Goal: Transaction & Acquisition: Purchase product/service

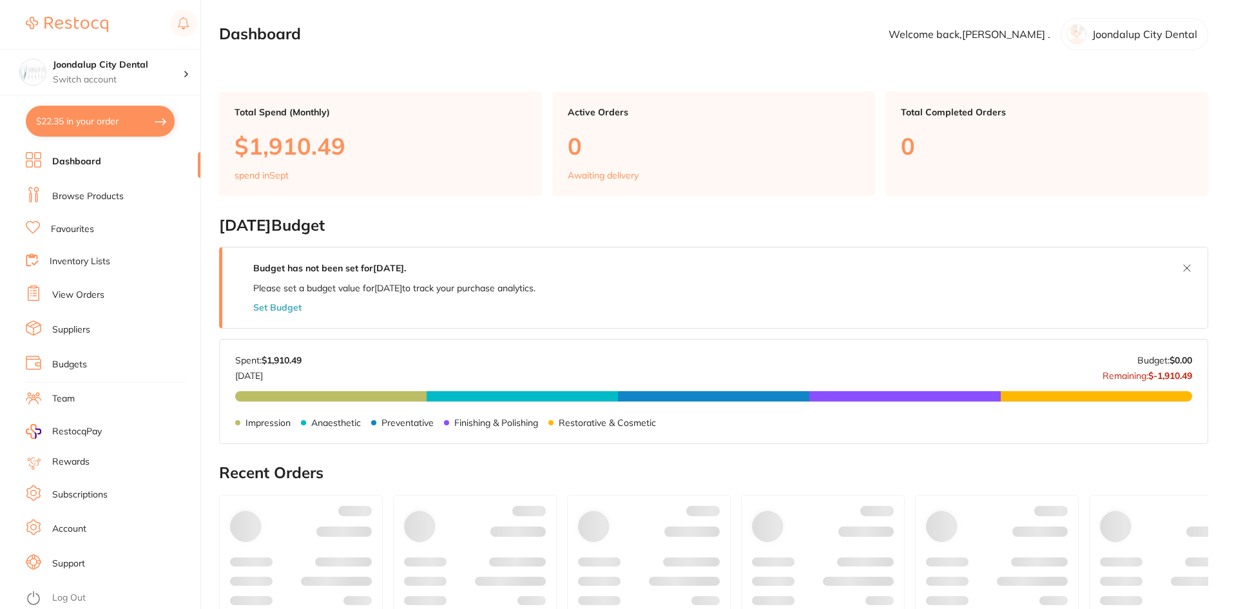
click at [131, 113] on button "$22.35 in your order" at bounding box center [100, 121] width 149 height 31
checkbox input "true"
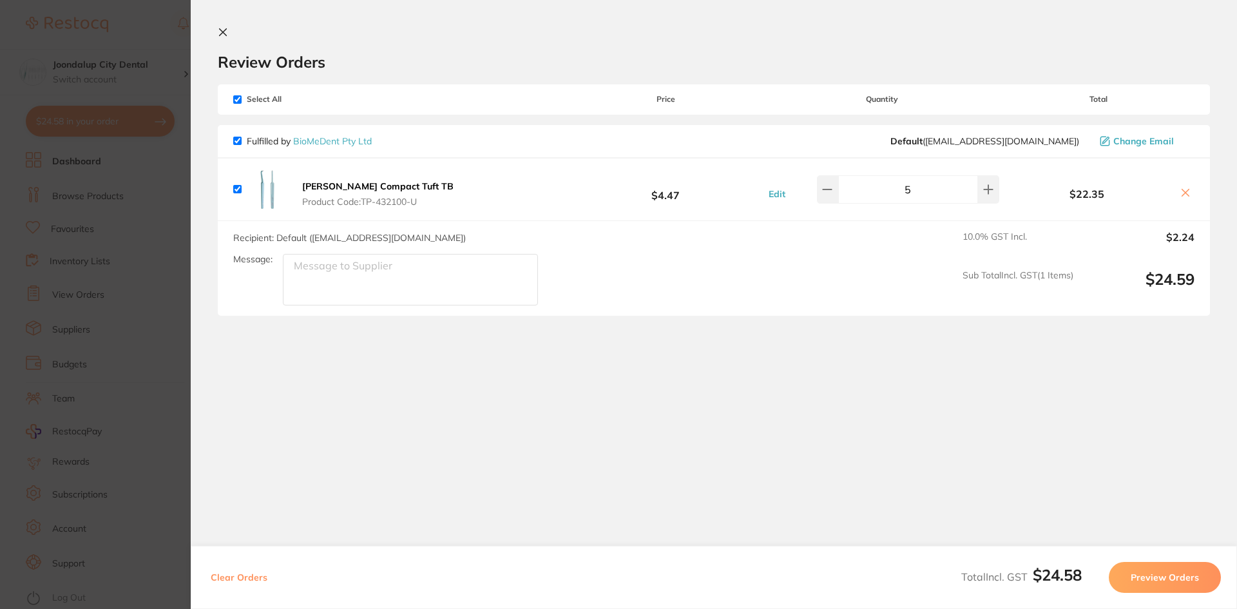
click at [221, 31] on icon at bounding box center [223, 32] width 7 height 7
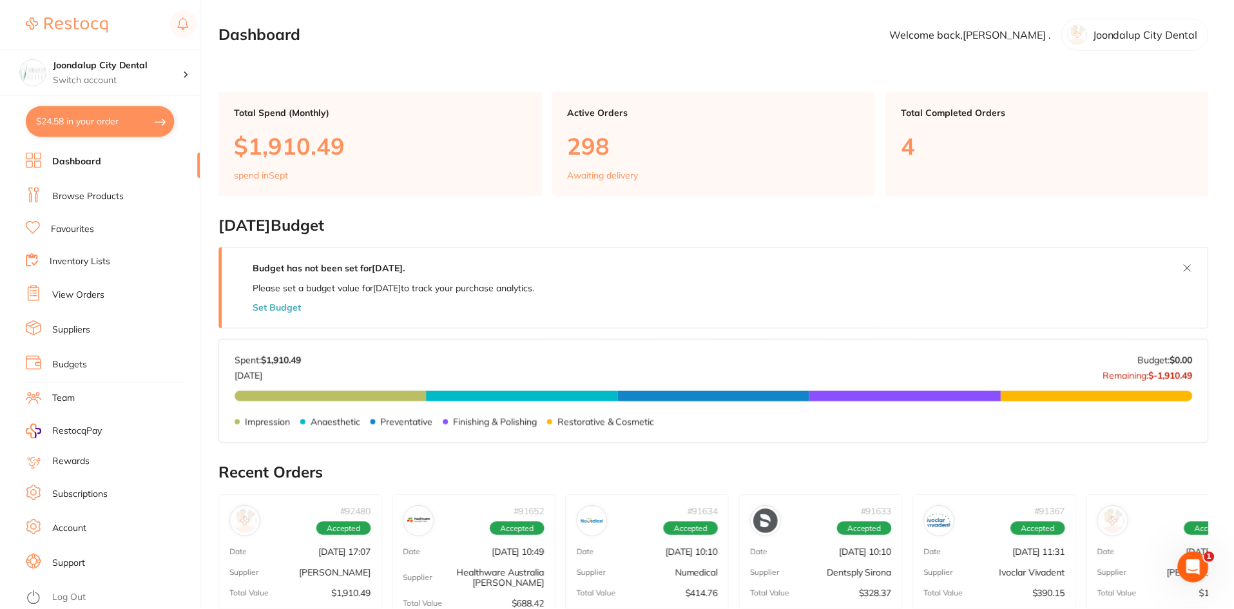
scroll to position [1, 0]
click at [93, 162] on link "Dashboard" at bounding box center [76, 161] width 49 height 13
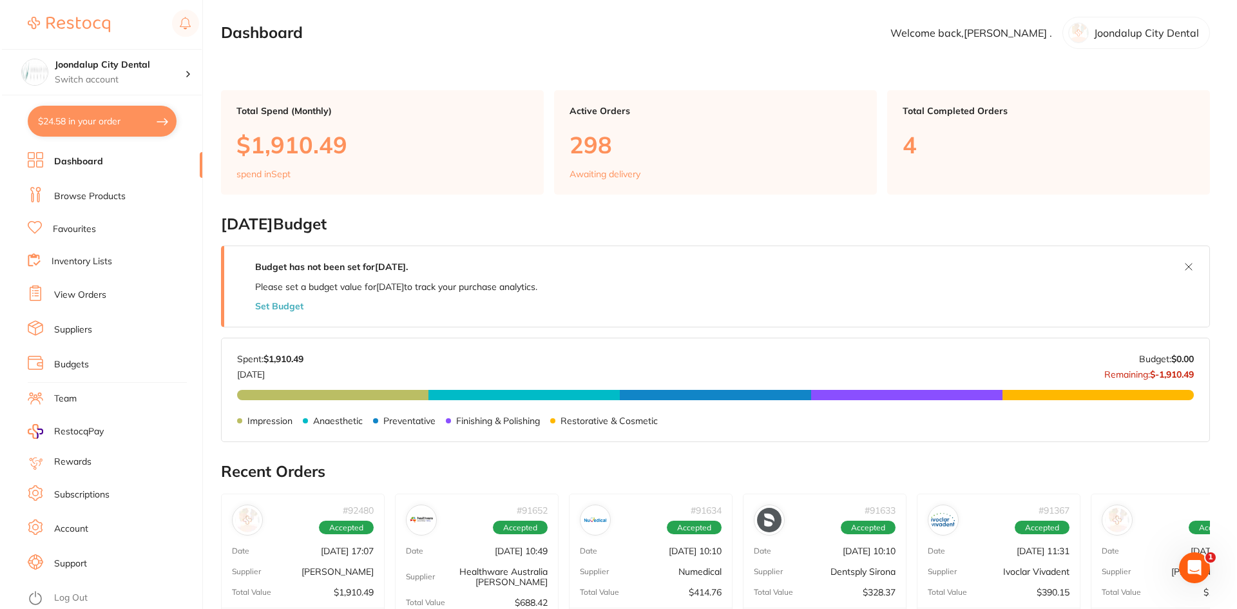
scroll to position [0, 0]
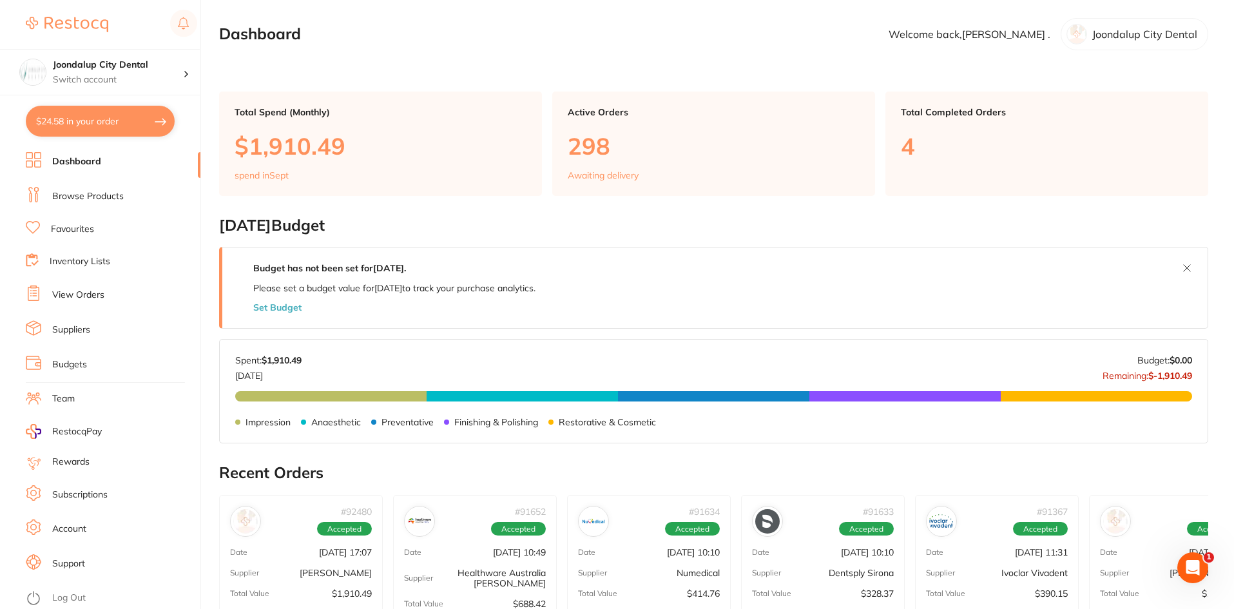
drag, startPoint x: 139, startPoint y: 116, endPoint x: 200, endPoint y: 106, distance: 62.6
click at [138, 117] on button "$24.58 in your order" at bounding box center [100, 121] width 149 height 31
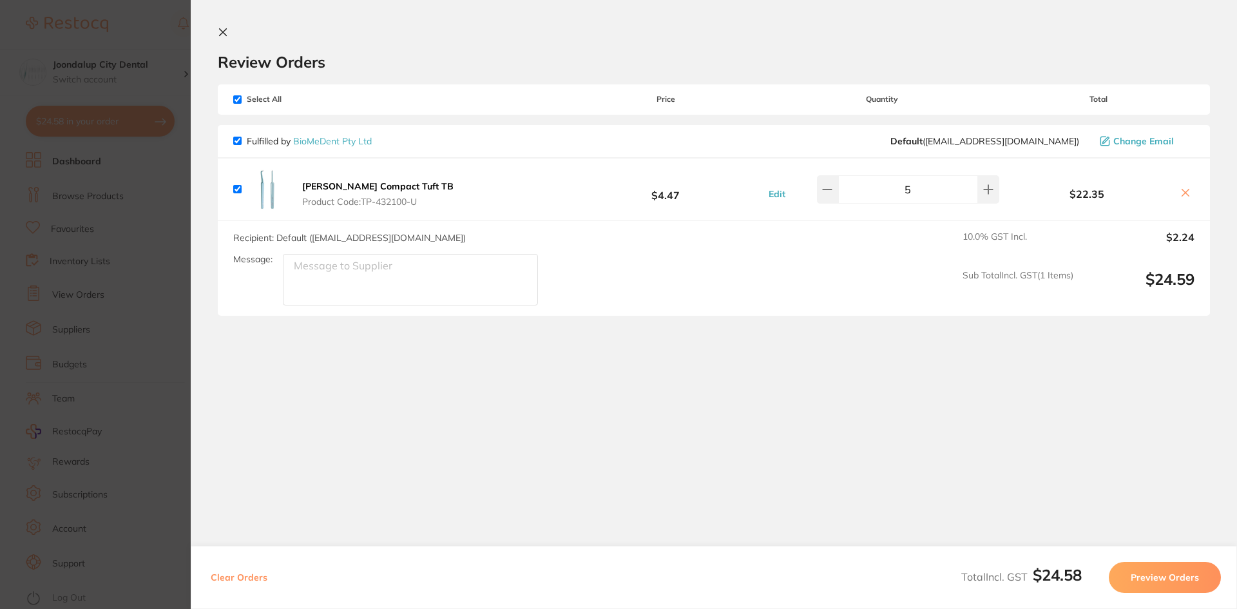
click at [85, 231] on section "Update RRP Set your pre negotiated price for this item. Item Agreed RRP (excl. …" at bounding box center [618, 304] width 1237 height 609
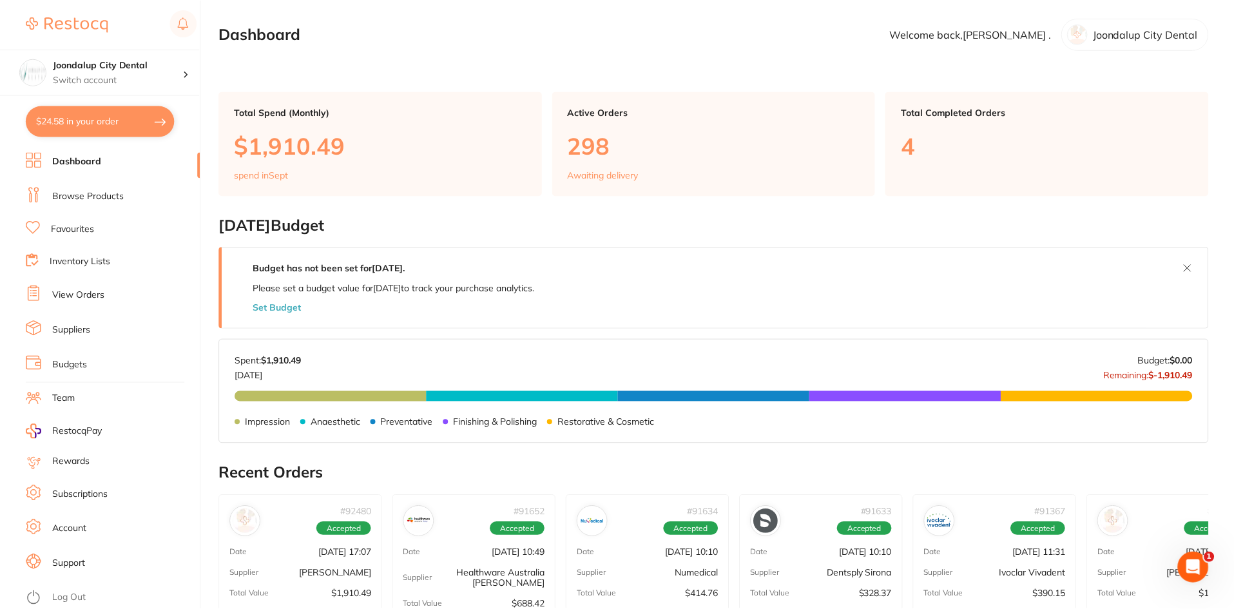
scroll to position [1, 0]
click at [92, 195] on link "Browse Products" at bounding box center [88, 196] width 72 height 13
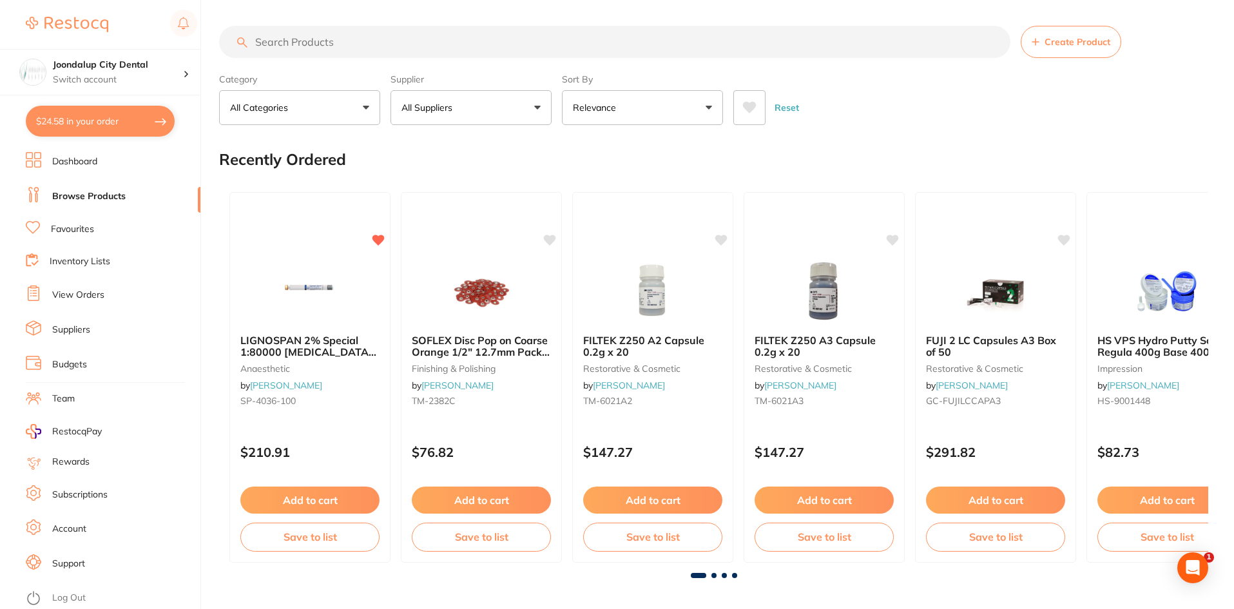
click at [273, 26] on input "search" at bounding box center [614, 42] width 791 height 32
click at [264, 34] on input "search" at bounding box center [614, 42] width 791 height 32
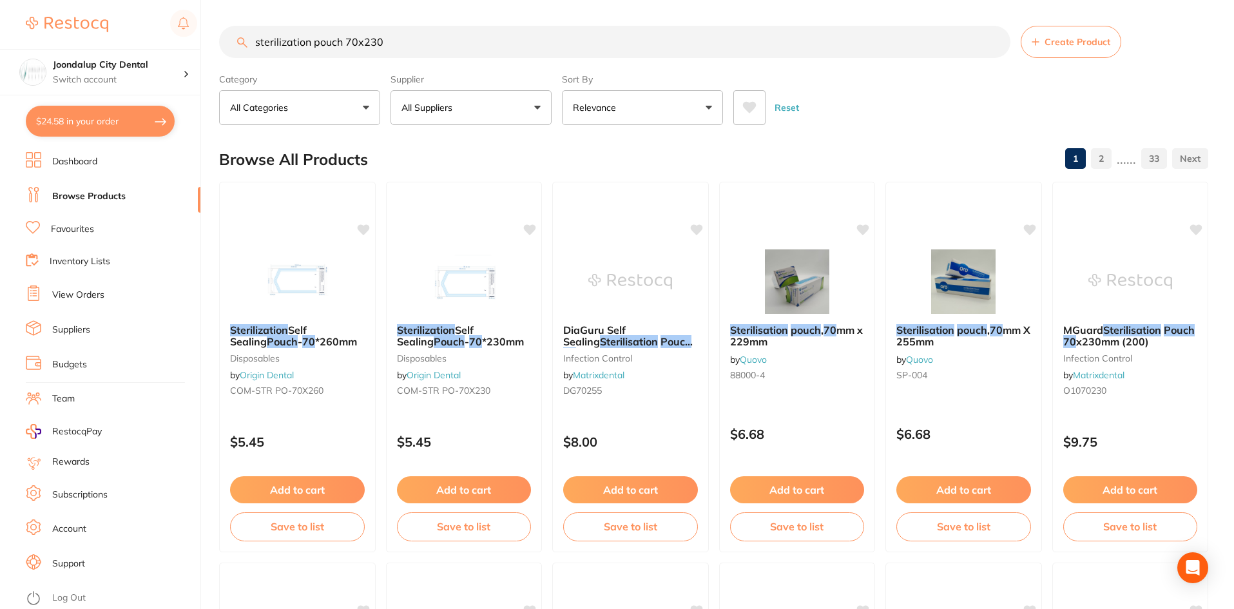
type input "sterilization pouch 70x230"
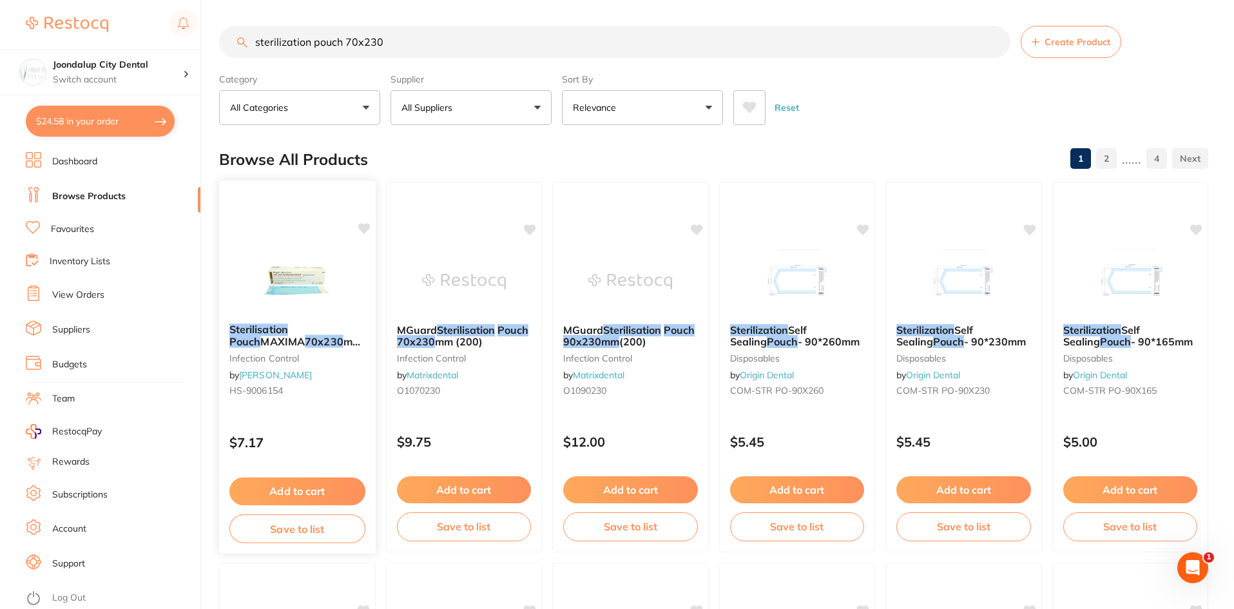
click at [278, 370] on link "[PERSON_NAME]" at bounding box center [275, 375] width 73 height 12
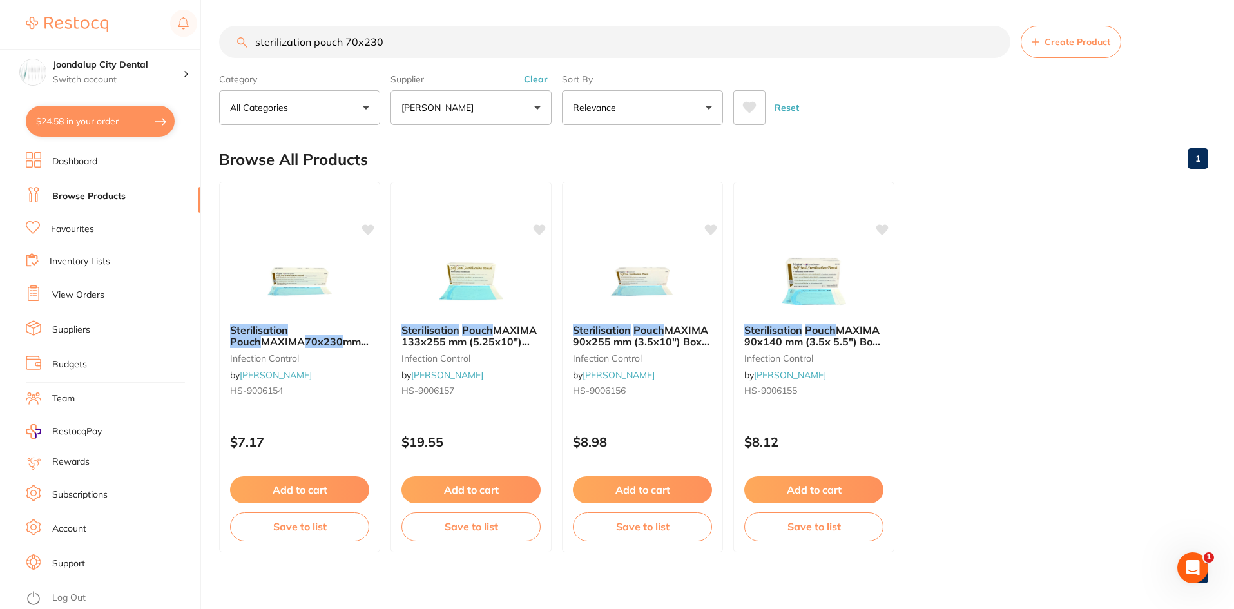
click at [524, 106] on button "[PERSON_NAME]" at bounding box center [470, 107] width 161 height 35
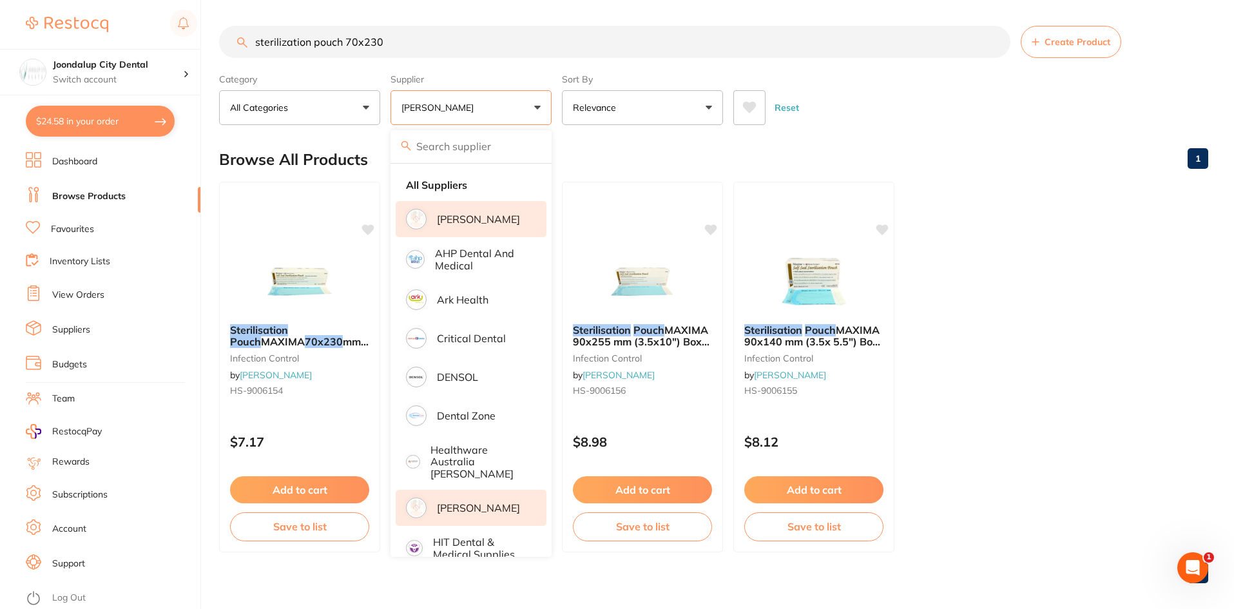
click at [484, 216] on p "[PERSON_NAME]" at bounding box center [478, 219] width 83 height 12
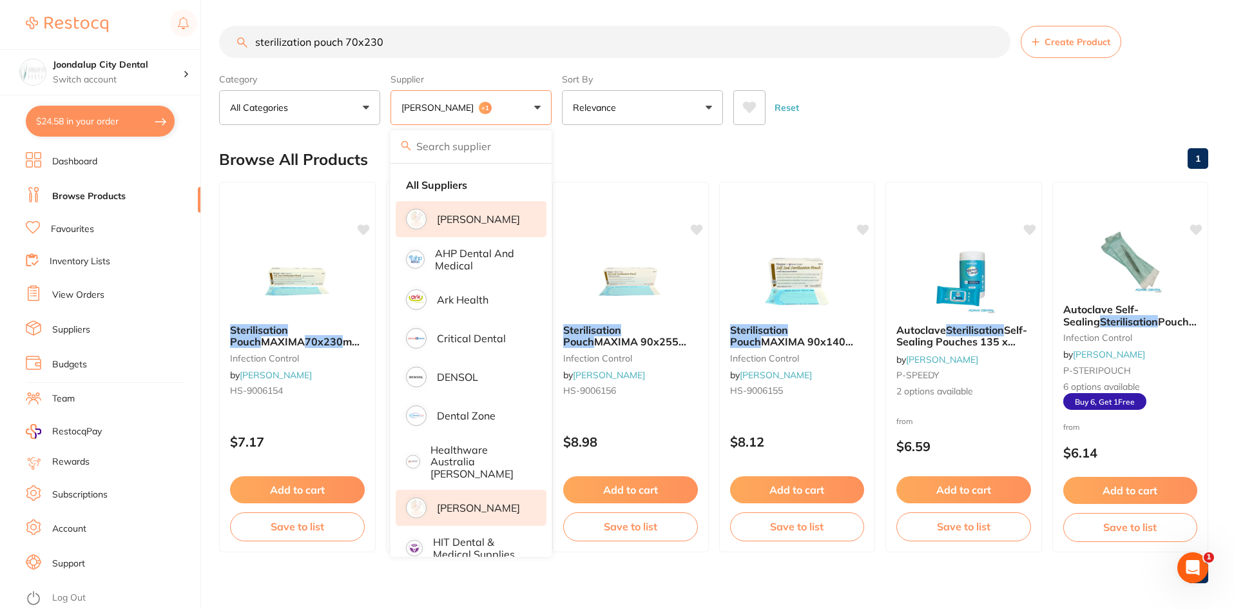
click at [477, 214] on p "[PERSON_NAME]" at bounding box center [478, 219] width 83 height 12
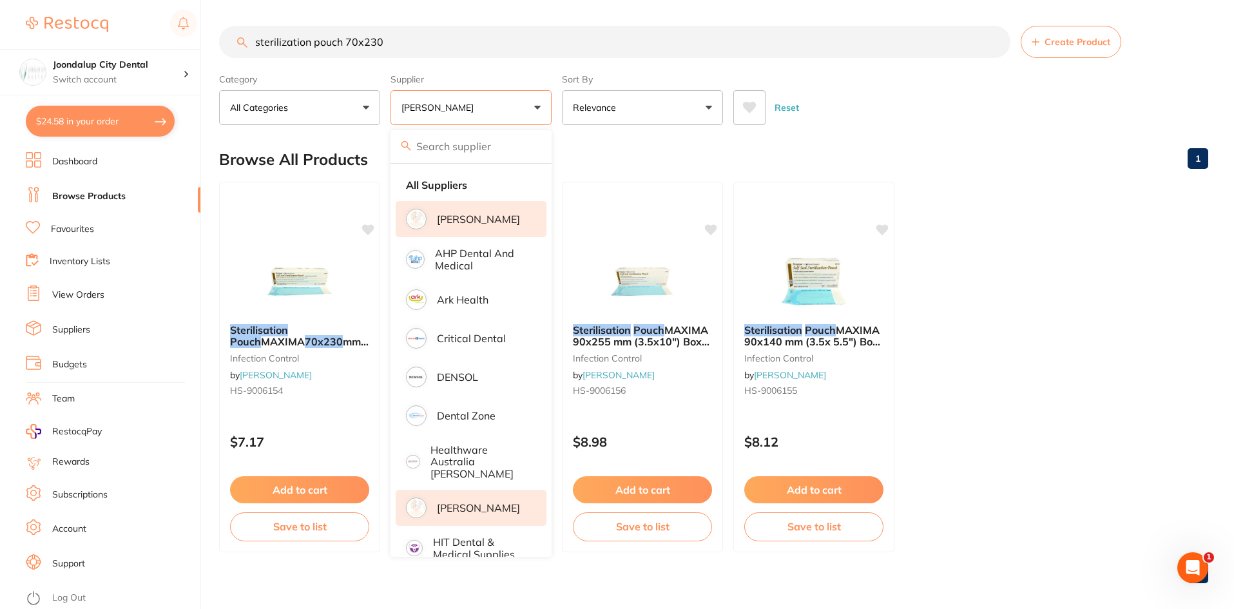
click at [450, 218] on p "[PERSON_NAME]" at bounding box center [478, 219] width 83 height 12
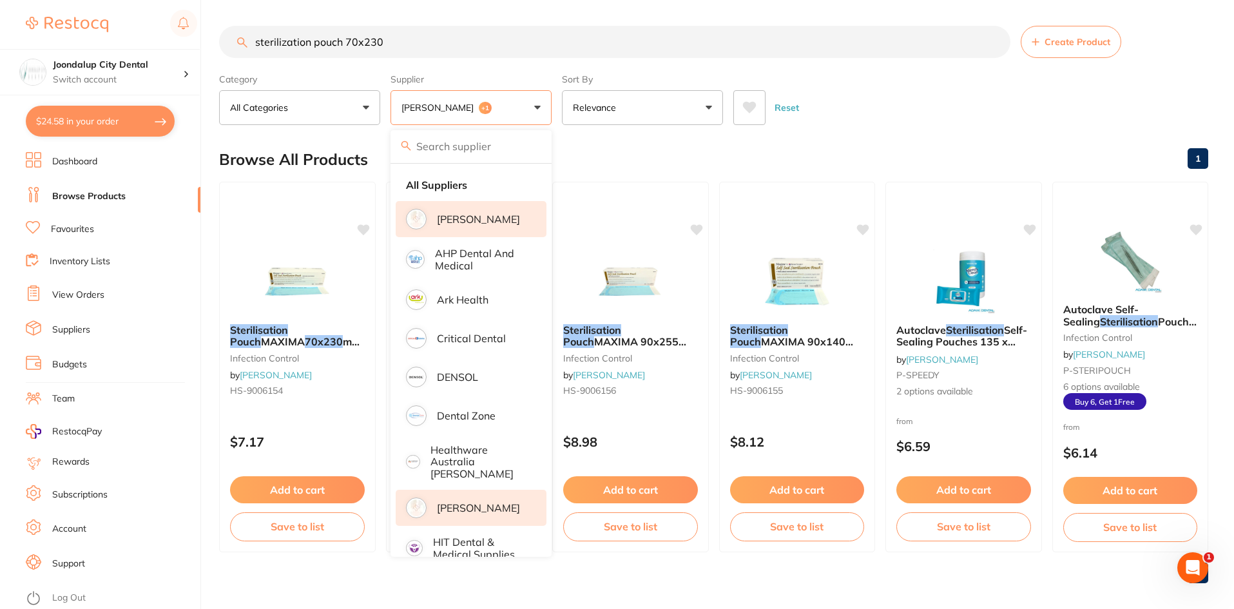
click at [466, 502] on p "[PERSON_NAME]" at bounding box center [478, 508] width 83 height 12
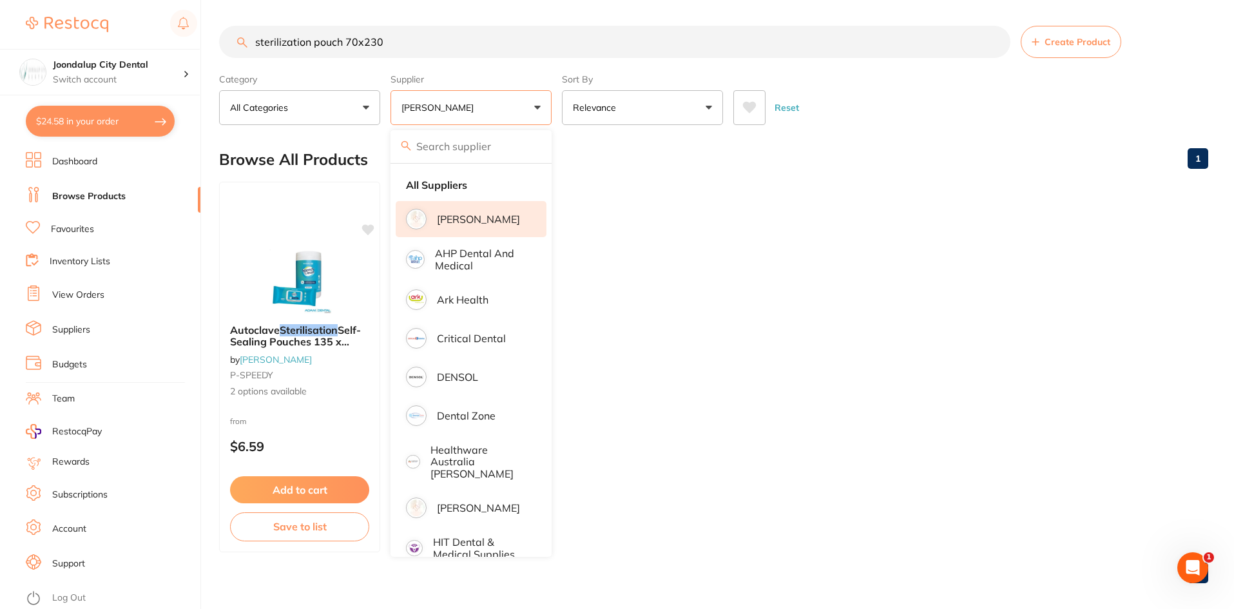
click at [488, 16] on main "sterilization pouch 70x230 Create Product Category All Categories All Categorie…" at bounding box center [726, 309] width 1015 height 619
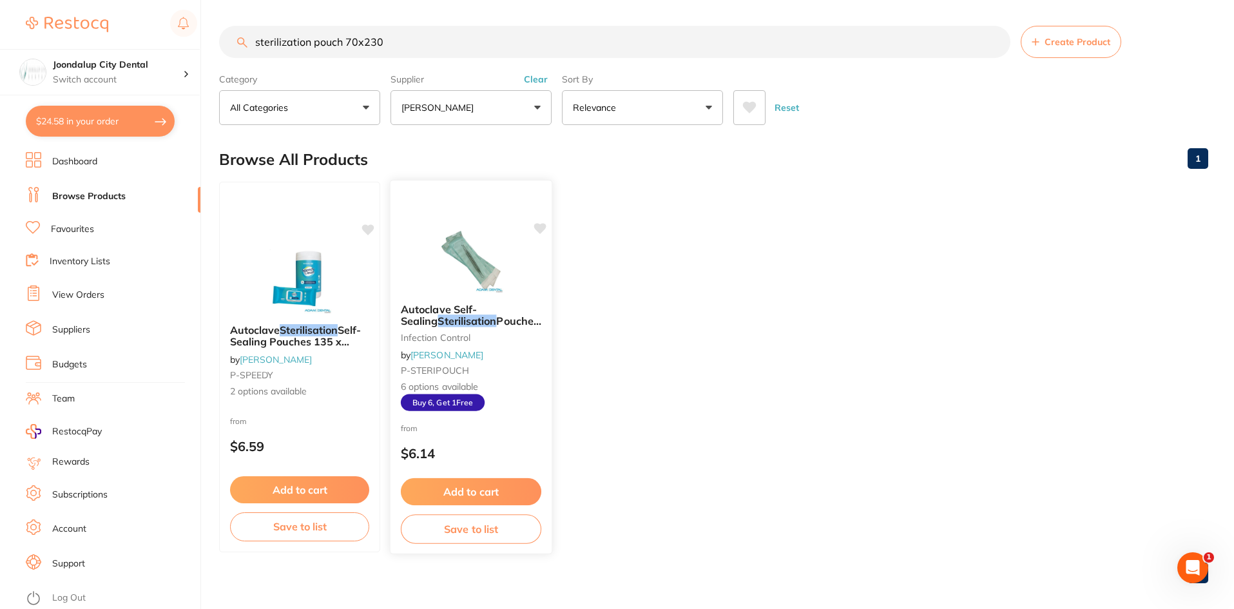
click at [482, 258] on img at bounding box center [470, 259] width 84 height 65
click at [463, 319] on span "Pouches 200/pk" at bounding box center [471, 325] width 140 height 25
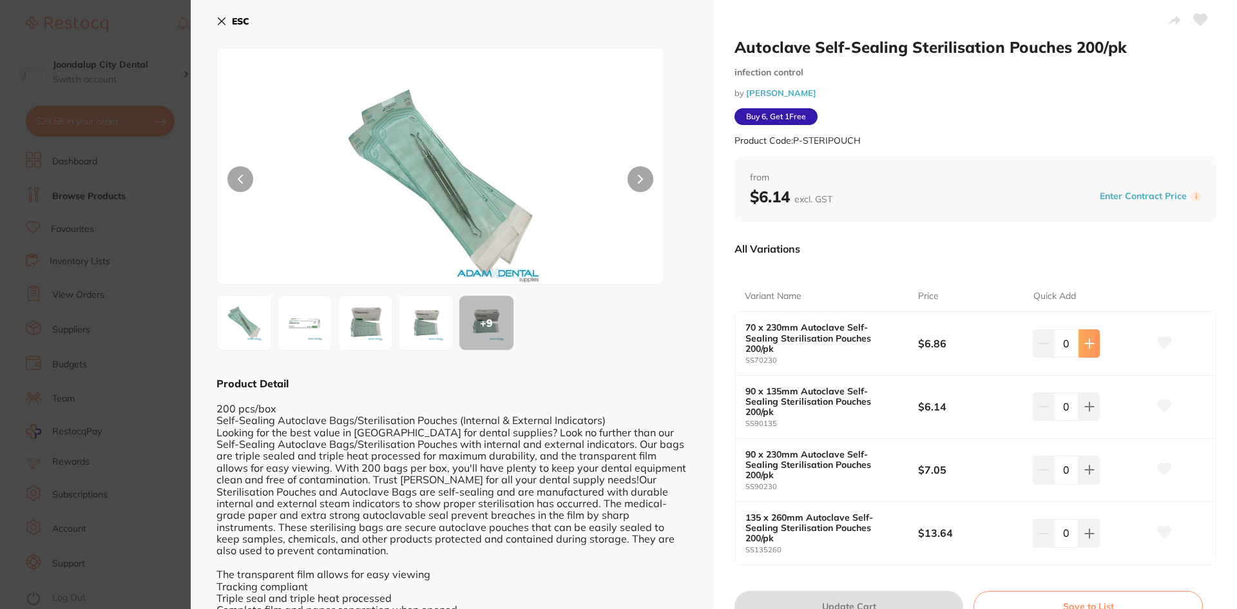
click at [1090, 340] on icon at bounding box center [1089, 343] width 10 height 10
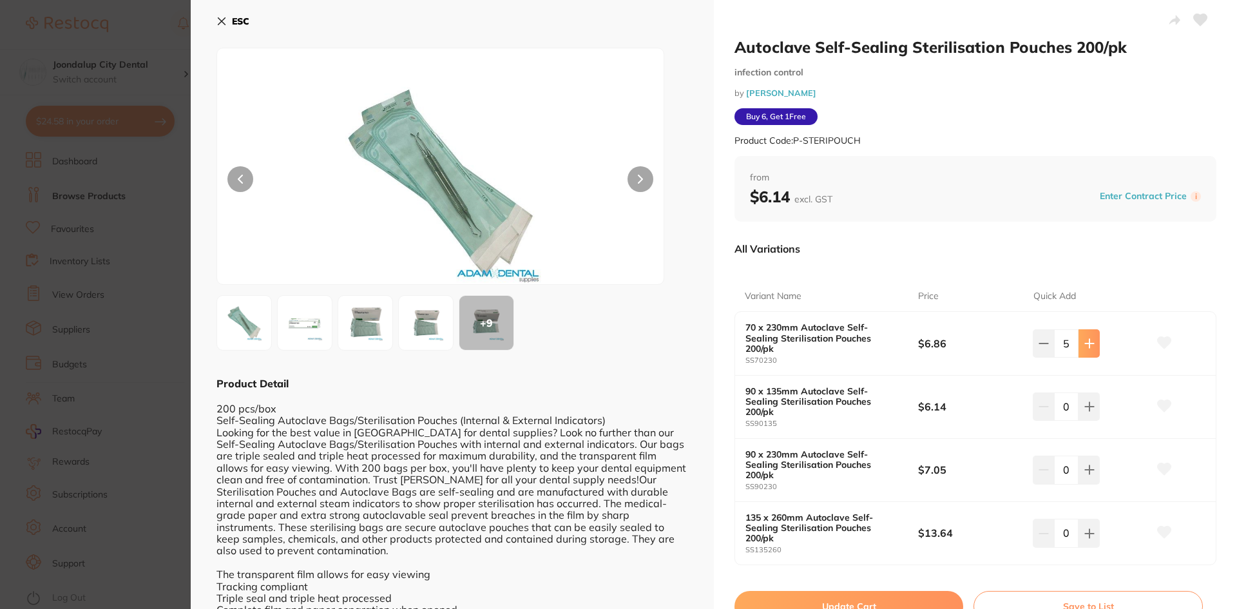
click at [1090, 340] on icon at bounding box center [1089, 343] width 10 height 10
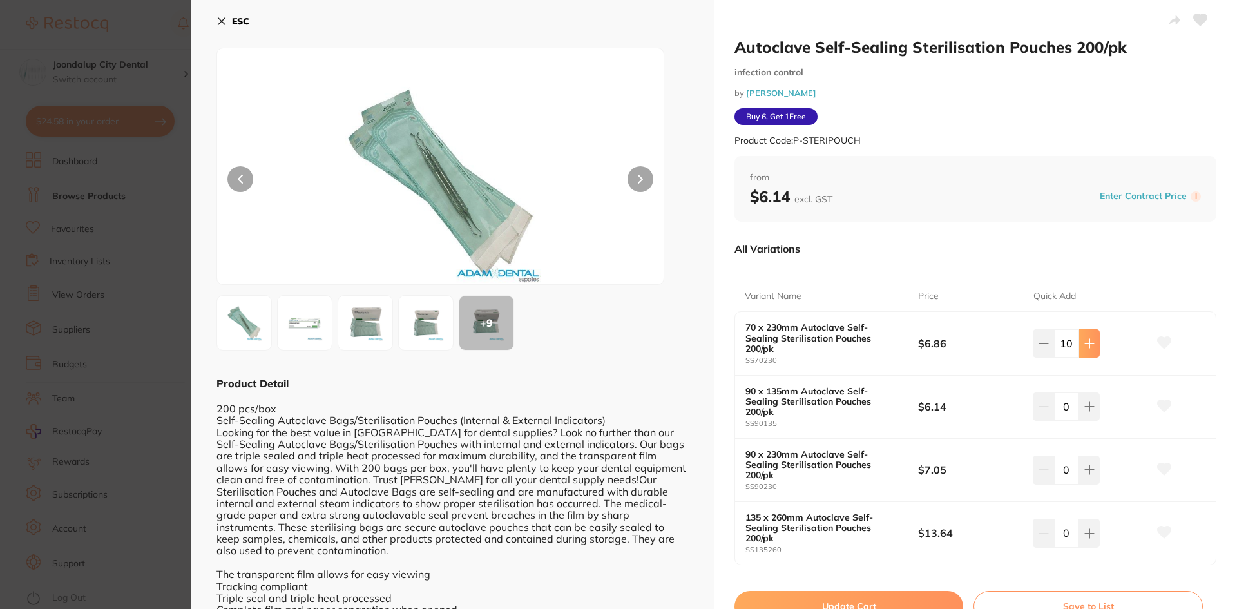
click at [1090, 340] on icon at bounding box center [1089, 343] width 10 height 10
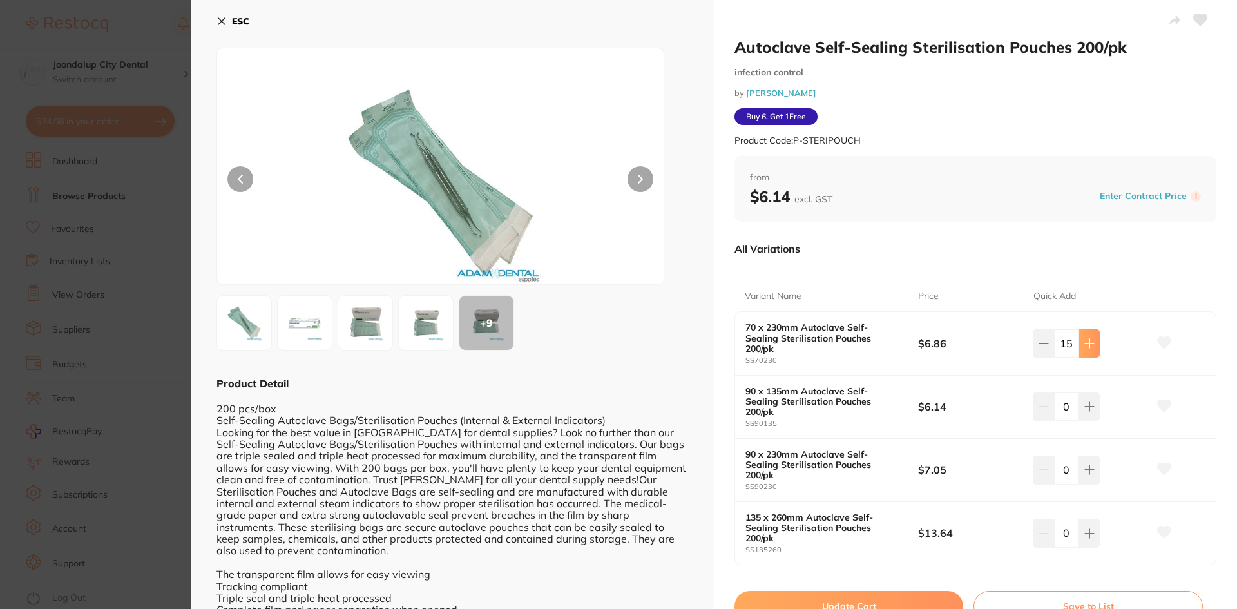
click at [1090, 340] on icon at bounding box center [1089, 343] width 10 height 10
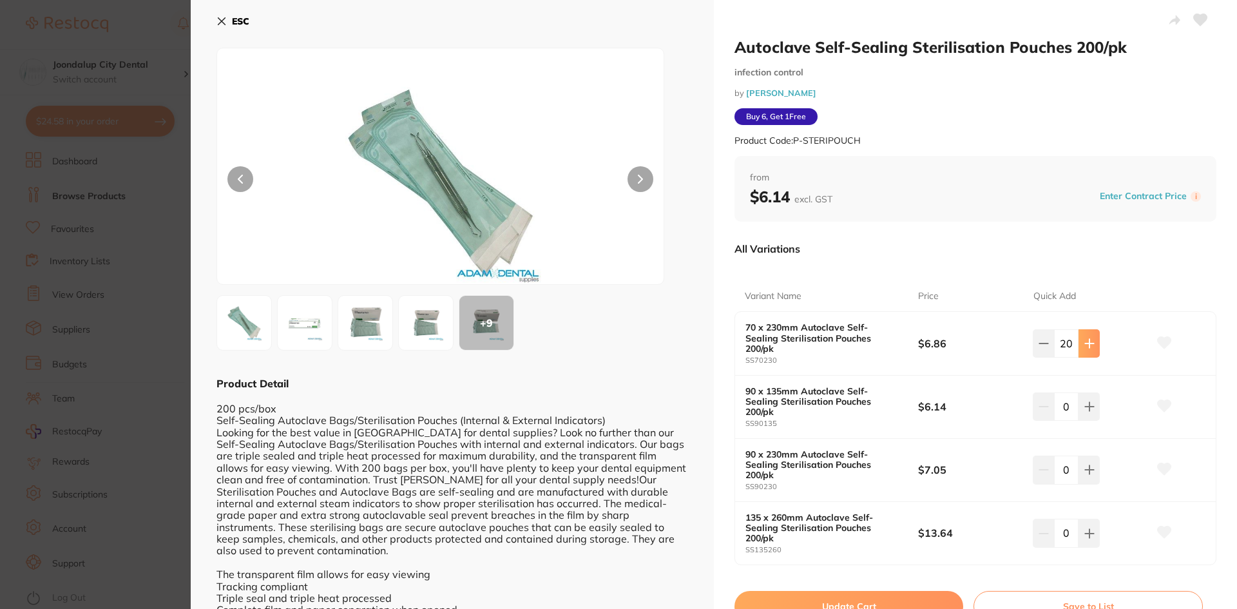
click at [1090, 340] on icon at bounding box center [1089, 343] width 10 height 10
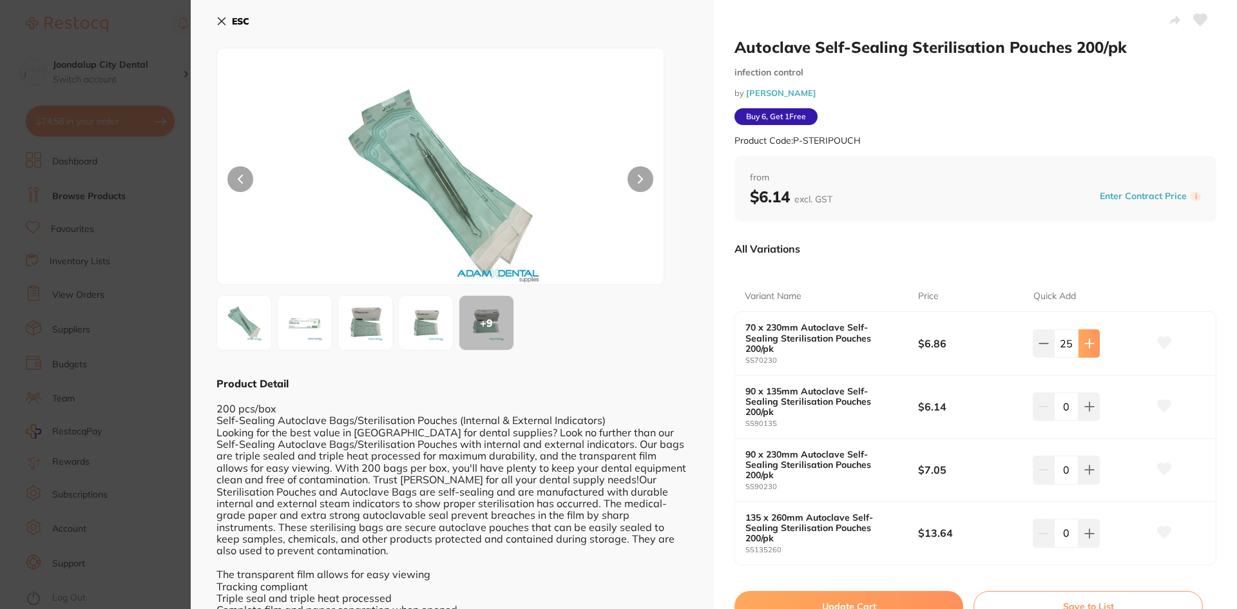
click at [1090, 340] on icon at bounding box center [1089, 343] width 10 height 10
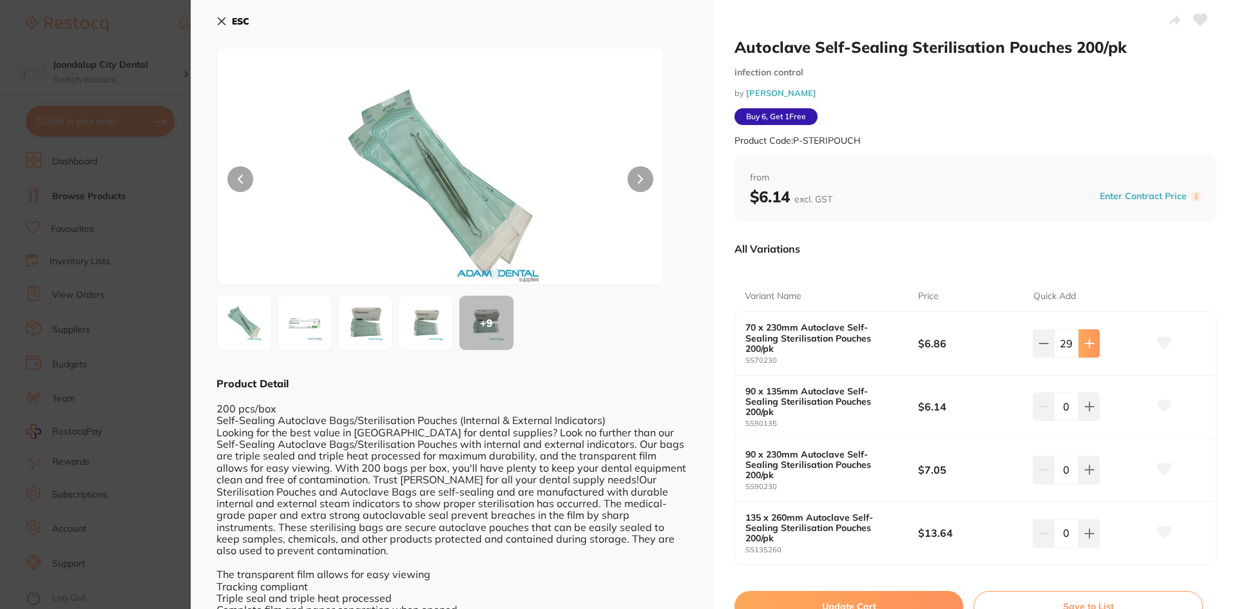
type input "30"
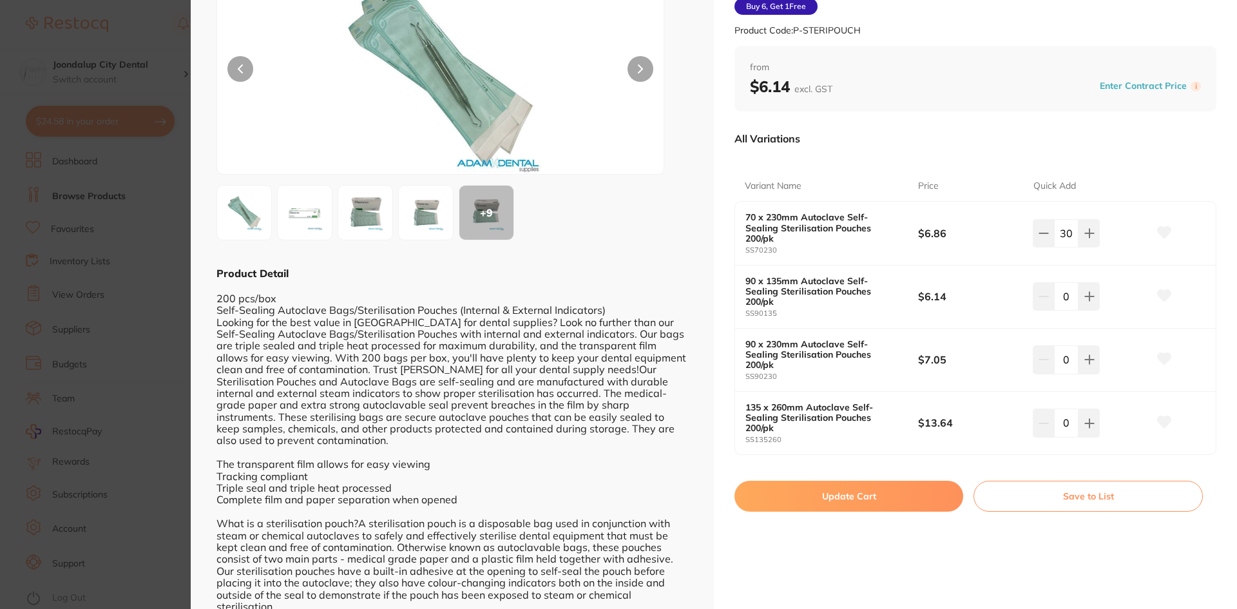
click at [811, 481] on button "Update Cart" at bounding box center [848, 496] width 229 height 31
checkbox input "false"
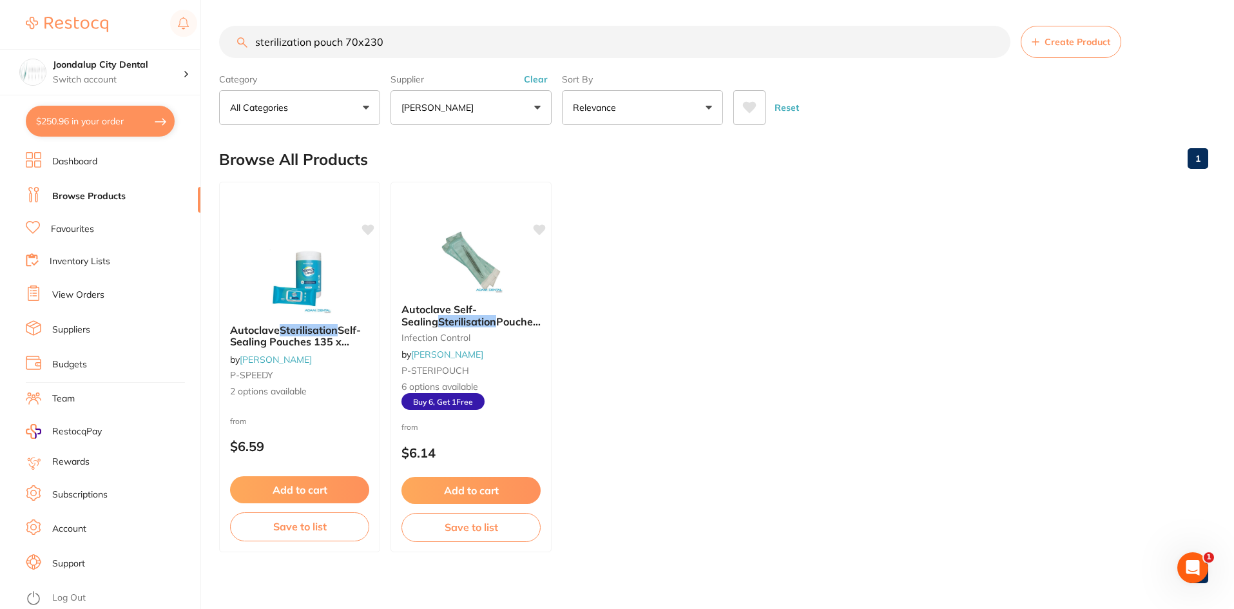
drag, startPoint x: 441, startPoint y: 48, endPoint x: 219, endPoint y: 32, distance: 222.8
click at [219, 32] on div "sterilization pouch 70x230 Create Product" at bounding box center [713, 42] width 989 height 32
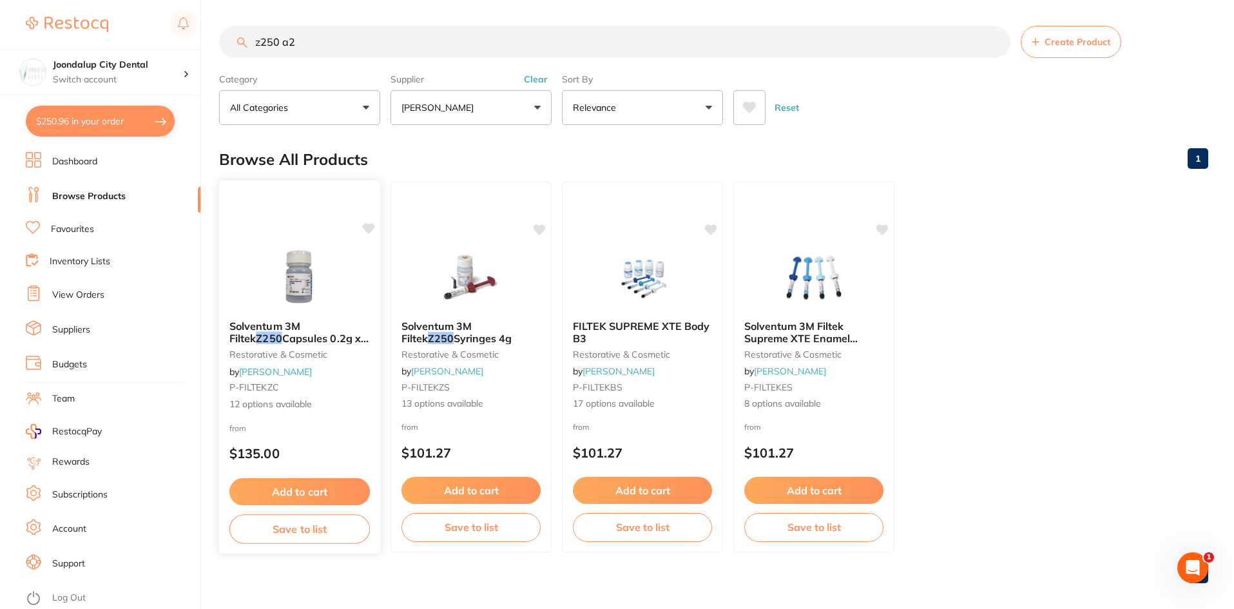
click at [273, 303] on img at bounding box center [299, 277] width 84 height 65
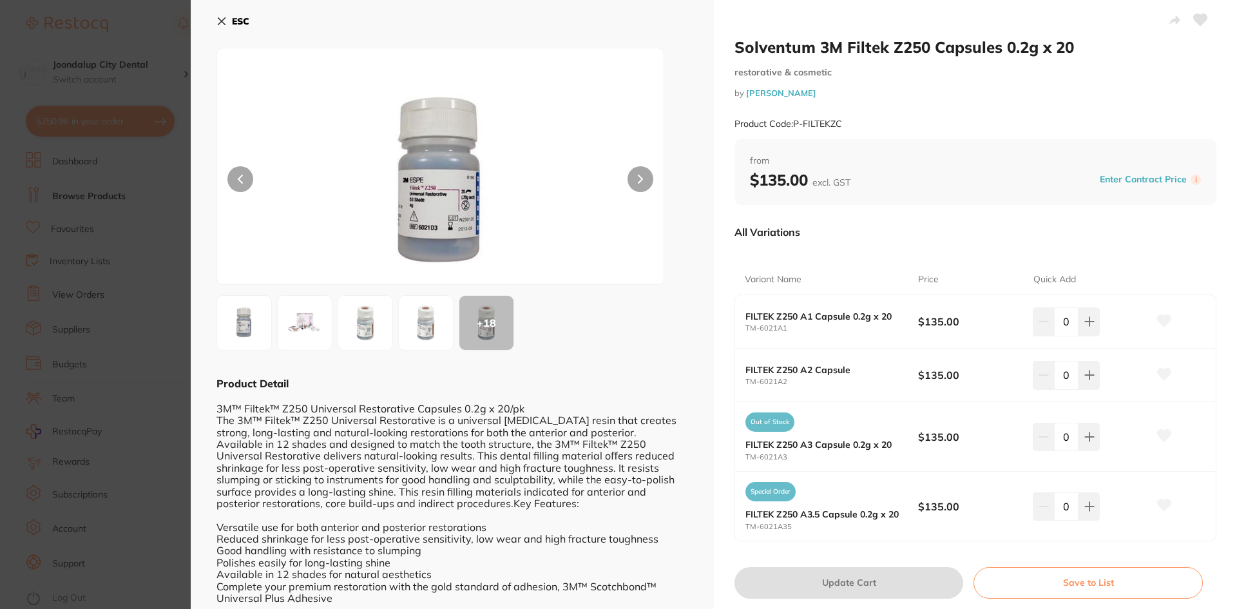
click at [216, 19] on icon at bounding box center [221, 21] width 10 height 10
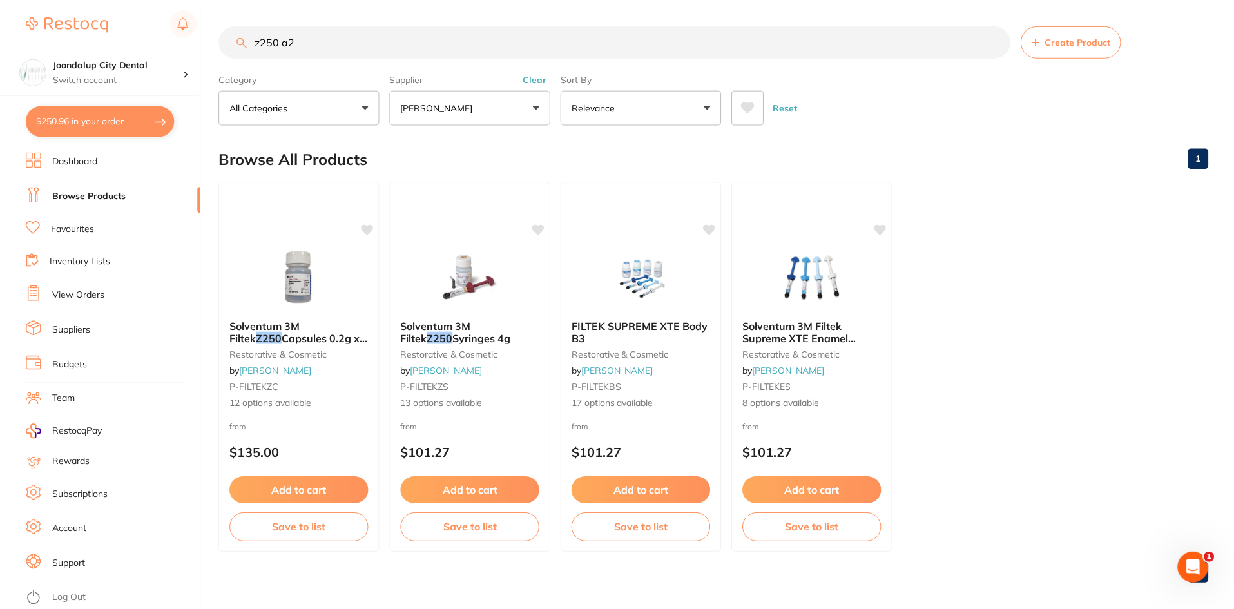
scroll to position [1, 0]
drag, startPoint x: 410, startPoint y: 44, endPoint x: 178, endPoint y: 19, distance: 233.3
click at [178, 19] on div "$250.96 Joondalup City Dental Switch account Joondalup City Dental $250.96 in y…" at bounding box center [617, 303] width 1234 height 609
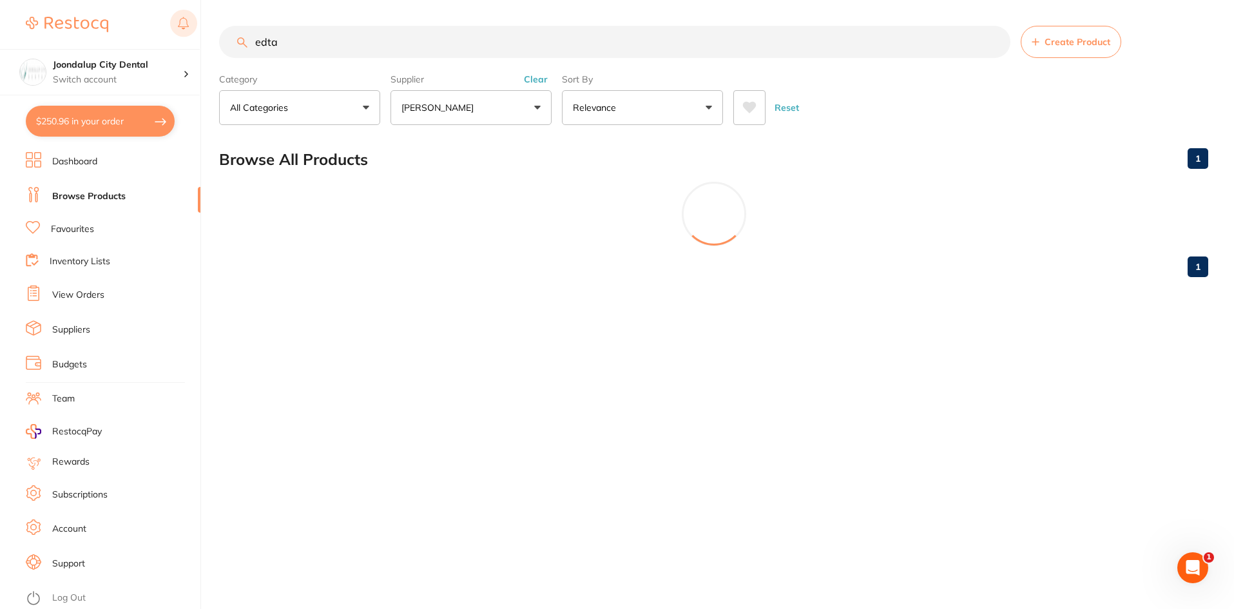
scroll to position [0, 0]
type input "e"
drag, startPoint x: 405, startPoint y: 52, endPoint x: 255, endPoint y: 44, distance: 150.3
click at [255, 44] on input "edta" at bounding box center [616, 42] width 794 height 32
type input "edta"
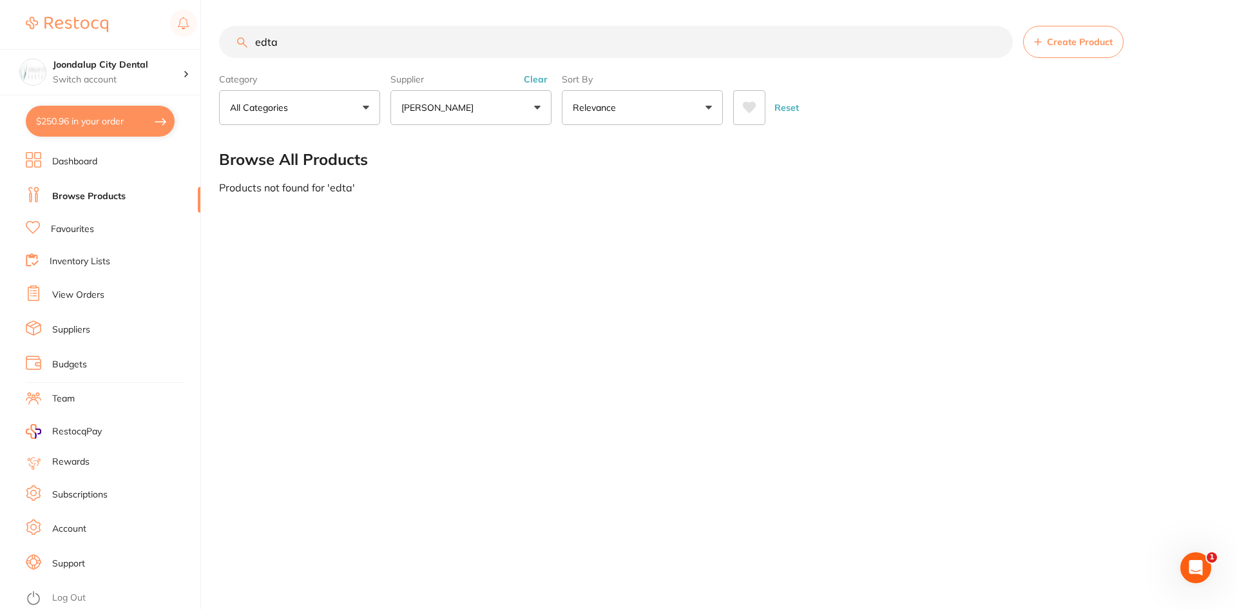
click at [299, 100] on button "All Categories" at bounding box center [299, 107] width 161 height 35
click at [361, 102] on button "All Categories" at bounding box center [299, 107] width 161 height 35
drag, startPoint x: 345, startPoint y: 57, endPoint x: 257, endPoint y: 41, distance: 89.6
click at [257, 41] on input "edta" at bounding box center [616, 42] width 794 height 32
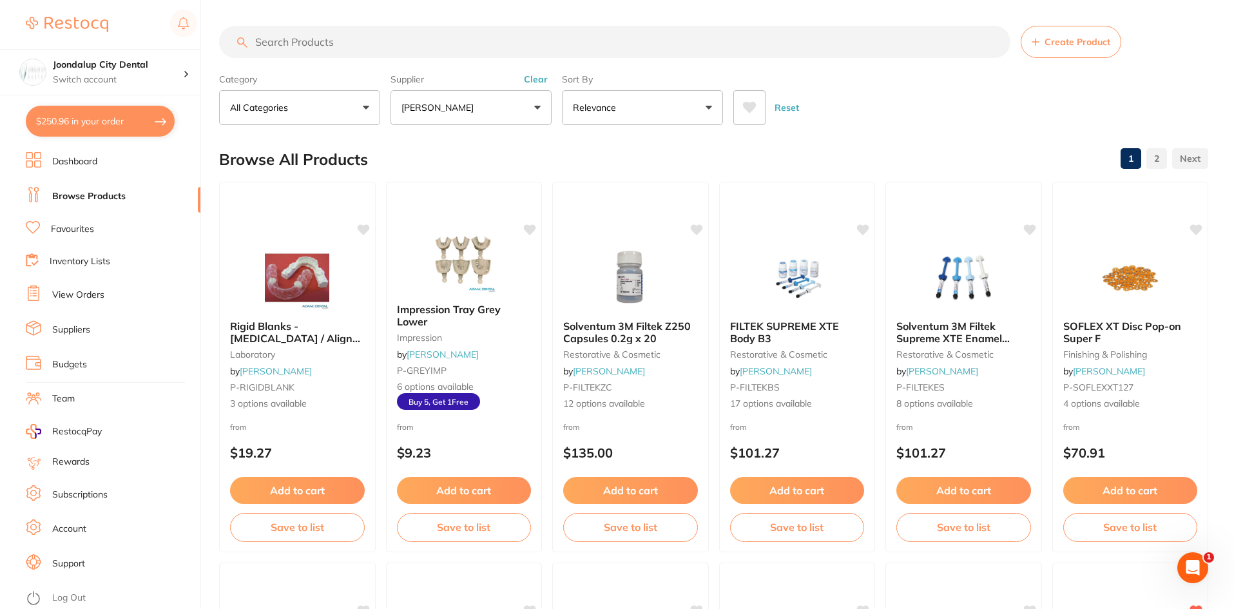
click at [273, 110] on p "All Categories" at bounding box center [261, 107] width 63 height 13
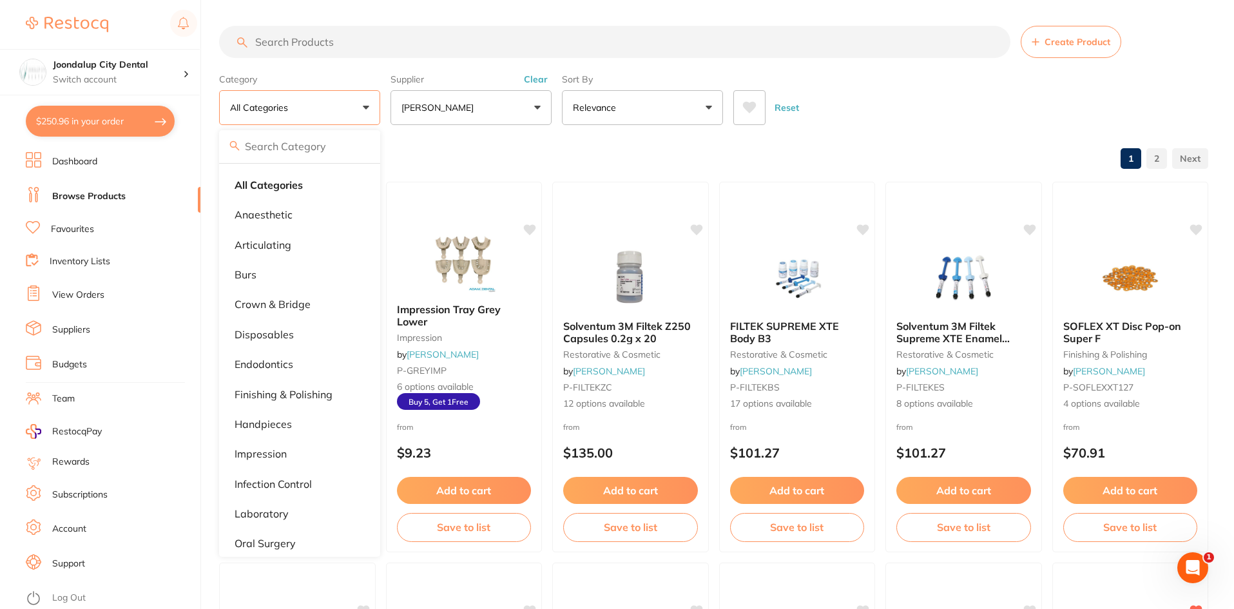
click at [364, 105] on button "All Categories" at bounding box center [299, 107] width 161 height 35
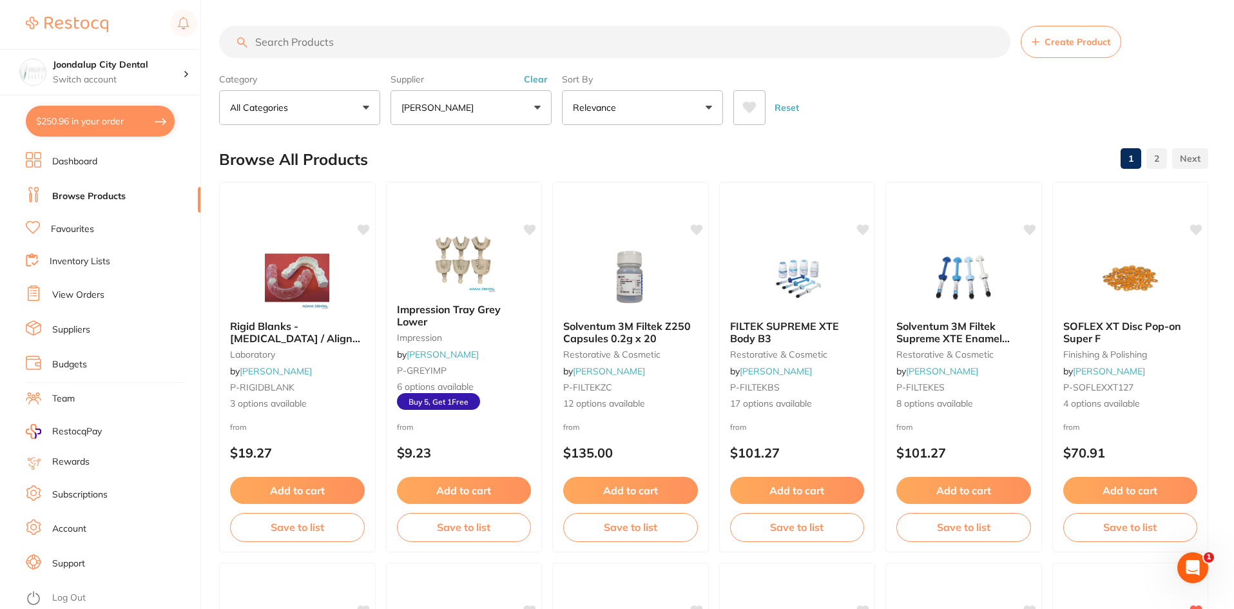
click at [367, 103] on button "All Categories" at bounding box center [299, 107] width 161 height 35
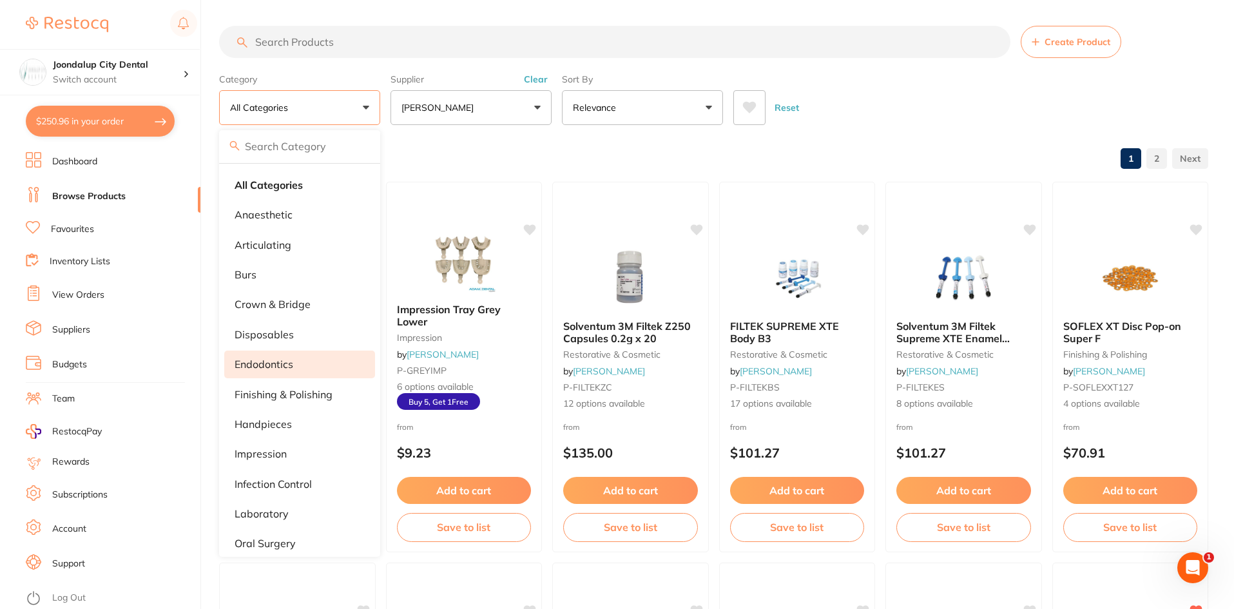
click at [275, 360] on p "endodontics" at bounding box center [263, 364] width 59 height 12
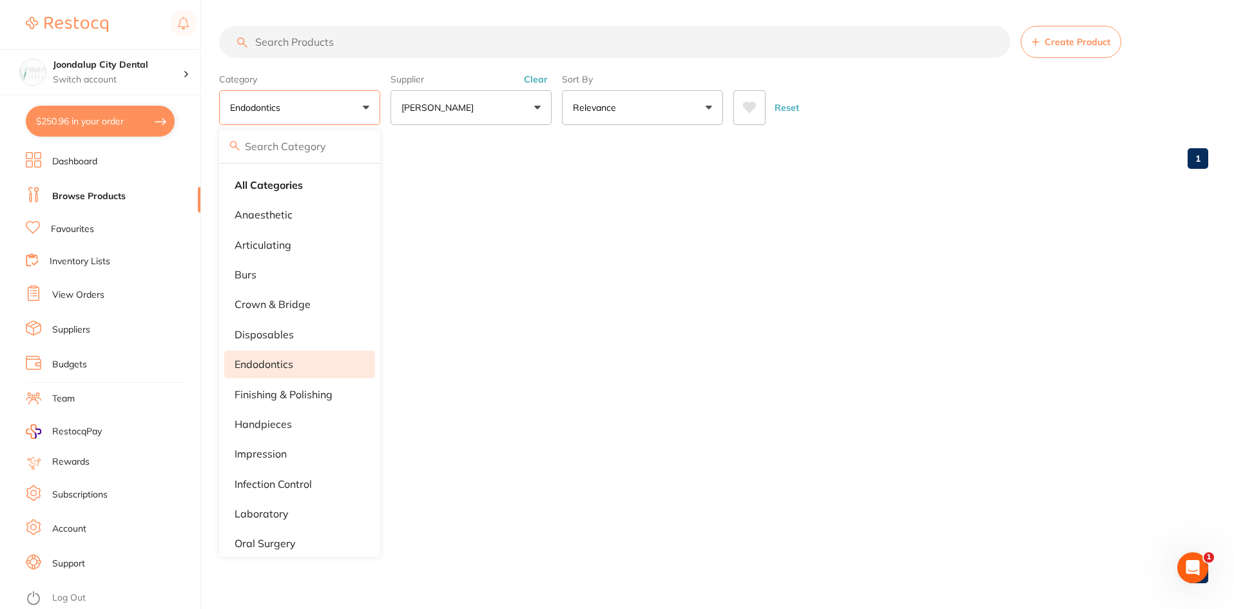
click at [434, 6] on main "Create Product Category endodontics All Categories anaesthetic articulating bur…" at bounding box center [726, 309] width 1015 height 619
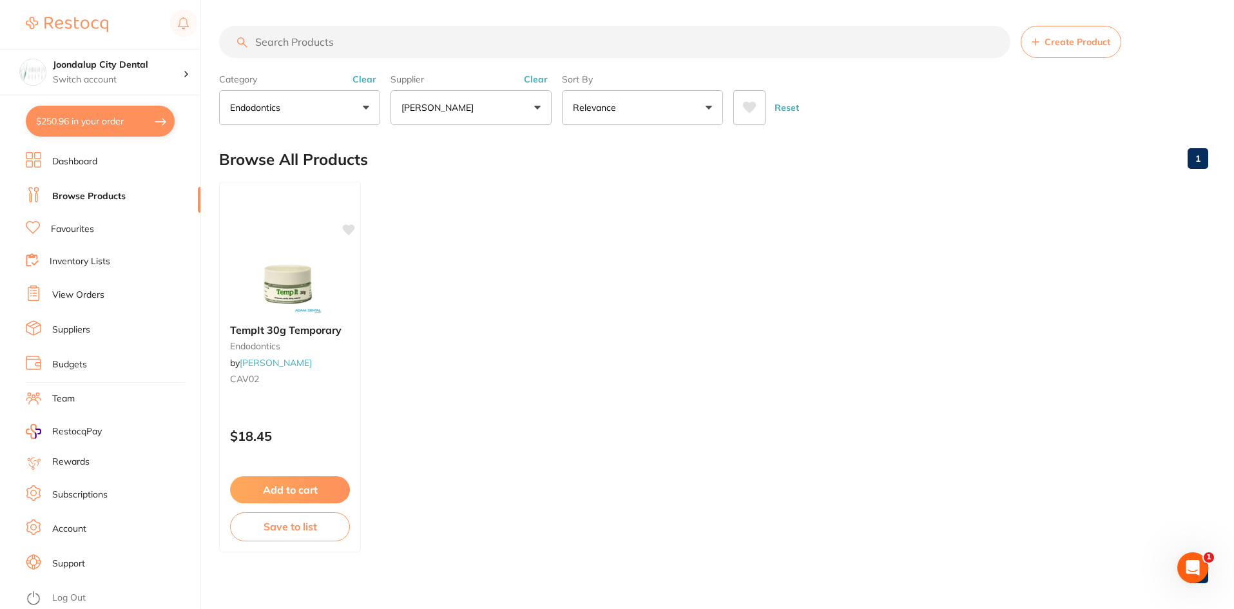
click at [302, 41] on input "search" at bounding box center [614, 42] width 791 height 32
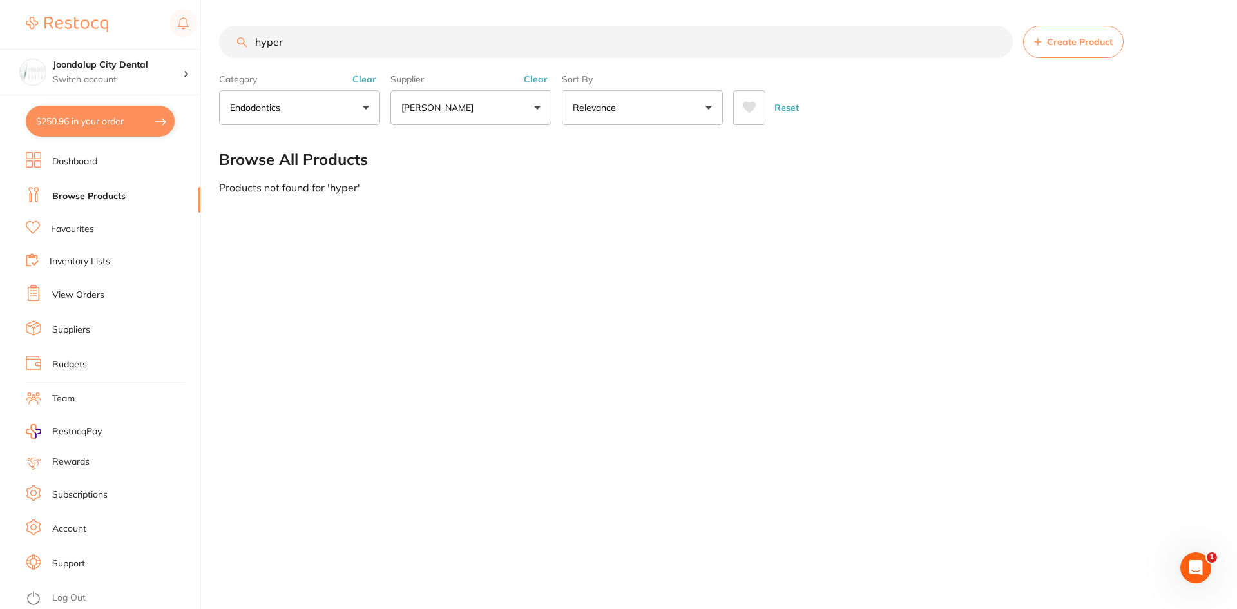
click at [528, 78] on button "Clear" at bounding box center [536, 79] width 32 height 12
click at [291, 45] on input "hyper" at bounding box center [616, 42] width 794 height 32
click at [370, 81] on button "Clear" at bounding box center [365, 79] width 32 height 12
click at [351, 47] on input "hypercloride" at bounding box center [616, 42] width 794 height 32
click at [358, 42] on input "hypercloride" at bounding box center [616, 42] width 794 height 32
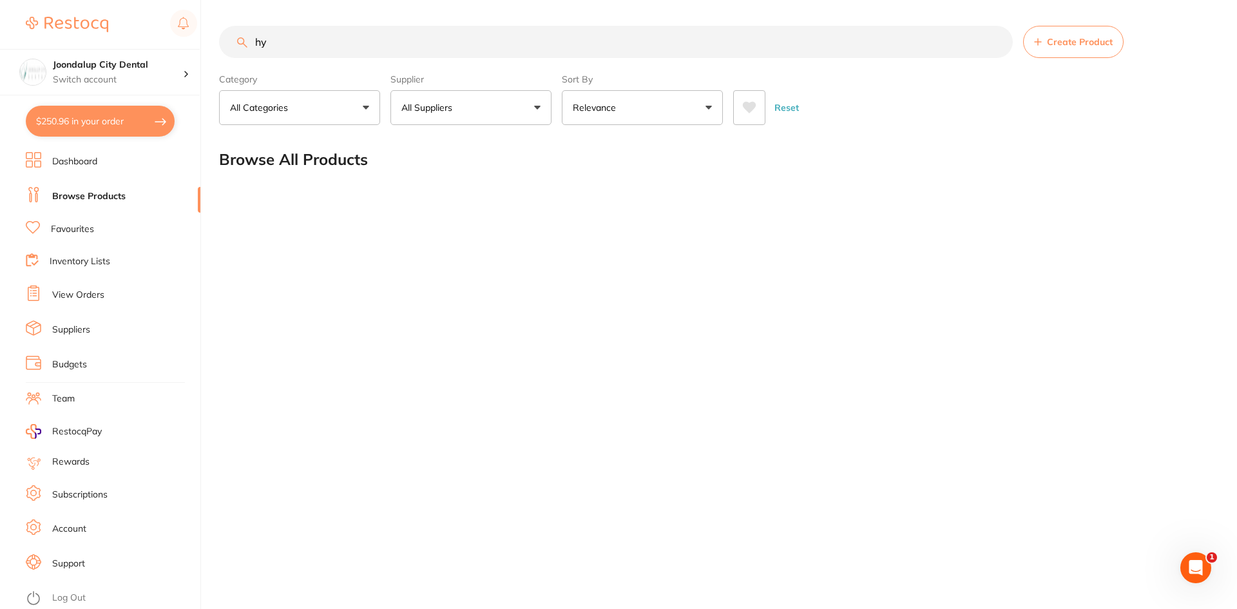
type input "h"
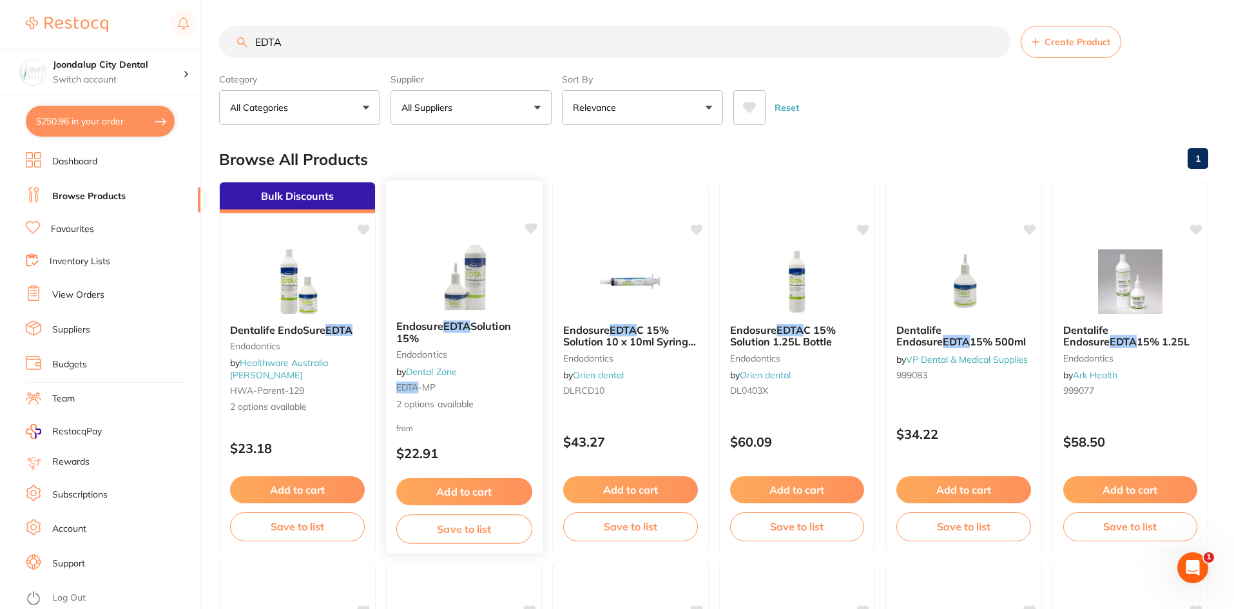
click at [463, 294] on img at bounding box center [463, 277] width 84 height 65
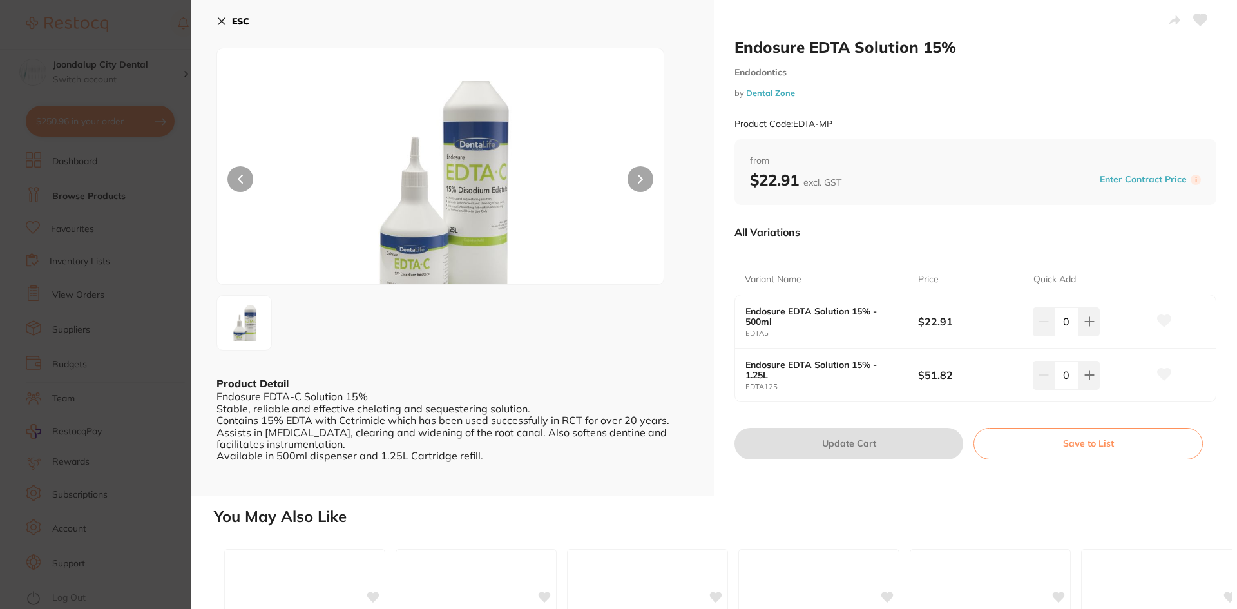
drag, startPoint x: 216, startPoint y: 19, endPoint x: 233, endPoint y: 37, distance: 24.6
click at [216, 19] on icon at bounding box center [221, 21] width 10 height 10
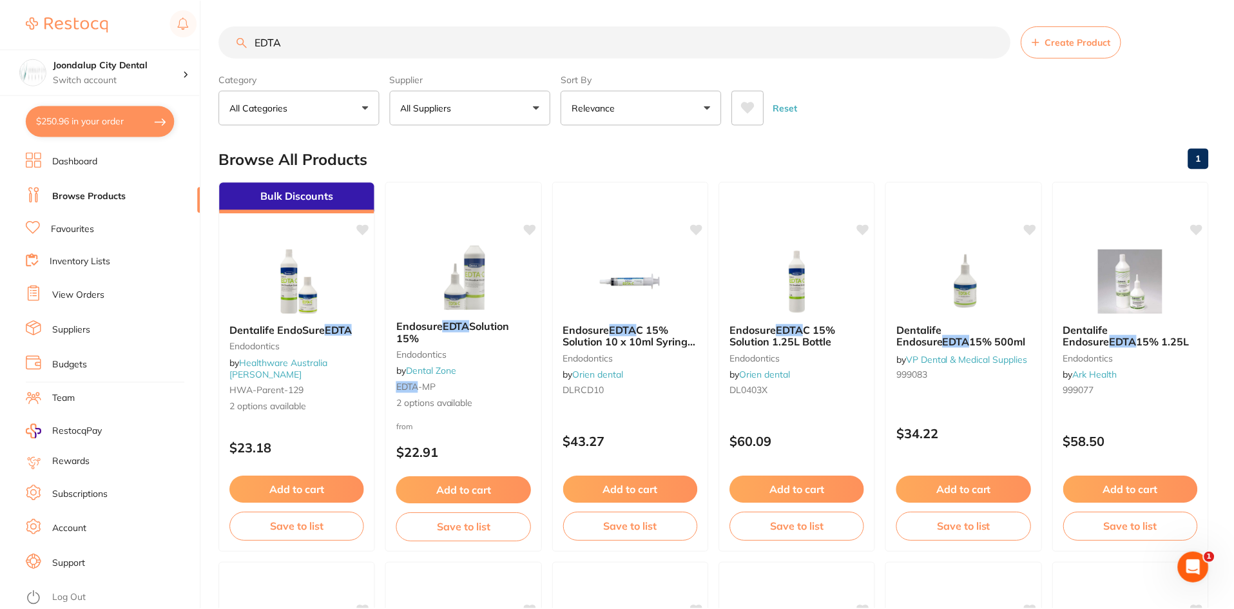
scroll to position [11, 0]
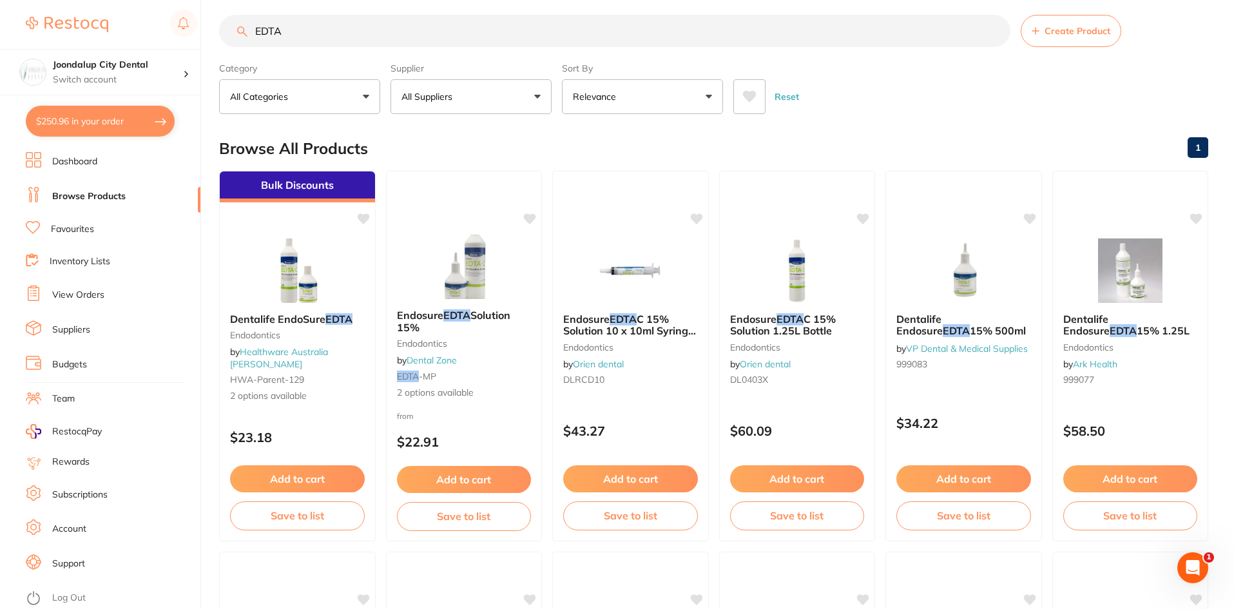
click at [493, 100] on button "All Suppliers" at bounding box center [470, 96] width 161 height 35
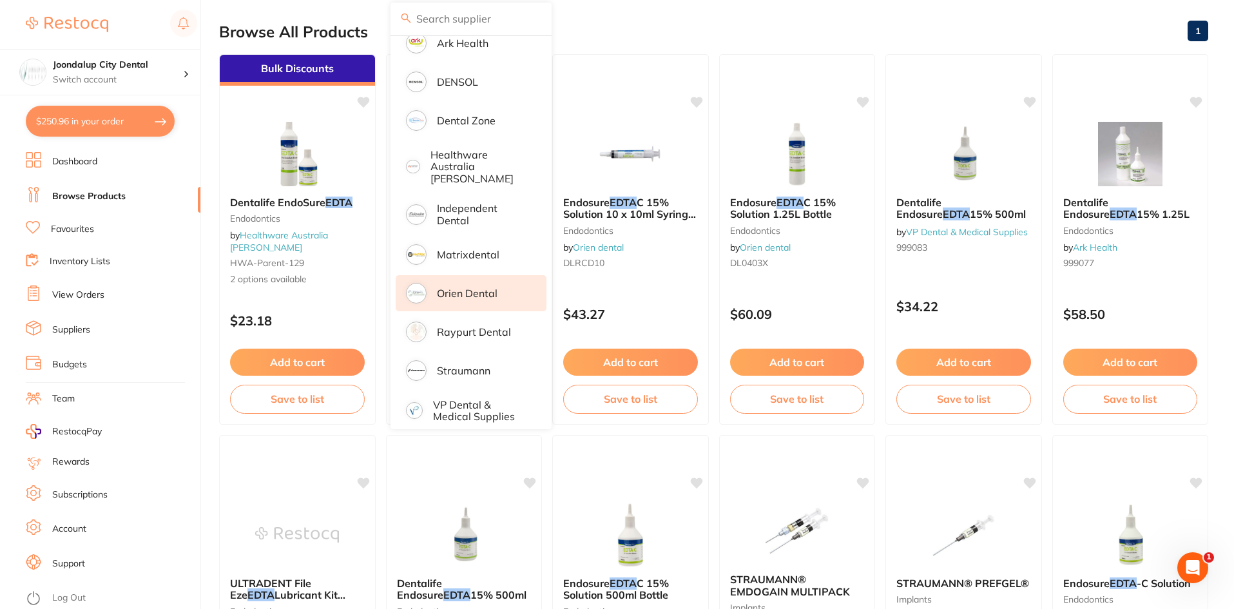
scroll to position [0, 0]
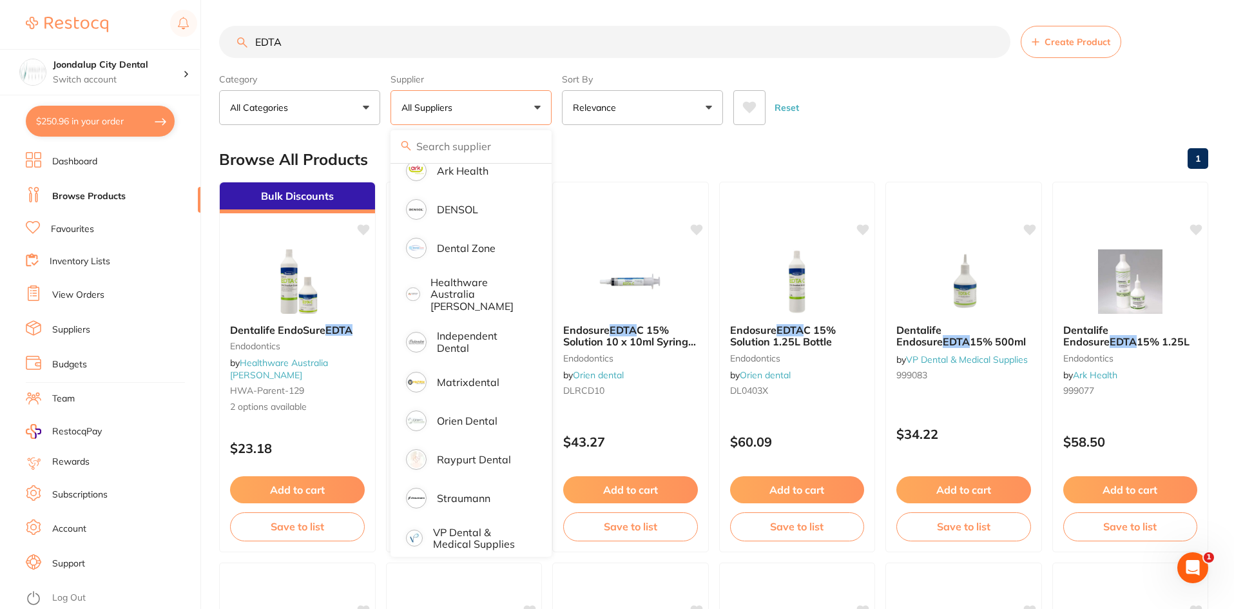
click at [347, 39] on input "EDTA" at bounding box center [614, 42] width 791 height 32
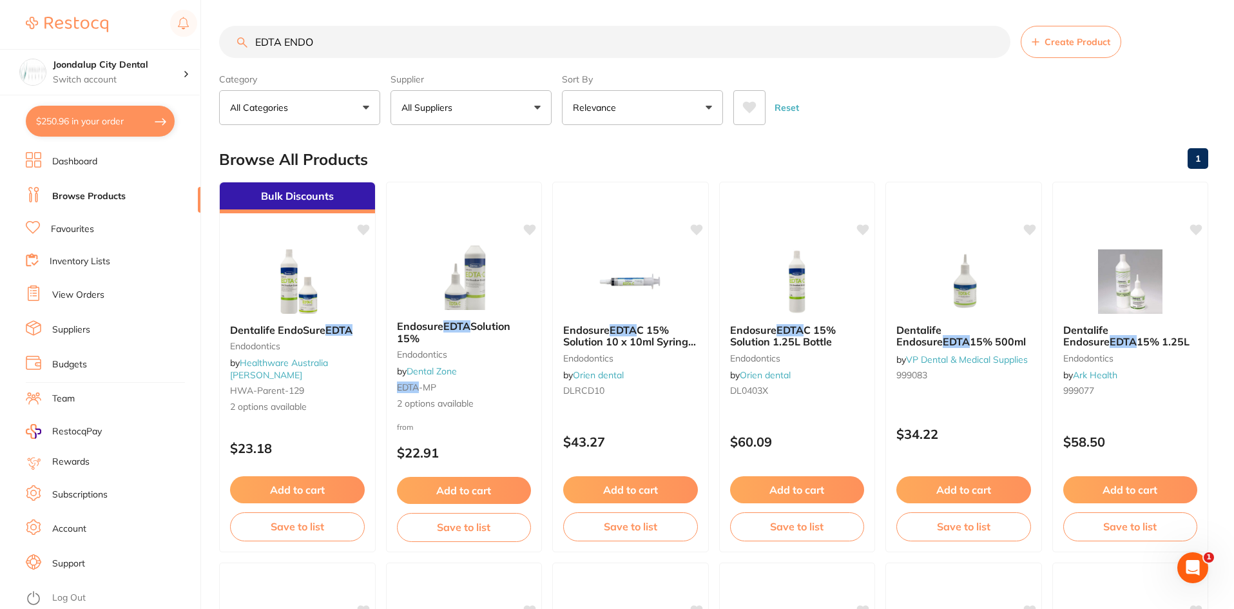
type input "EDTA ENDO"
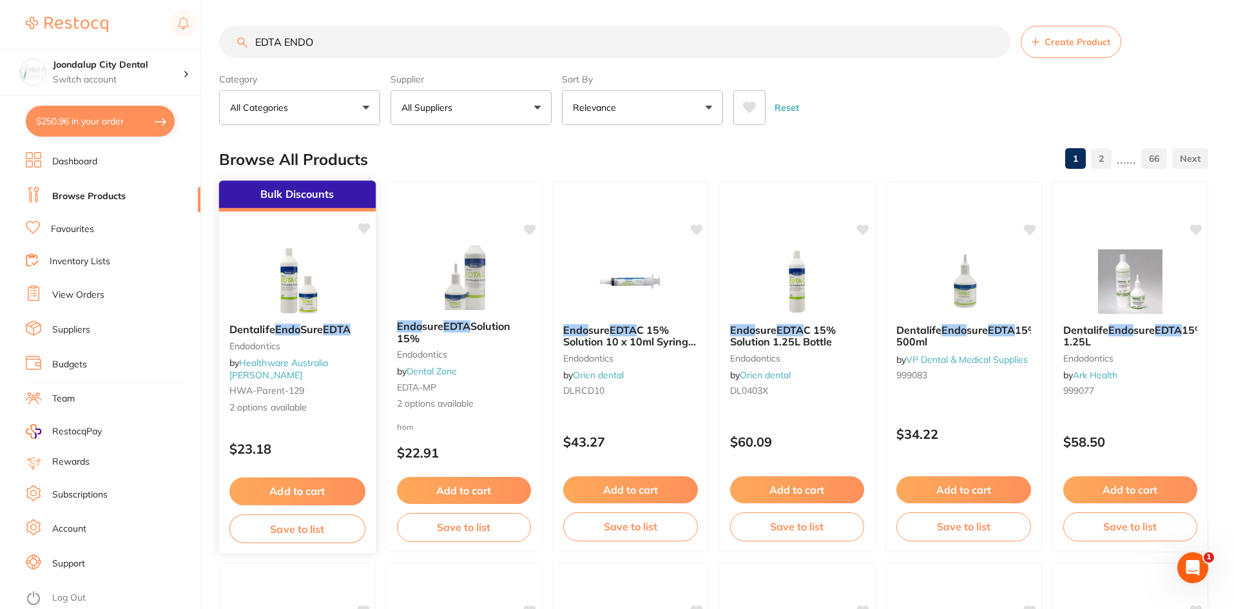
click at [272, 284] on img at bounding box center [297, 280] width 84 height 65
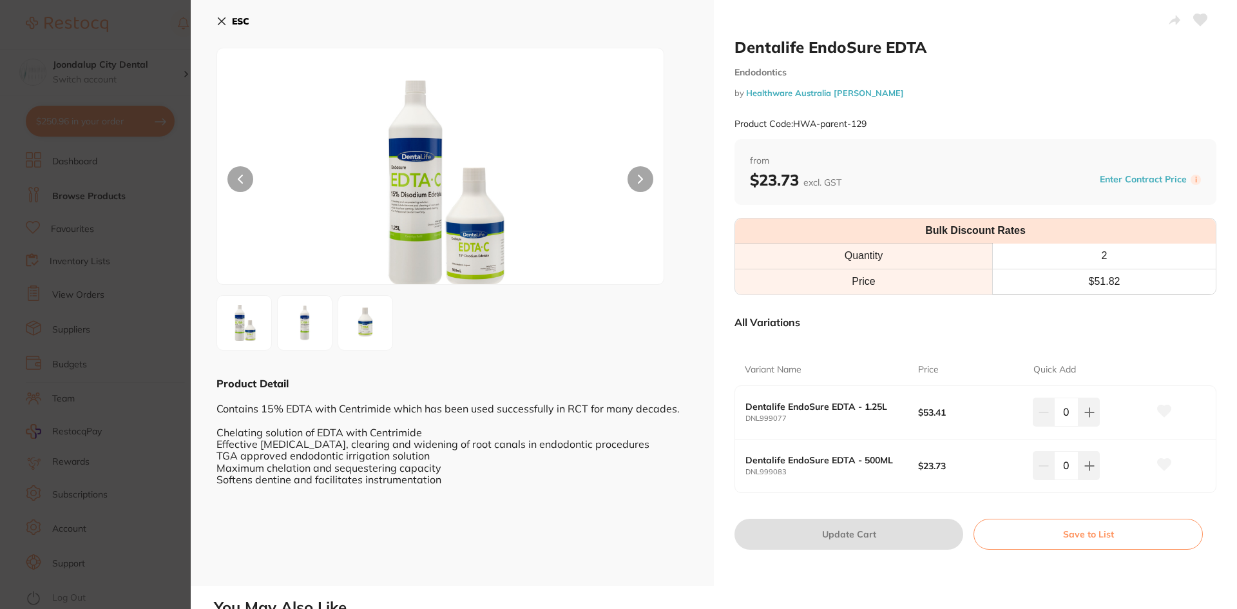
click at [222, 20] on icon at bounding box center [221, 21] width 7 height 7
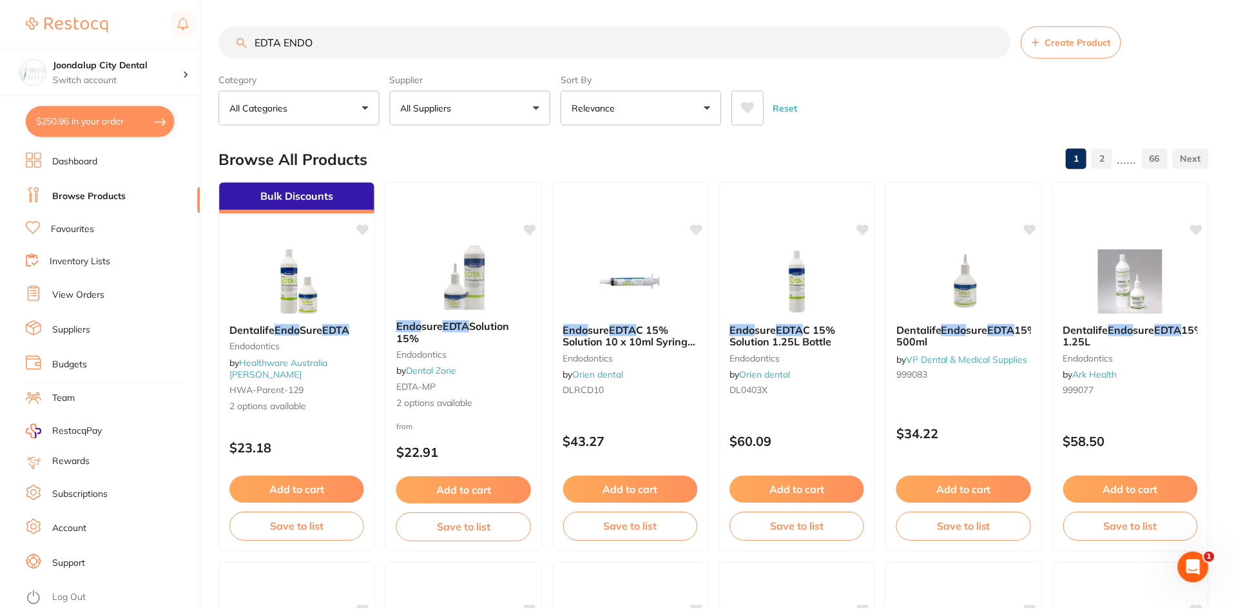
scroll to position [1, 0]
drag, startPoint x: 350, startPoint y: 39, endPoint x: 248, endPoint y: 38, distance: 102.4
click at [248, 38] on input "EDTA ENDO" at bounding box center [614, 41] width 791 height 32
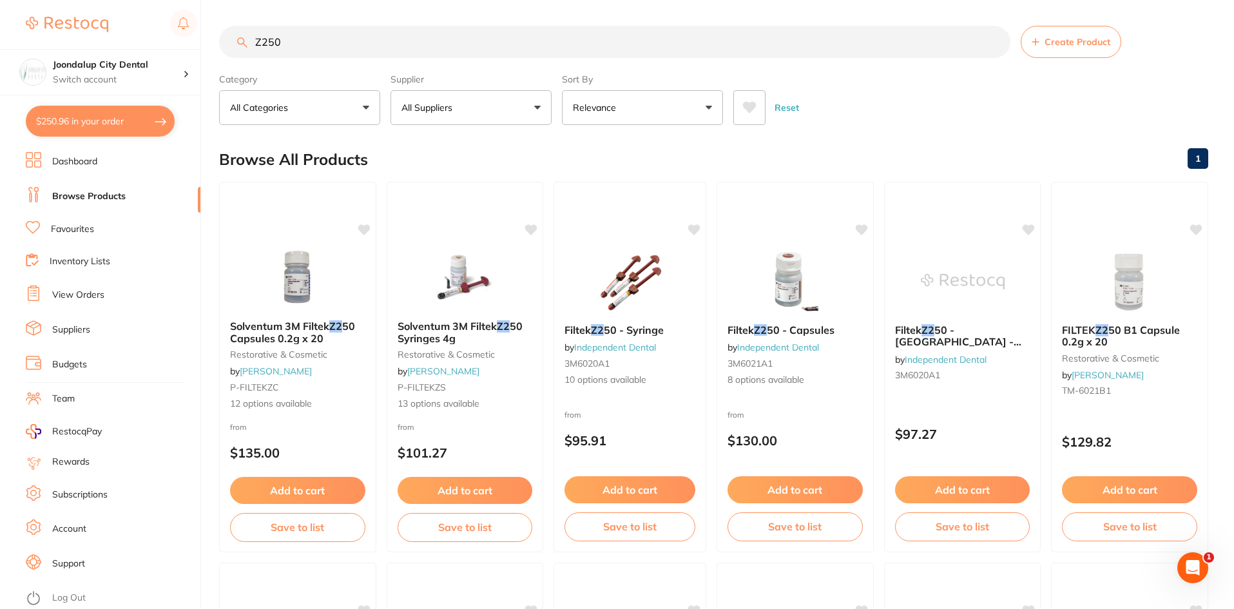
scroll to position [0, 0]
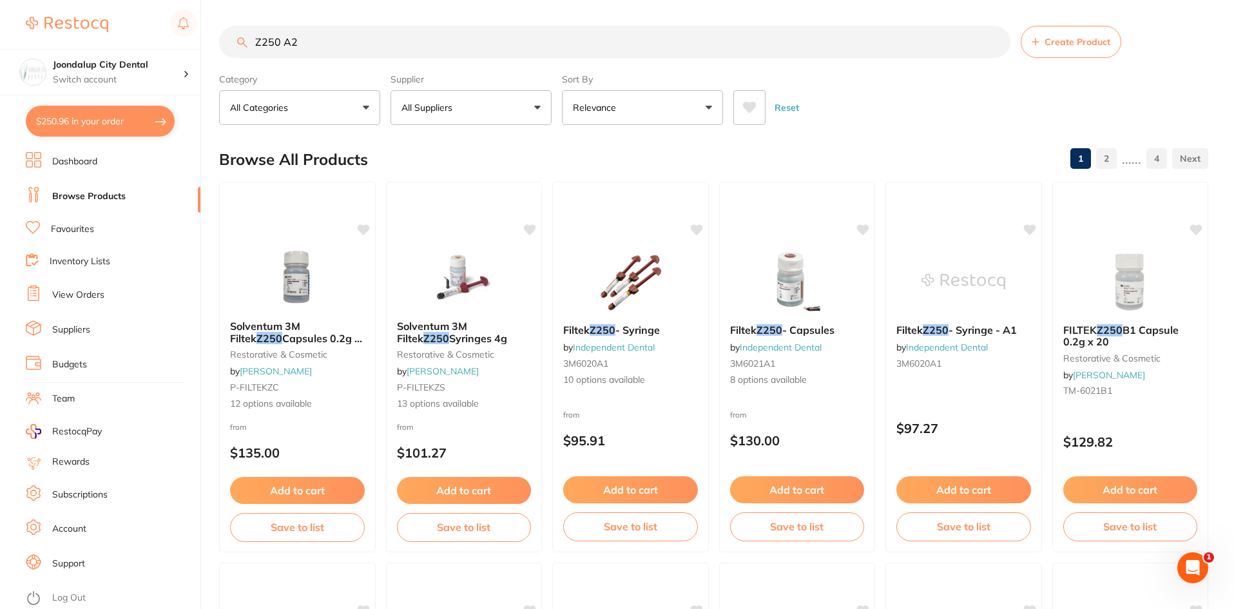
type input "Z250 A2"
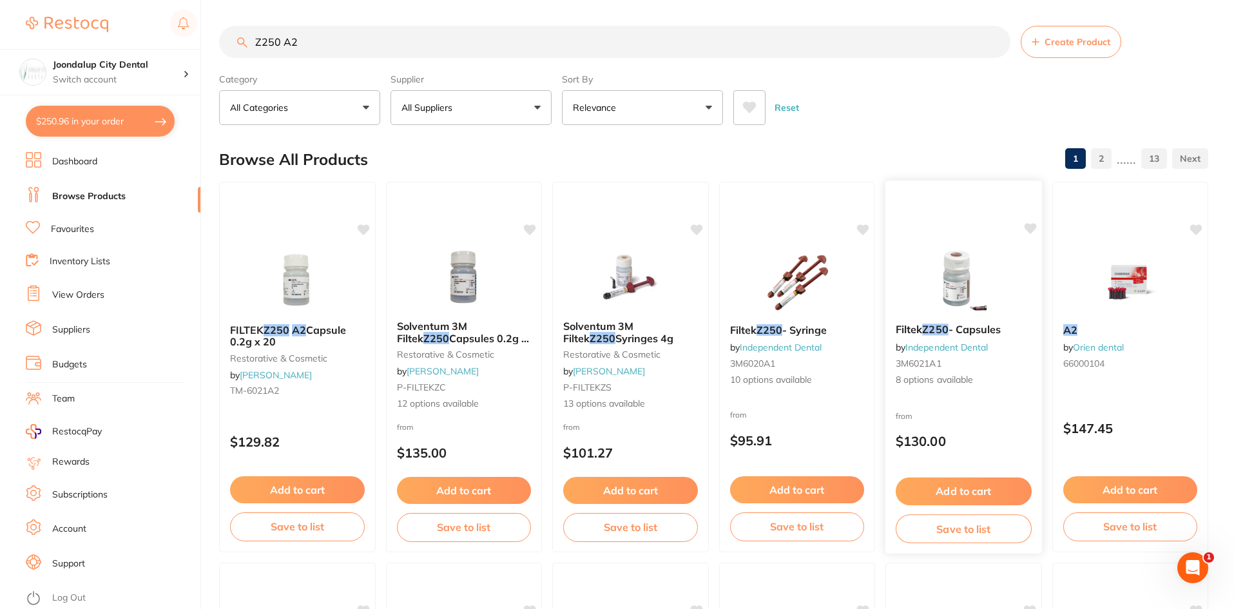
click at [944, 320] on div "Filtek Z250 - Capsules by Independent Dental 3M6021A1 8 options available" at bounding box center [963, 355] width 157 height 84
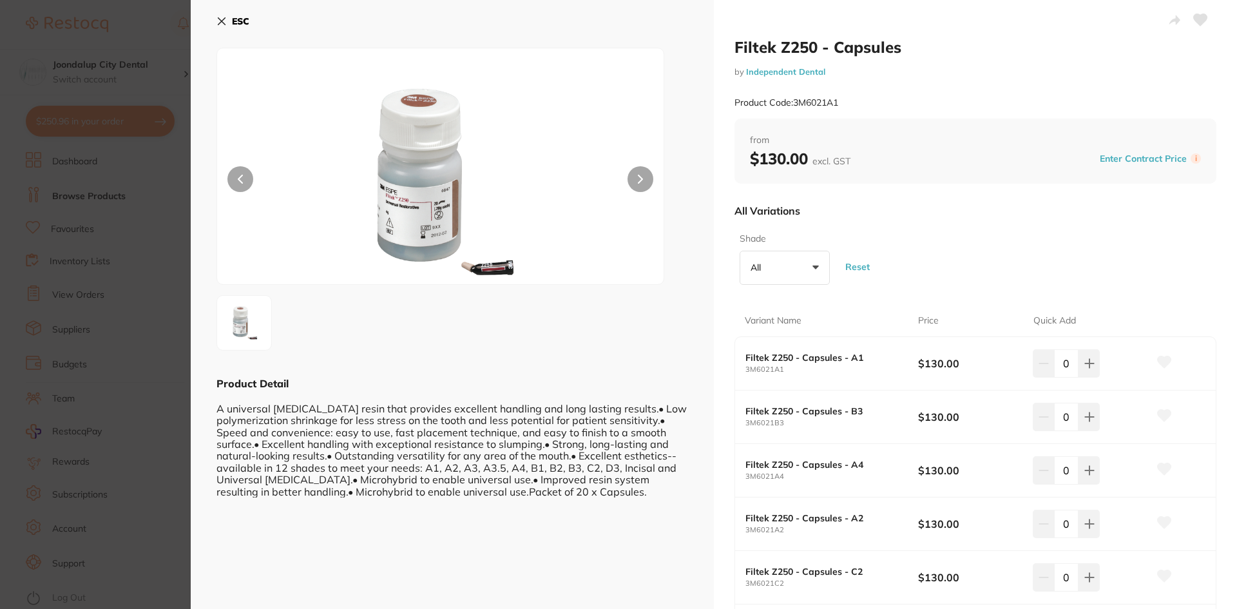
click at [224, 20] on icon at bounding box center [221, 21] width 7 height 7
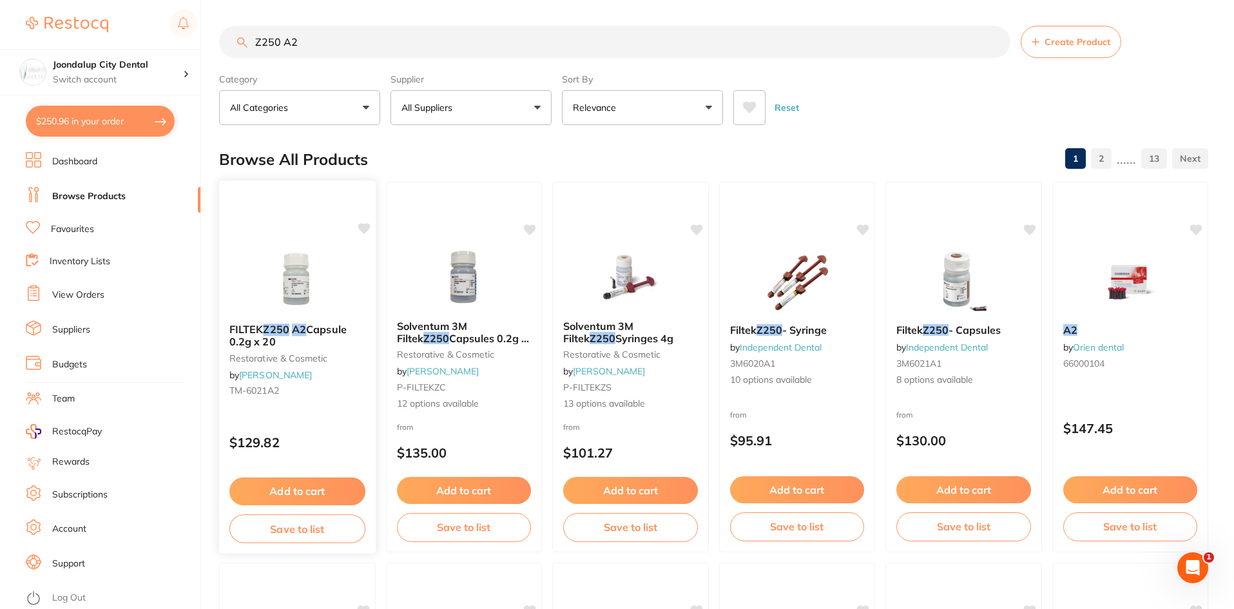
click at [265, 304] on img at bounding box center [297, 280] width 84 height 65
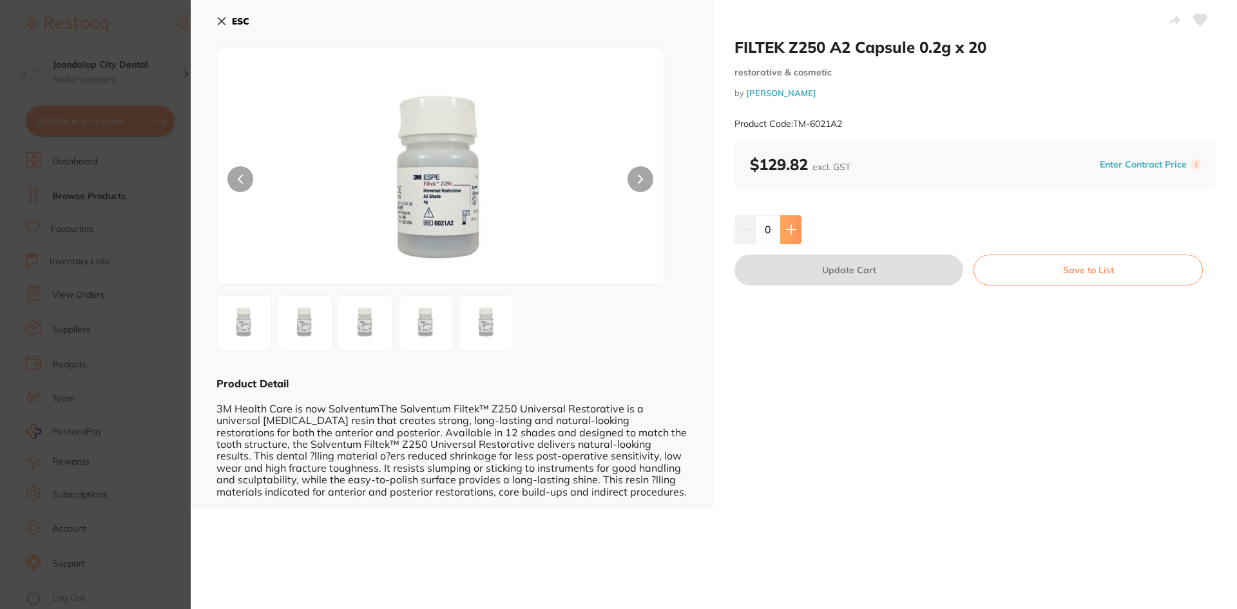
click at [794, 229] on button at bounding box center [790, 229] width 21 height 28
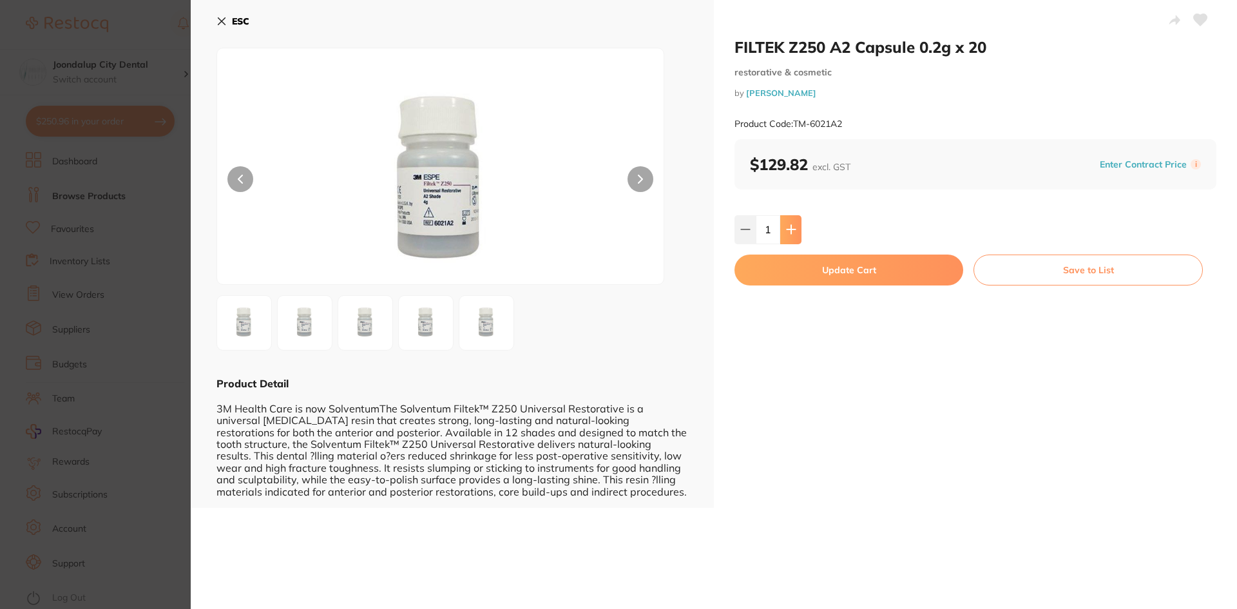
click at [794, 229] on button at bounding box center [790, 229] width 21 height 28
type input "3"
click at [783, 273] on button "Update Cart" at bounding box center [848, 269] width 229 height 31
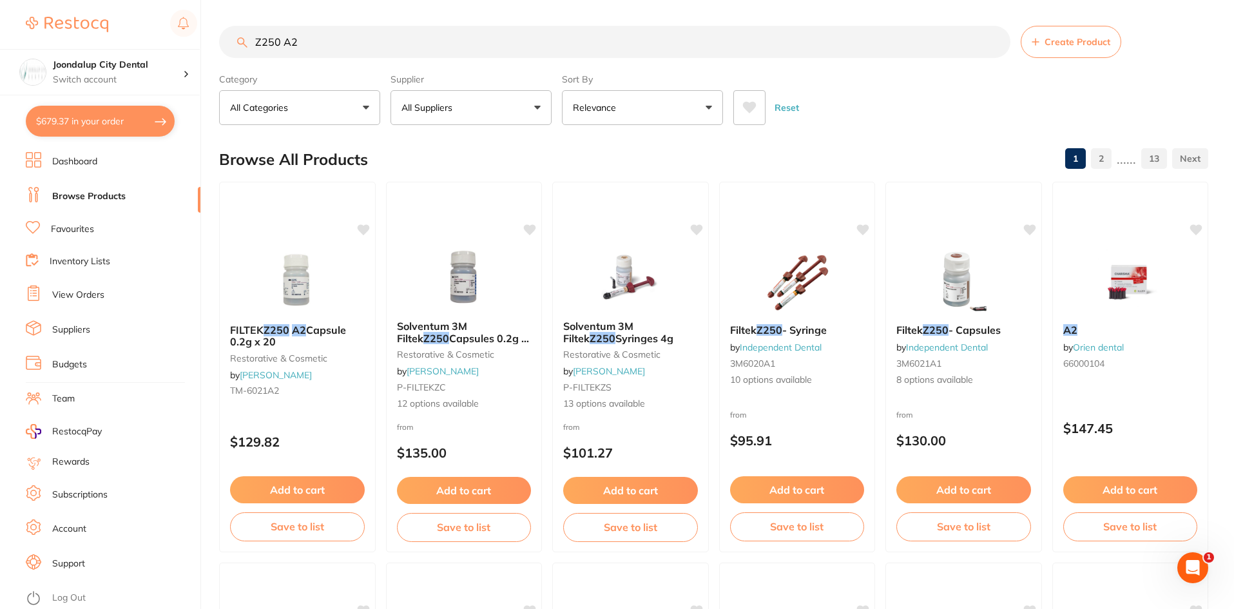
drag, startPoint x: 321, startPoint y: 39, endPoint x: 240, endPoint y: 30, distance: 81.7
click at [240, 30] on input "Z250 A2" at bounding box center [614, 42] width 791 height 32
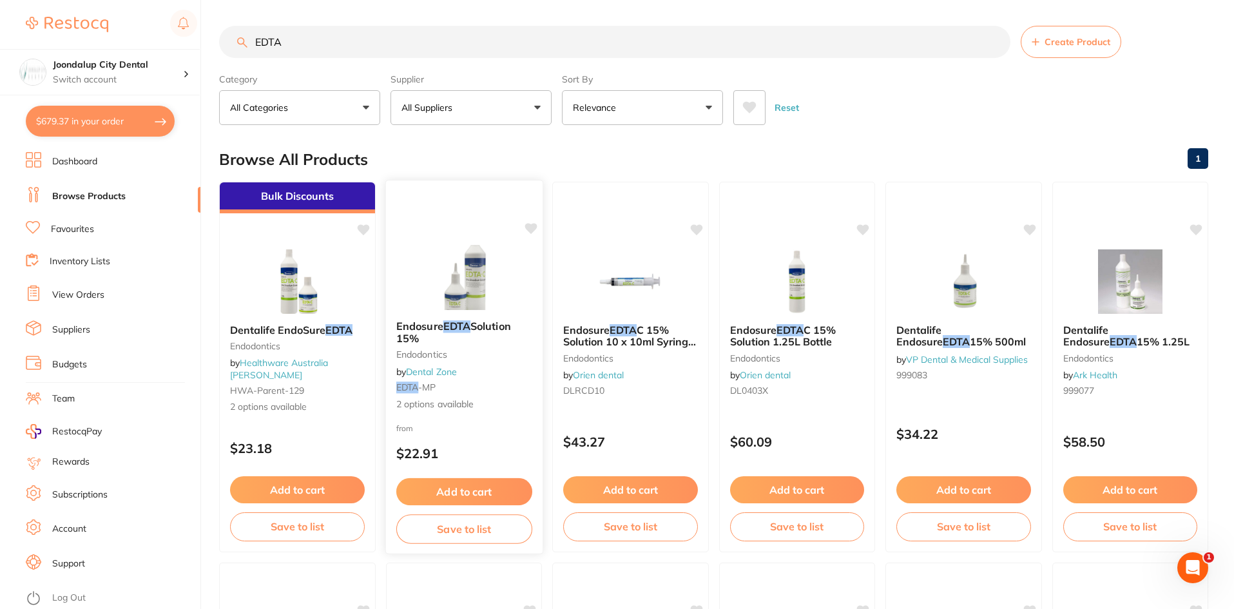
type input "EDTA"
click at [448, 295] on img at bounding box center [463, 277] width 84 height 65
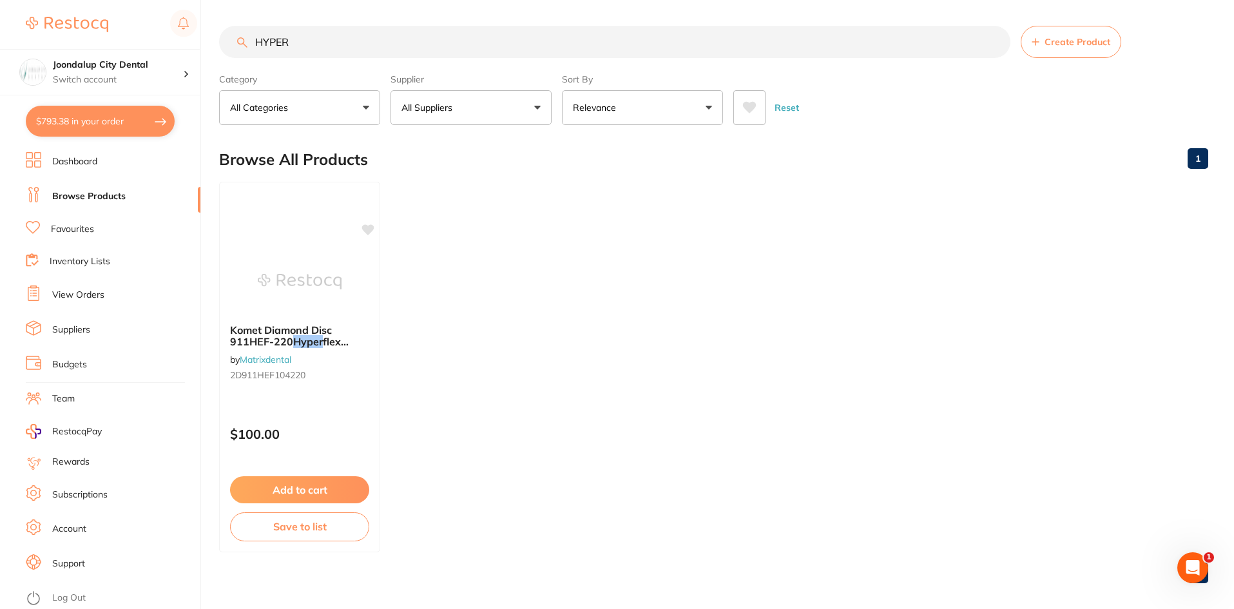
type input "HYPER"
click at [55, 118] on button "$793.38 in your order" at bounding box center [100, 121] width 149 height 31
checkbox input "true"
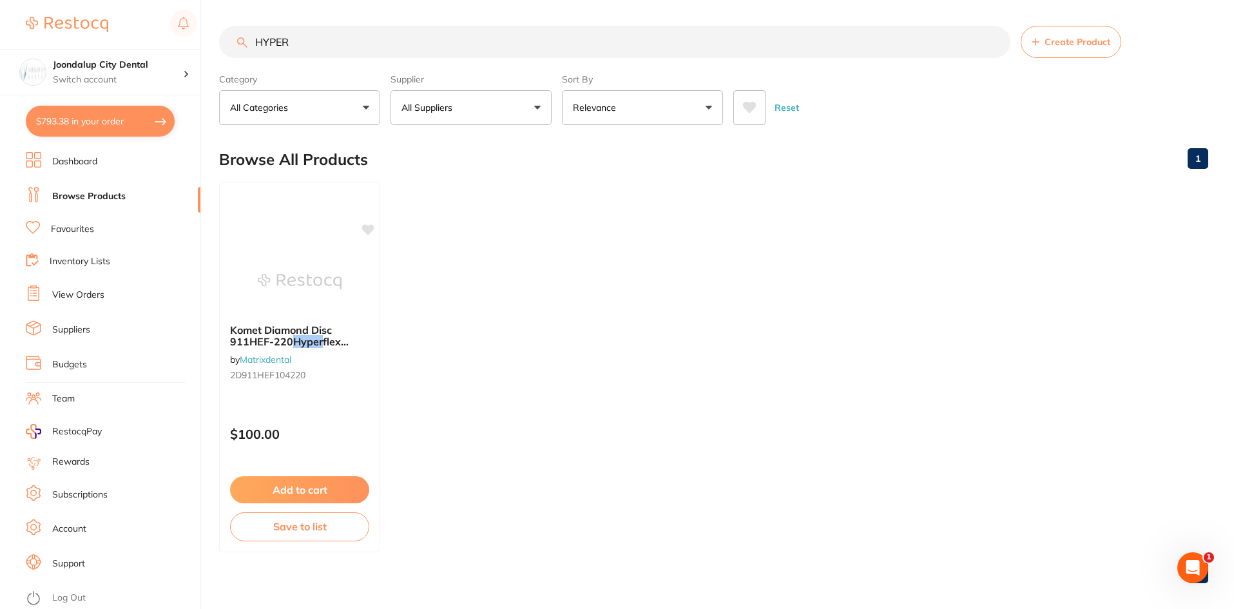
checkbox input "true"
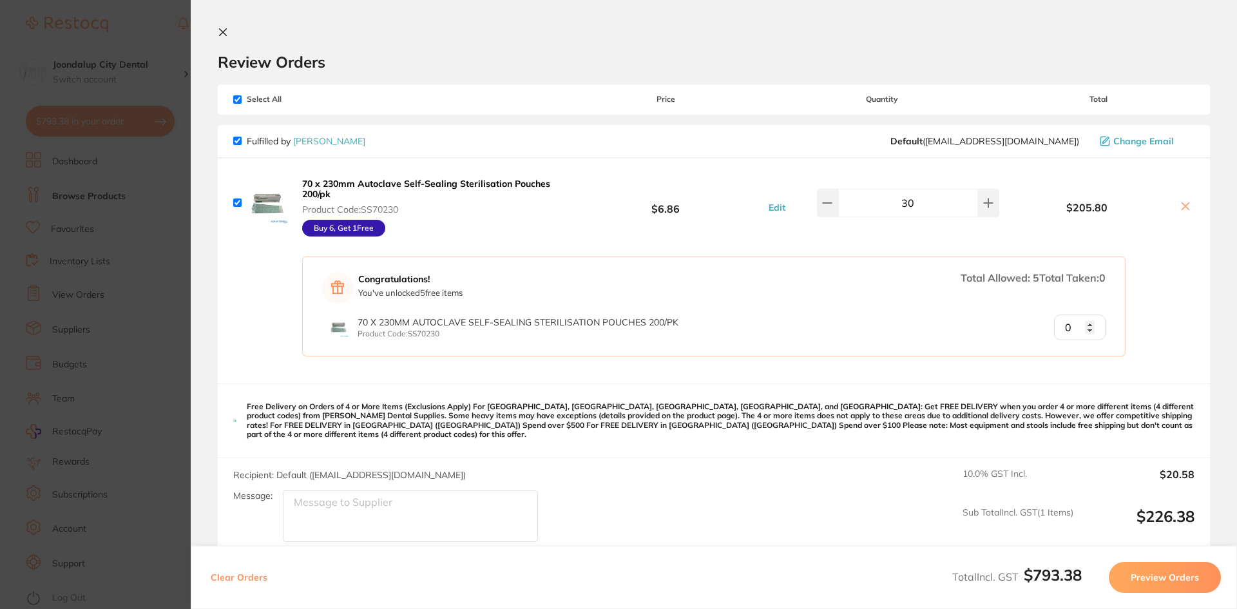
drag, startPoint x: 220, startPoint y: 32, endPoint x: 240, endPoint y: 34, distance: 19.5
click at [222, 32] on icon at bounding box center [223, 32] width 10 height 10
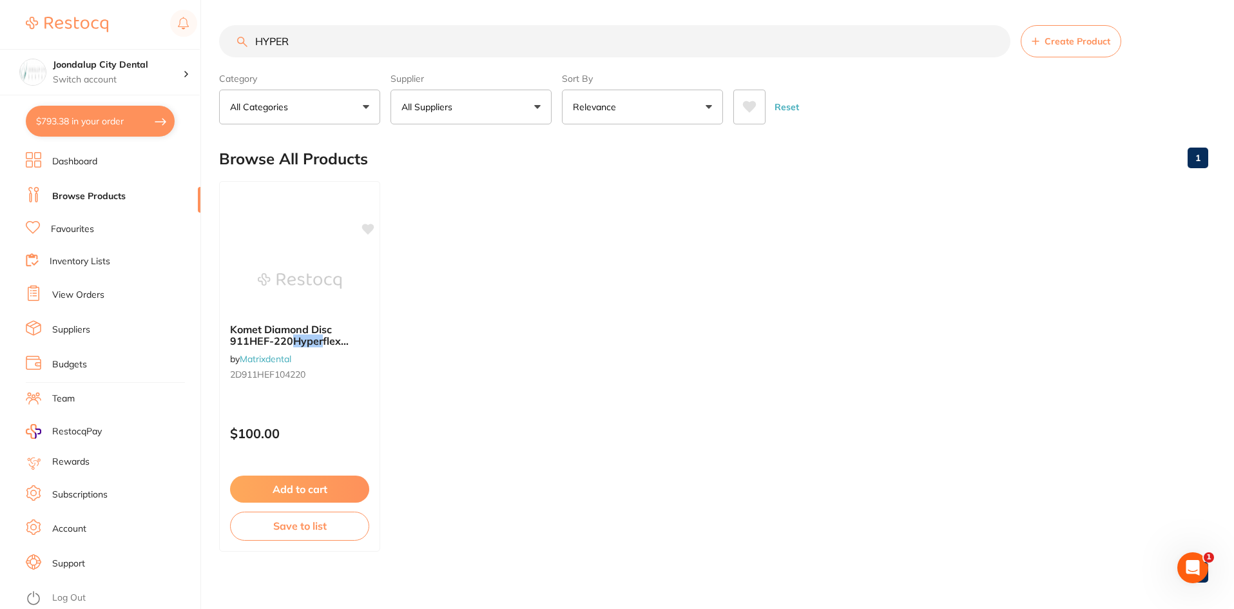
click at [441, 106] on p "All Suppliers" at bounding box center [429, 106] width 56 height 13
drag, startPoint x: 324, startPoint y: 37, endPoint x: 218, endPoint y: 31, distance: 105.8
click at [218, 31] on div "$793.38 Joondalup City Dental Switch account Joondalup City Dental $793.38 in y…" at bounding box center [617, 303] width 1234 height 609
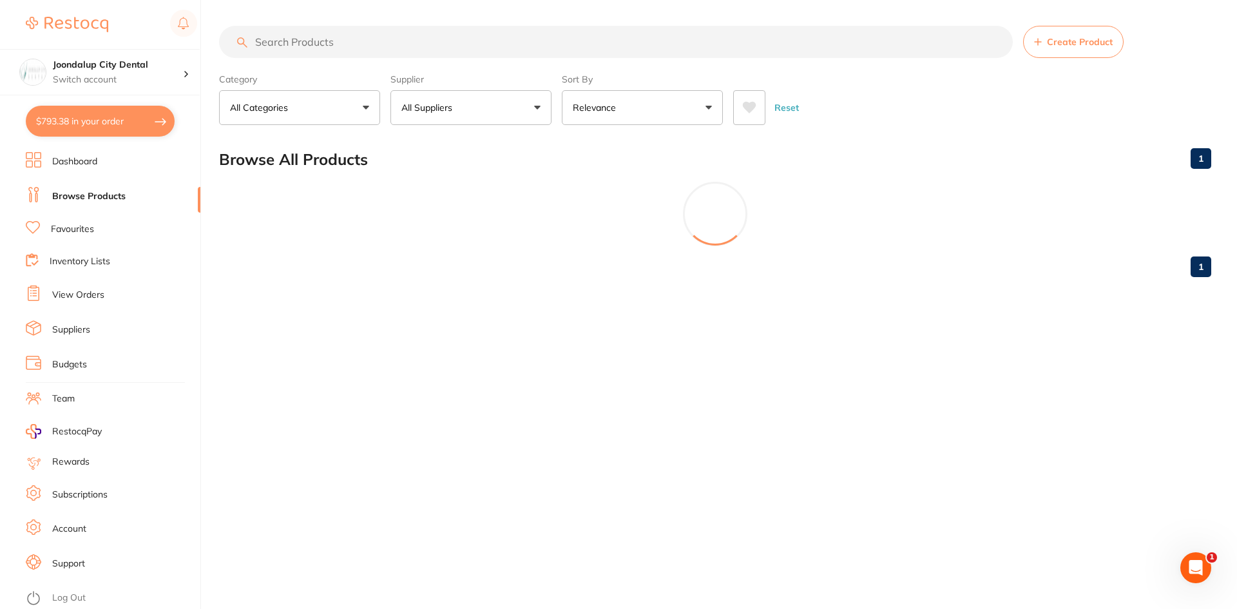
click at [484, 120] on button "All Suppliers" at bounding box center [470, 107] width 161 height 35
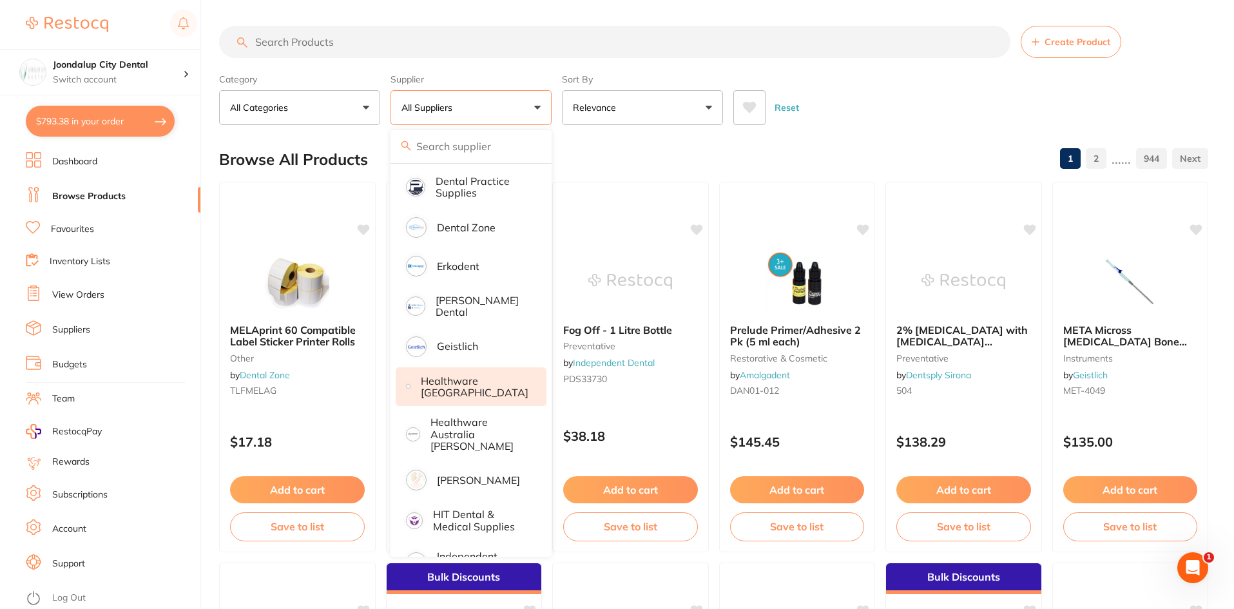
scroll to position [387, 0]
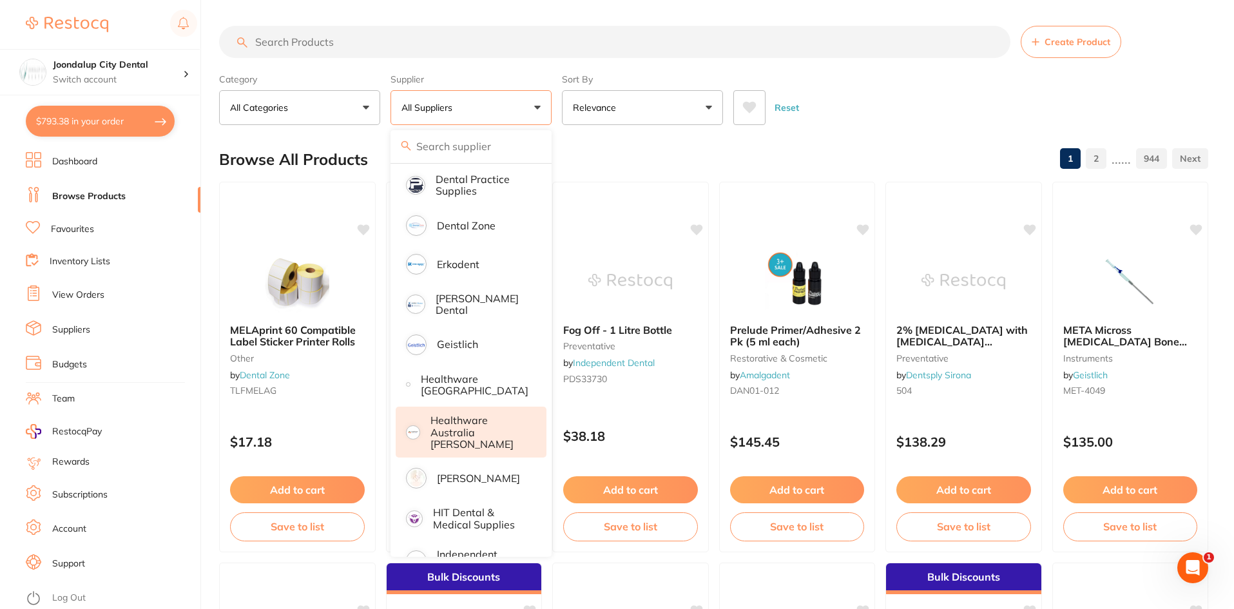
click at [477, 425] on p "Healthware Australia [PERSON_NAME]" at bounding box center [479, 431] width 99 height 35
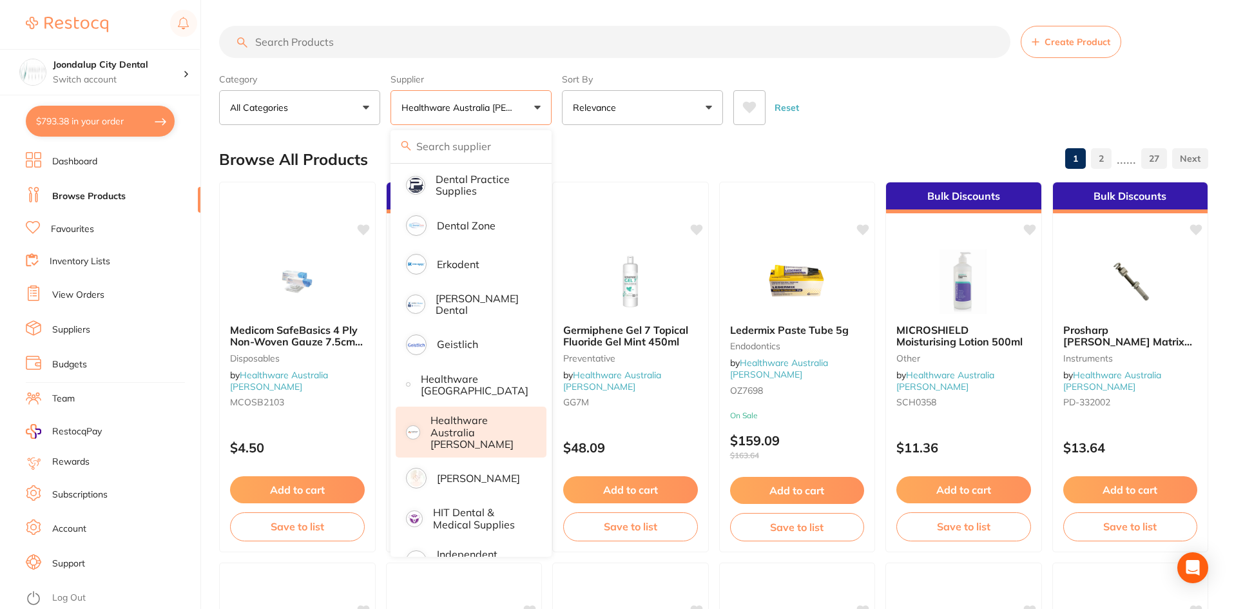
click at [296, 45] on input "search" at bounding box center [614, 42] width 791 height 32
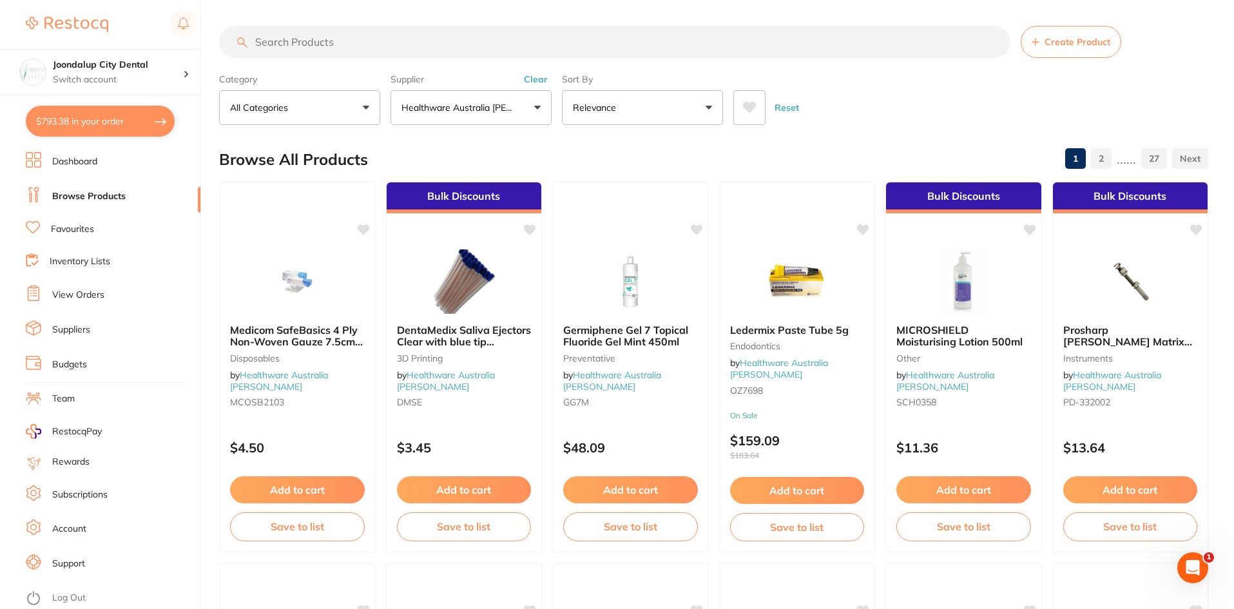
scroll to position [0, 0]
click at [292, 102] on p "All Categories" at bounding box center [261, 107] width 63 height 13
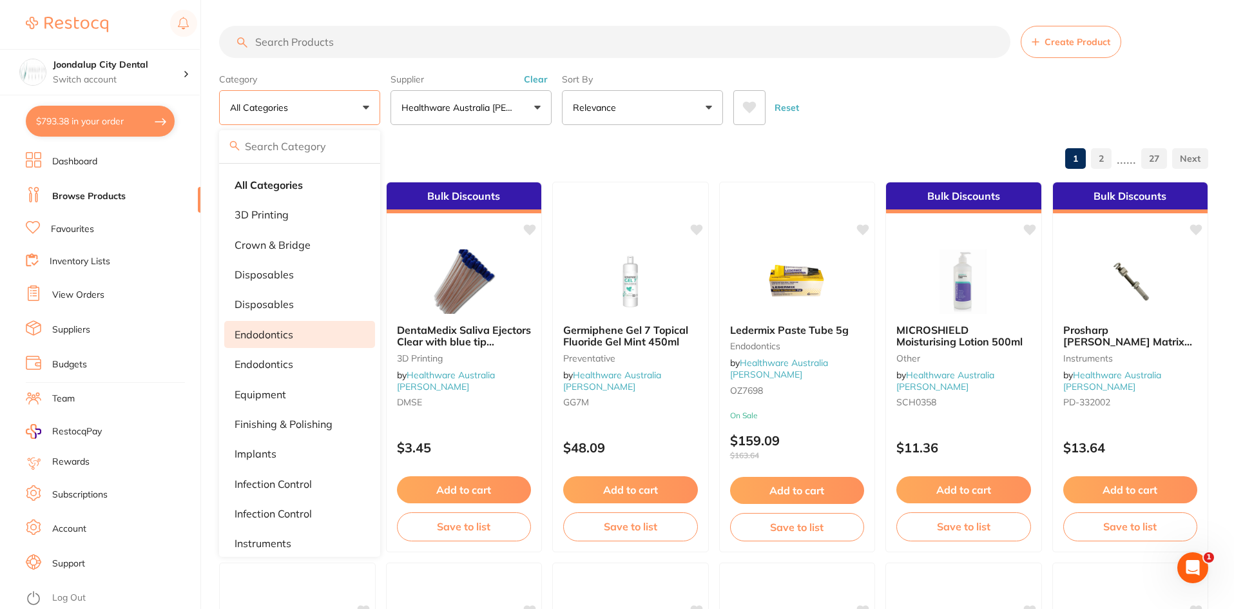
click at [285, 333] on p "endodontics" at bounding box center [263, 335] width 59 height 12
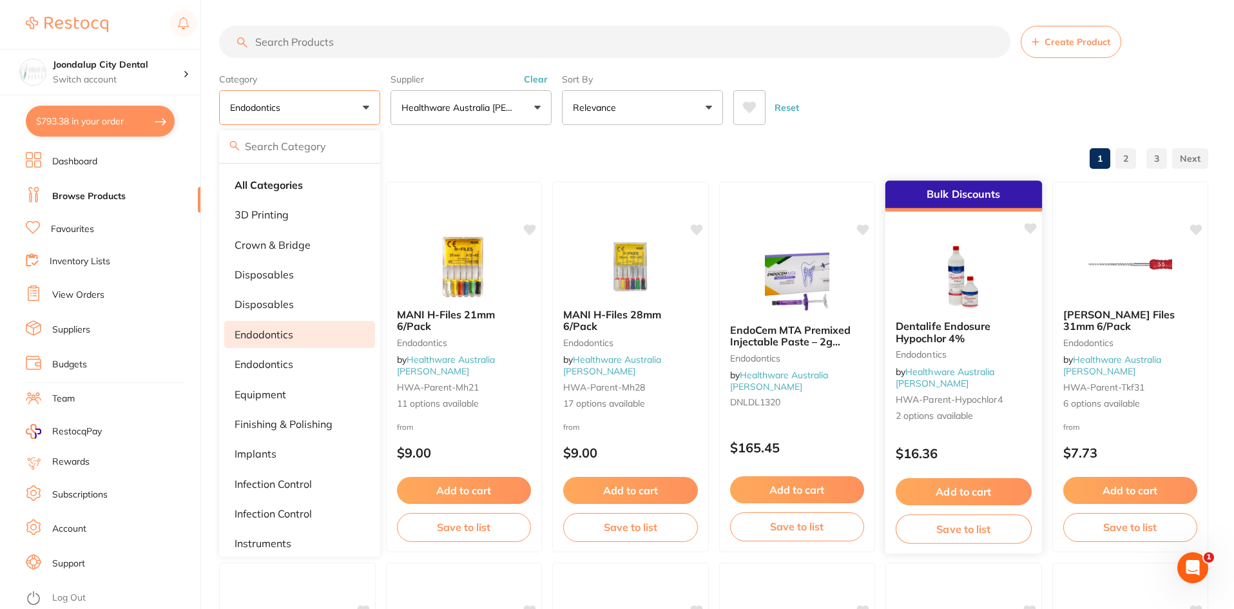
click at [948, 296] on img at bounding box center [963, 277] width 84 height 65
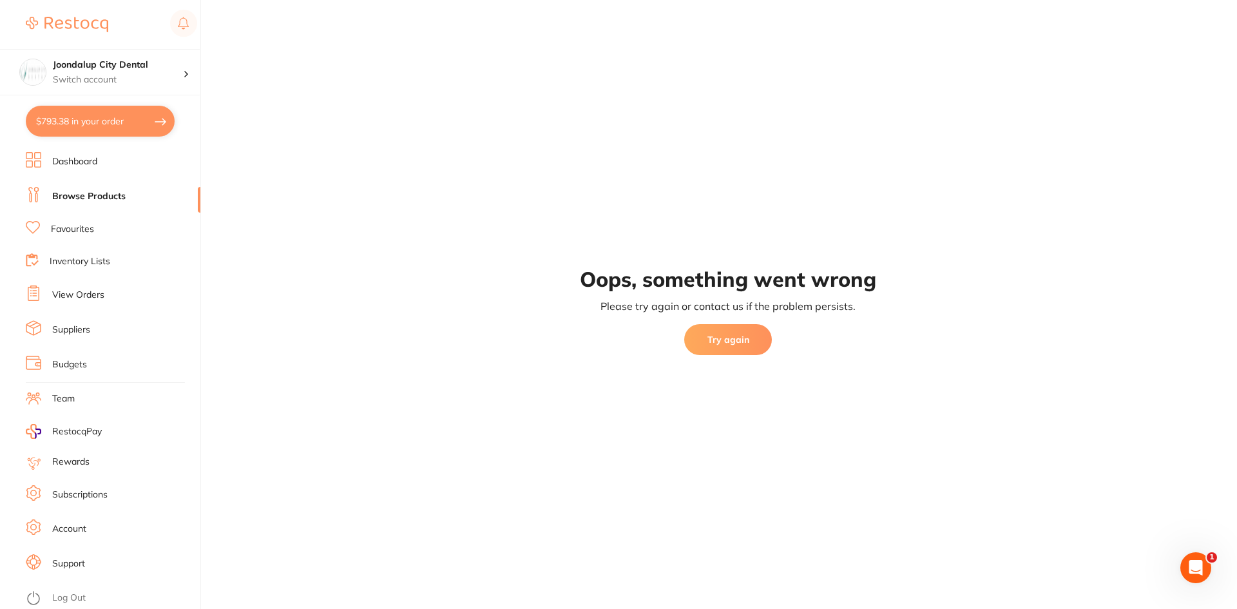
drag, startPoint x: 49, startPoint y: 119, endPoint x: 91, endPoint y: 120, distance: 42.5
click at [49, 119] on button "$793.38 in your order" at bounding box center [100, 121] width 149 height 31
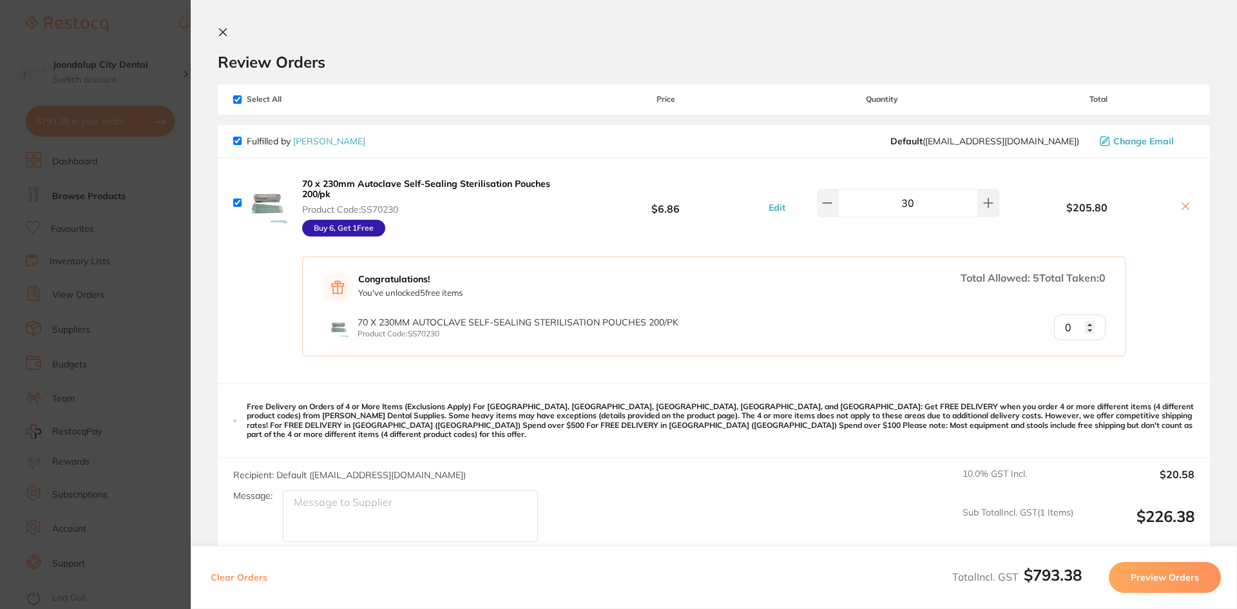
click at [231, 29] on button at bounding box center [225, 33] width 15 height 12
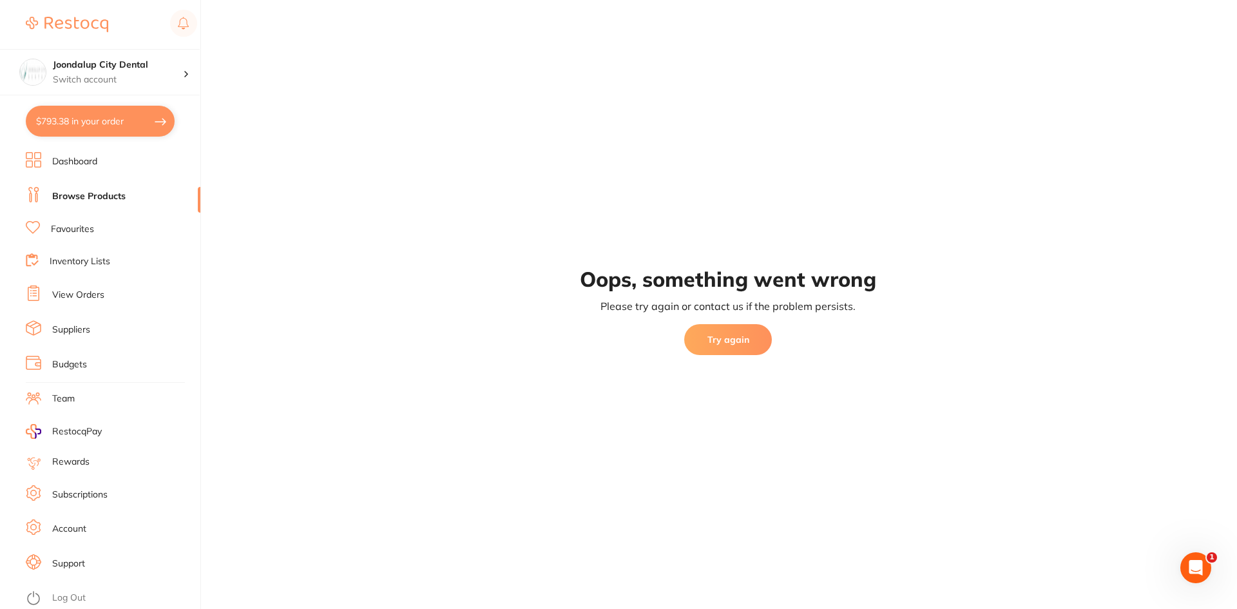
click at [84, 195] on link "Browse Products" at bounding box center [88, 196] width 73 height 13
click at [67, 192] on link "Browse Products" at bounding box center [88, 196] width 73 height 13
click at [71, 160] on link "Dashboard" at bounding box center [74, 161] width 45 height 13
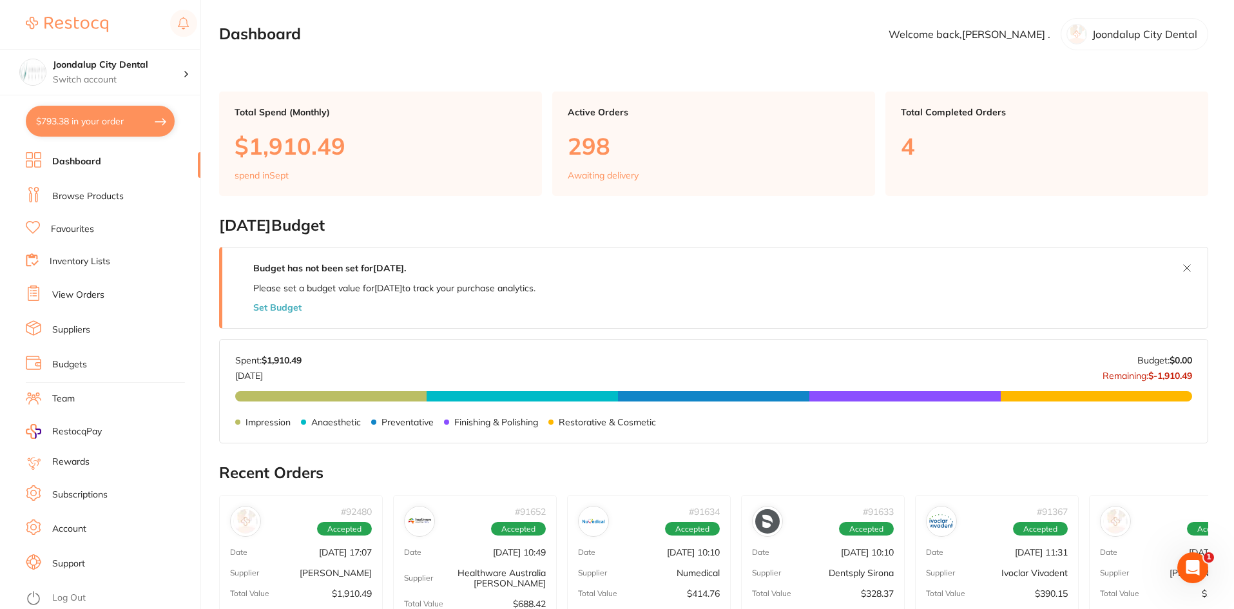
click at [96, 195] on link "Browse Products" at bounding box center [88, 196] width 72 height 13
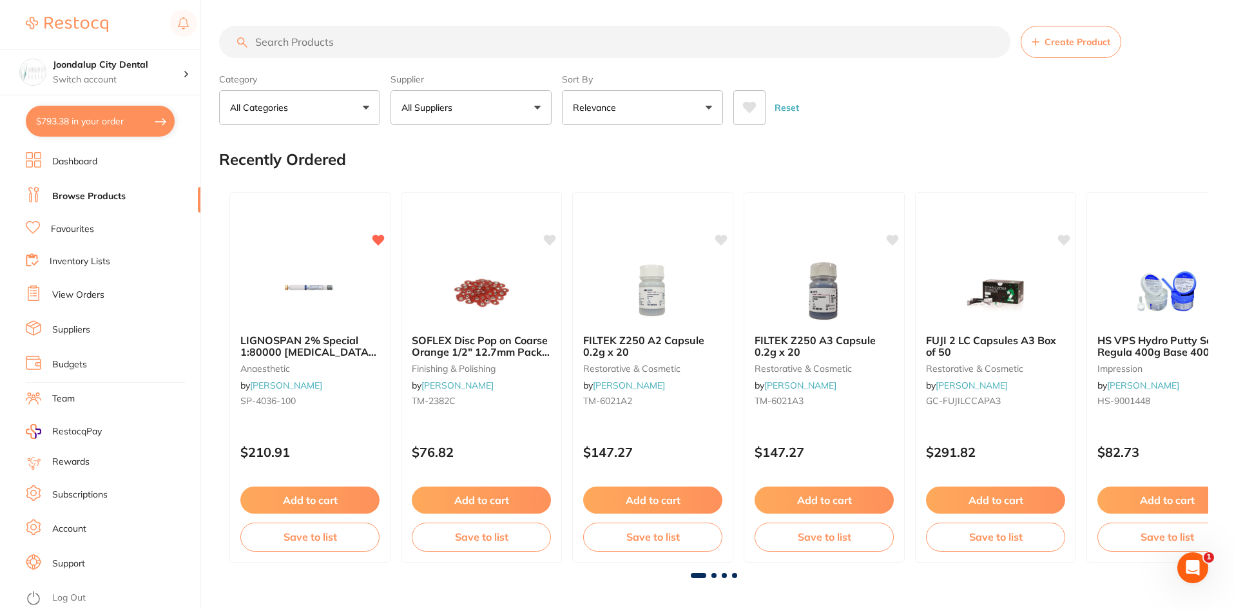
click at [414, 102] on p "All Suppliers" at bounding box center [429, 107] width 56 height 13
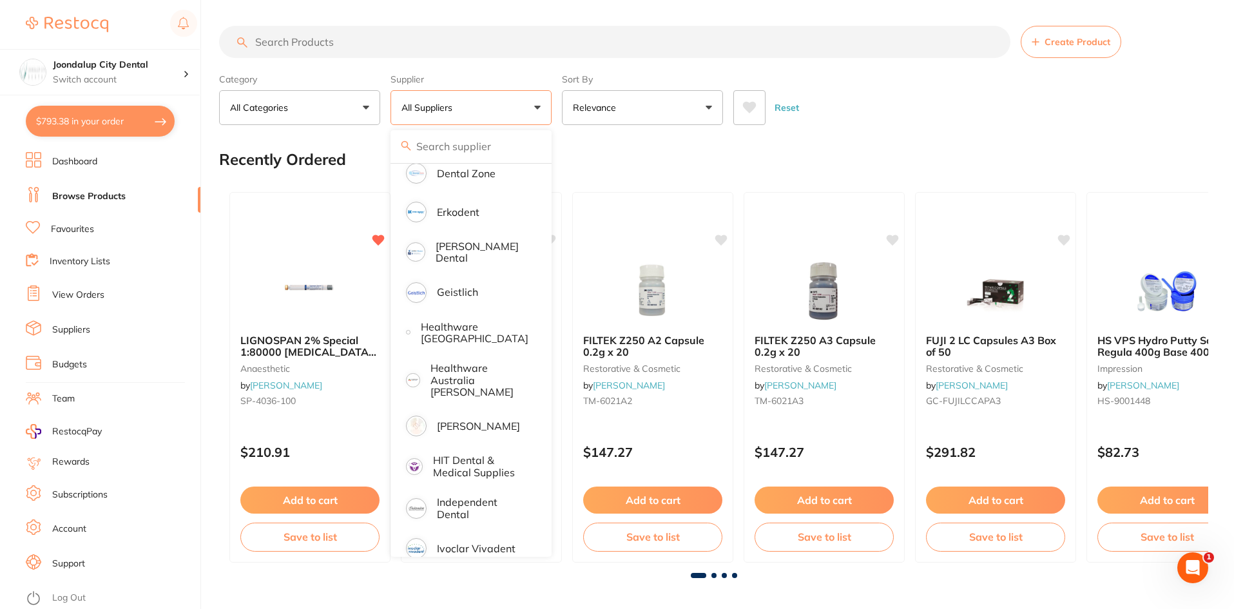
scroll to position [451, 0]
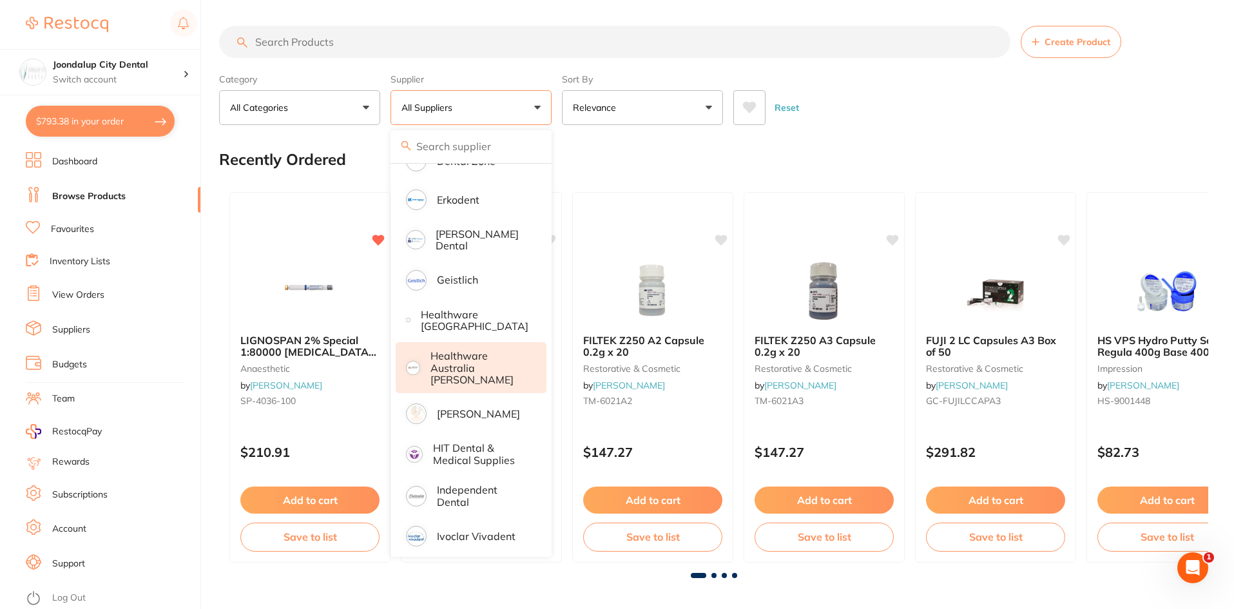
click at [479, 358] on p "Healthware Australia [PERSON_NAME]" at bounding box center [479, 367] width 99 height 35
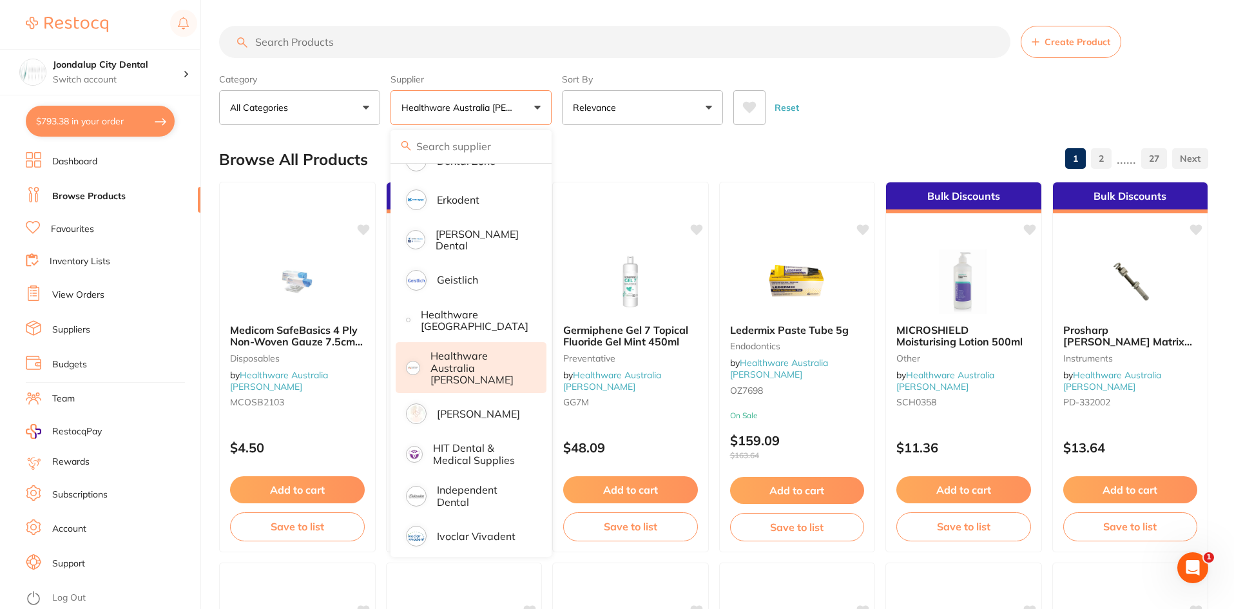
scroll to position [0, 0]
click at [509, 32] on input "search" at bounding box center [614, 42] width 791 height 32
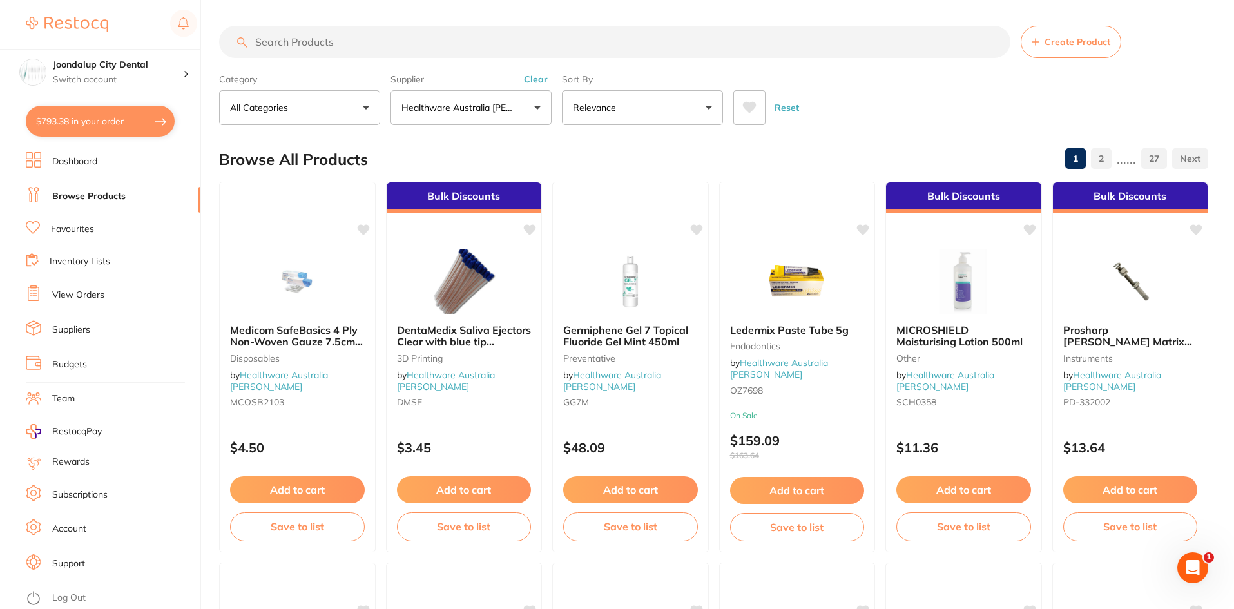
click at [345, 108] on button "All Categories" at bounding box center [299, 107] width 161 height 35
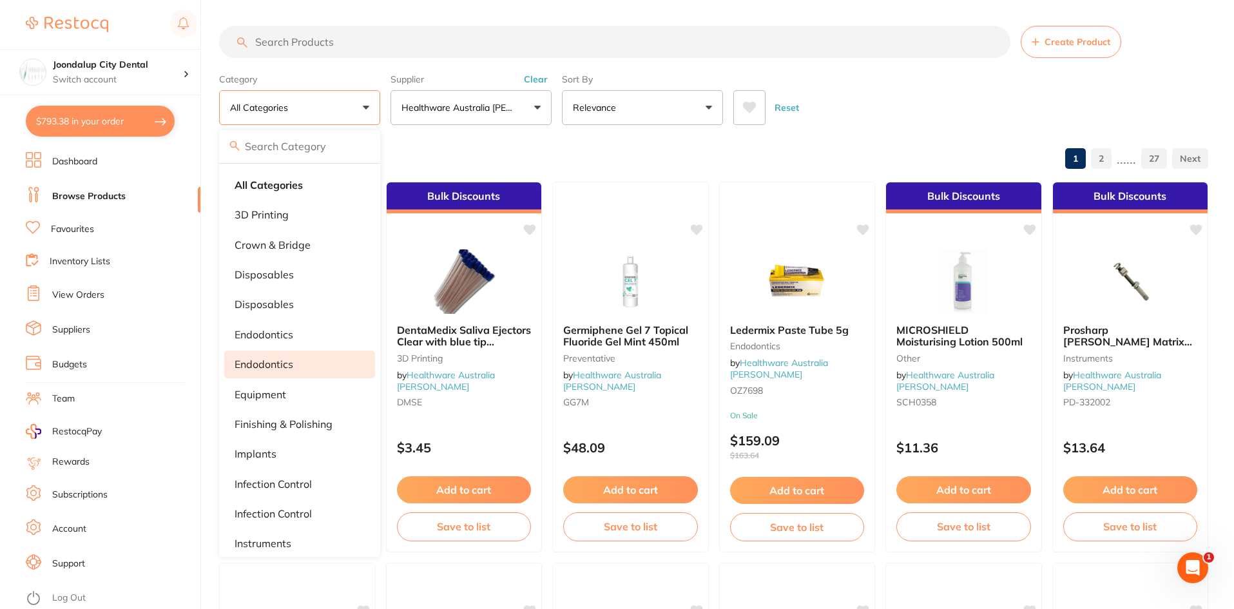
click at [285, 359] on p "Endodontics" at bounding box center [263, 364] width 59 height 12
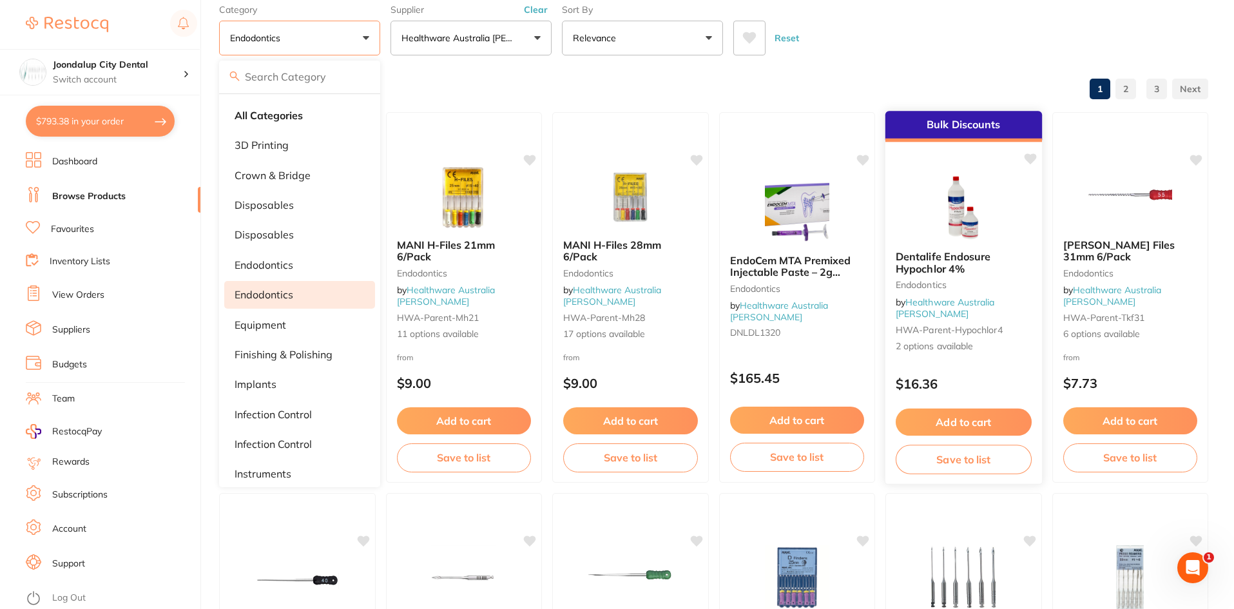
scroll to position [258, 0]
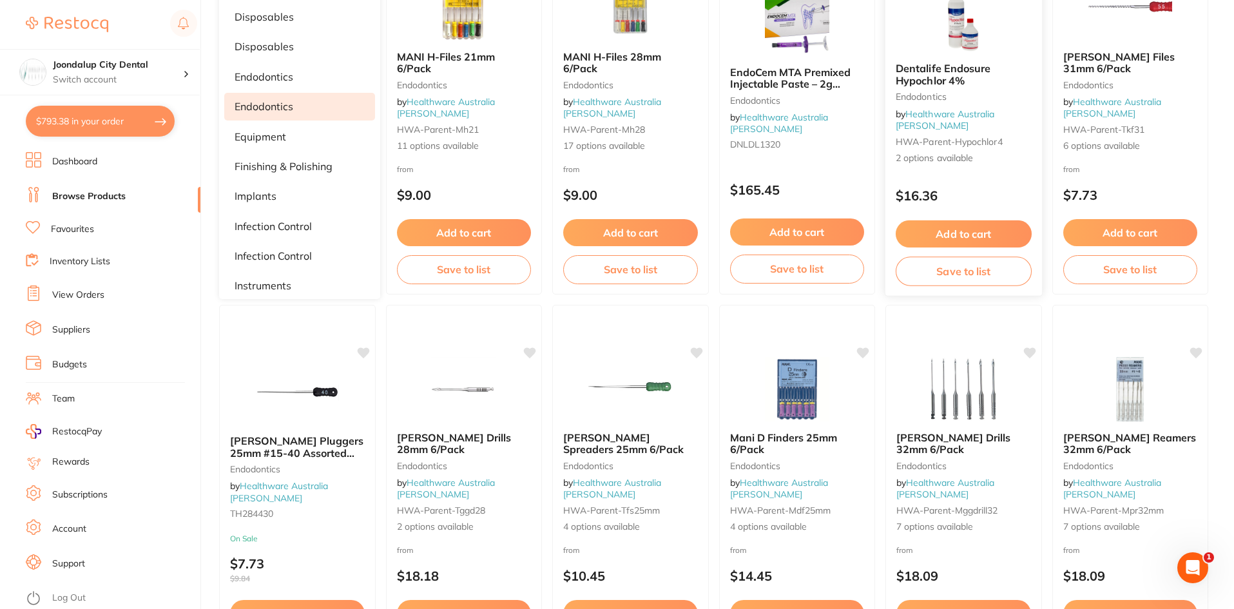
click at [960, 122] on link "Healthware Australia [PERSON_NAME]" at bounding box center [944, 120] width 99 height 24
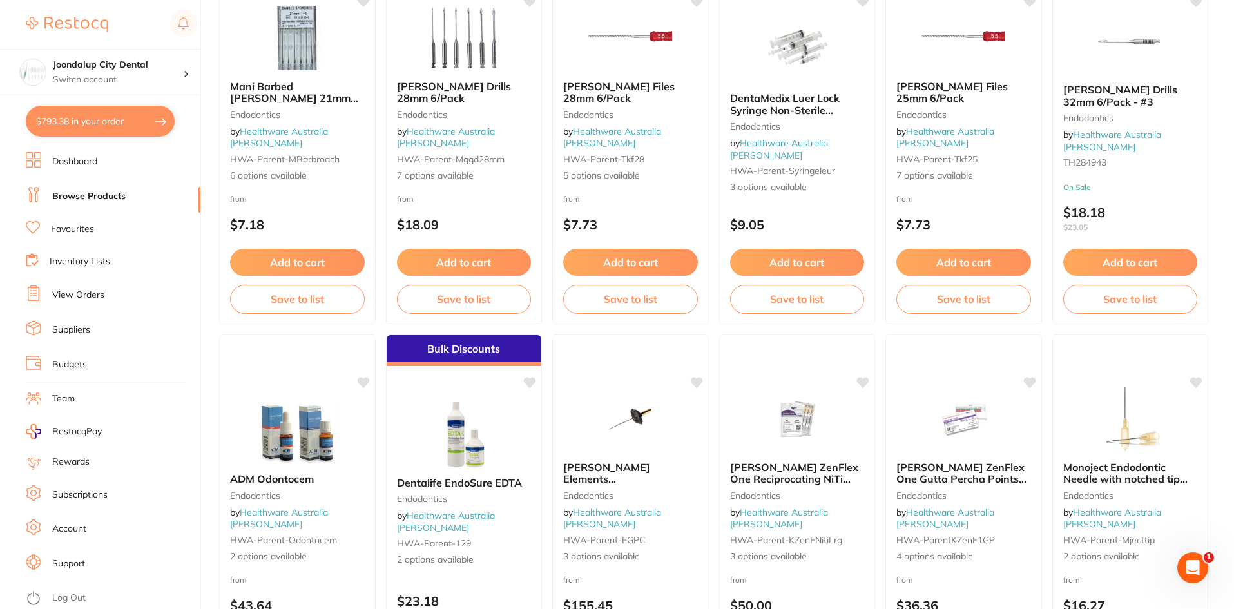
scroll to position [2577, 0]
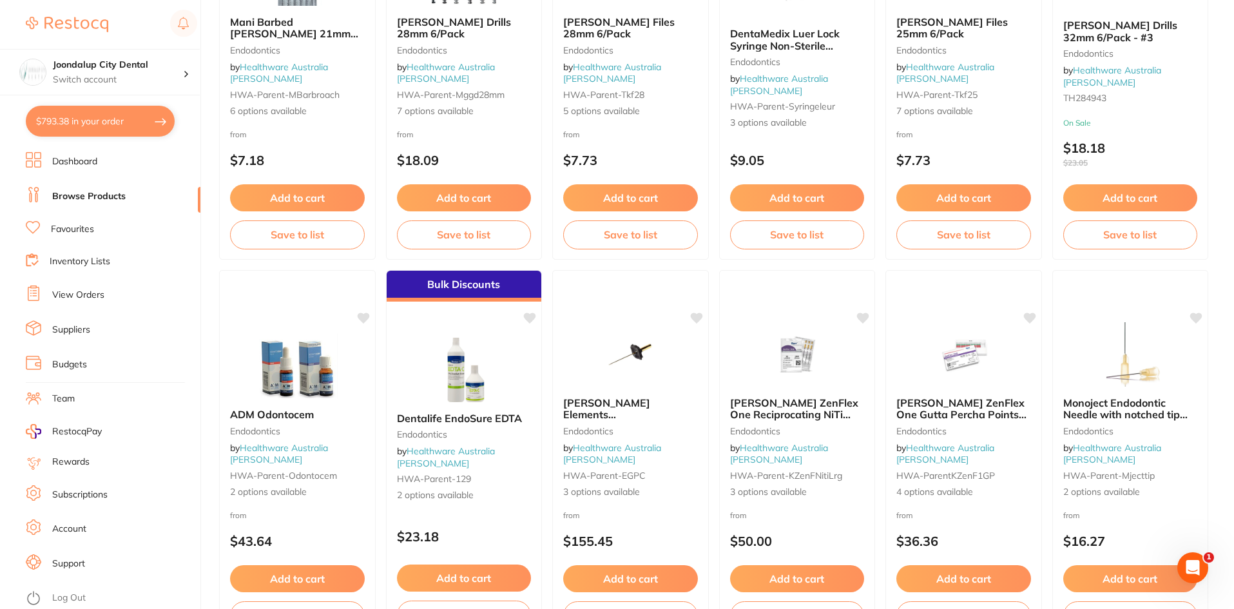
drag, startPoint x: 460, startPoint y: 378, endPoint x: 551, endPoint y: 334, distance: 100.6
click at [461, 378] on img at bounding box center [464, 370] width 84 height 64
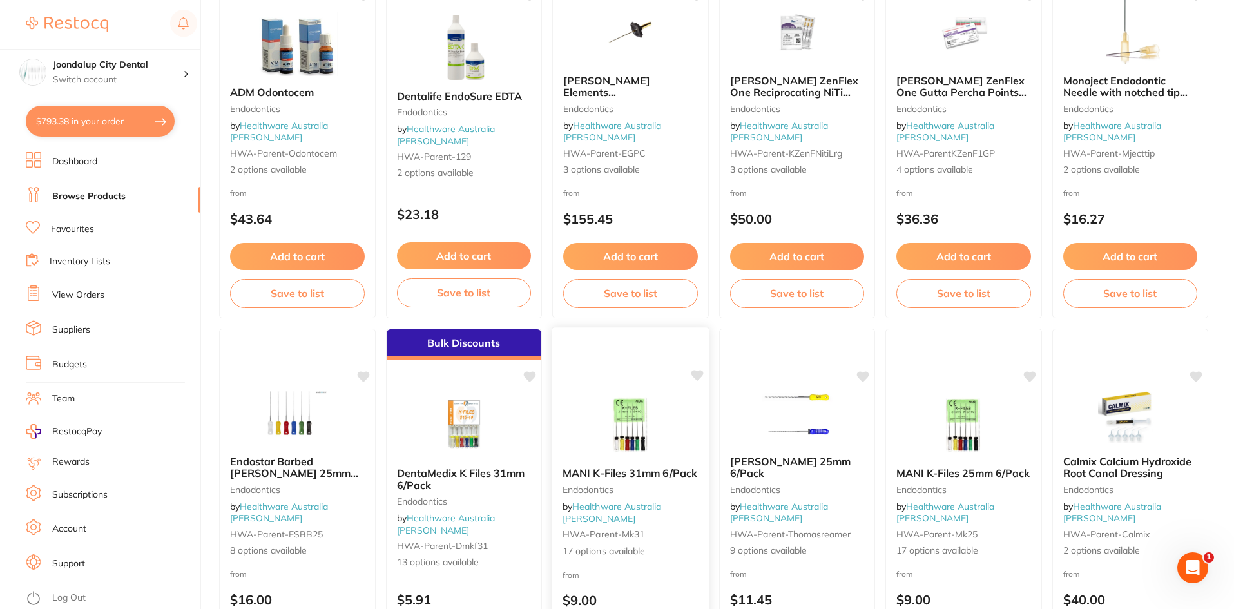
scroll to position [3056, 0]
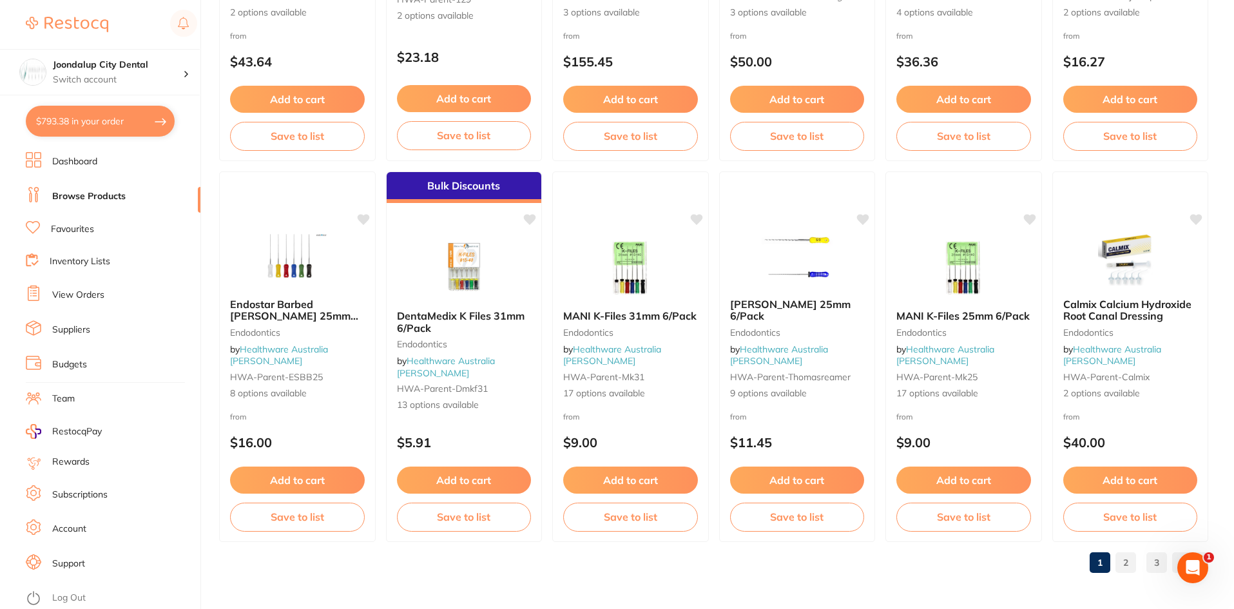
click at [1124, 564] on link "2" at bounding box center [1125, 563] width 21 height 26
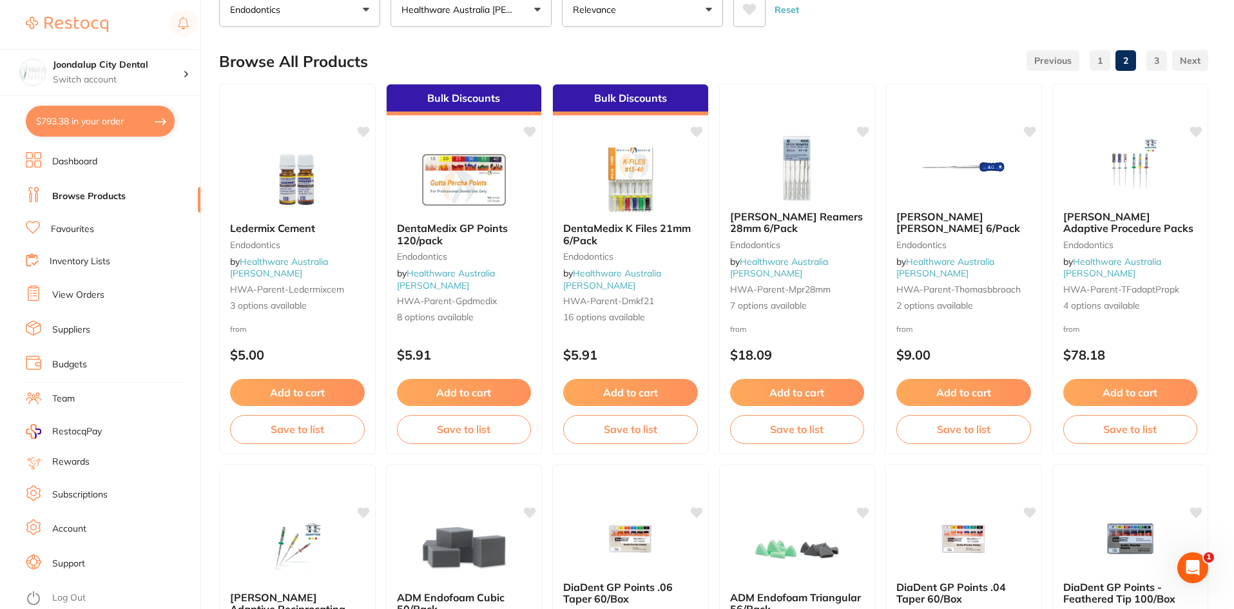
scroll to position [0, 0]
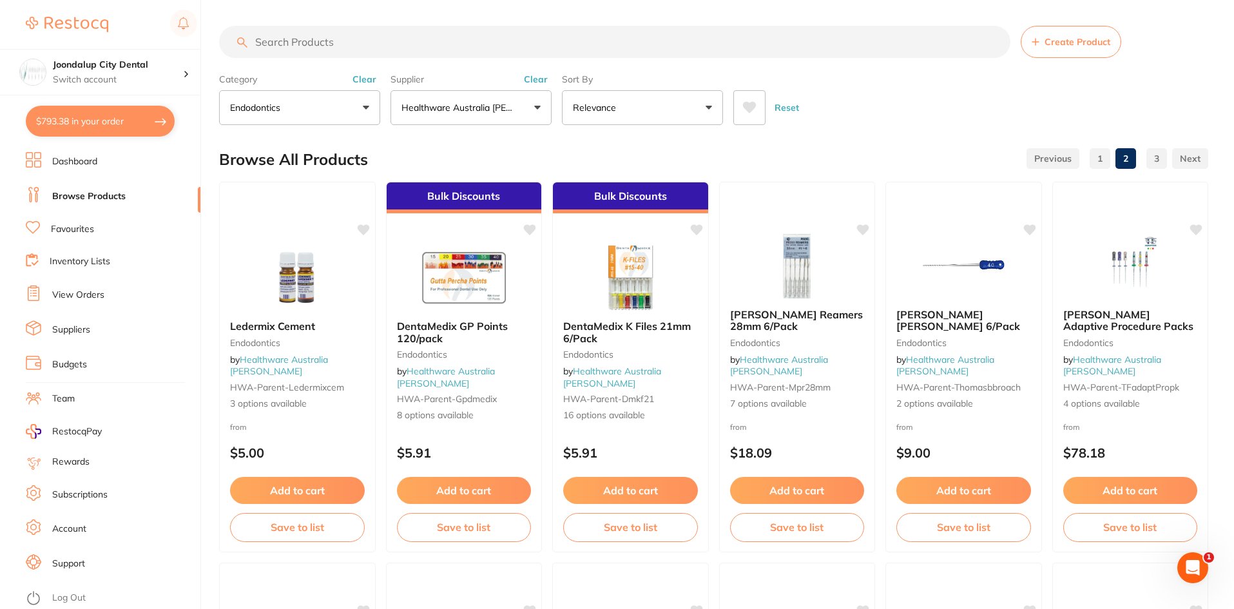
click at [463, 39] on input "search" at bounding box center [614, 42] width 791 height 32
click at [358, 75] on button "Clear" at bounding box center [365, 79] width 32 height 12
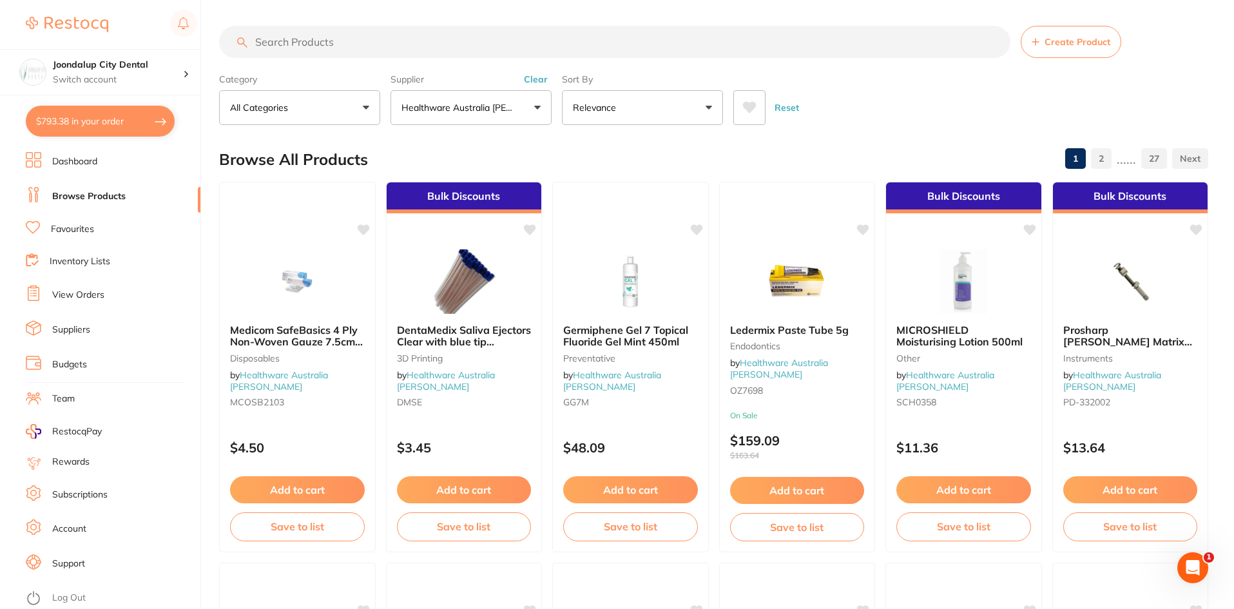
scroll to position [451, 0]
click at [340, 44] on input "search" at bounding box center [614, 42] width 791 height 32
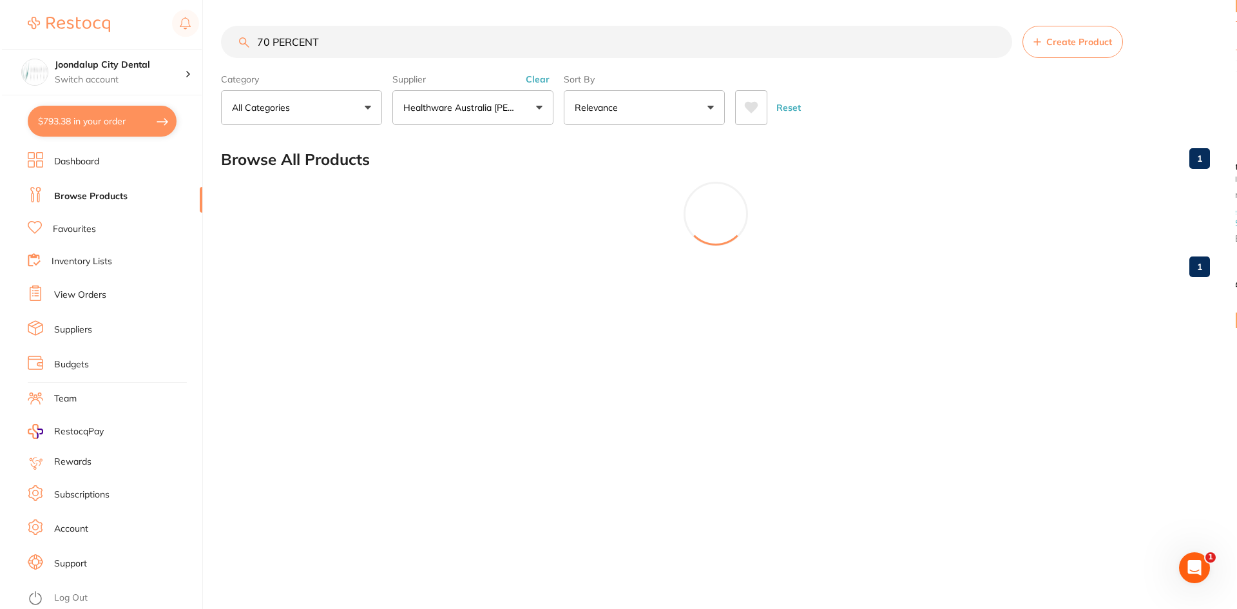
scroll to position [412, 0]
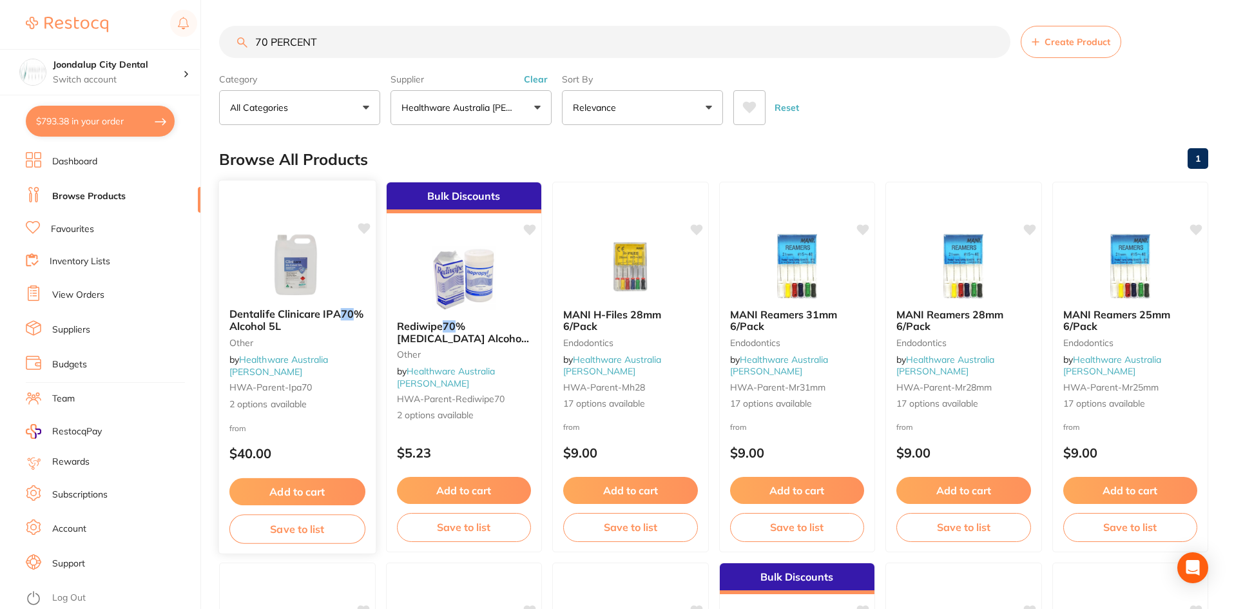
type input "70 PERCENT"
click at [289, 298] on img at bounding box center [297, 265] width 84 height 65
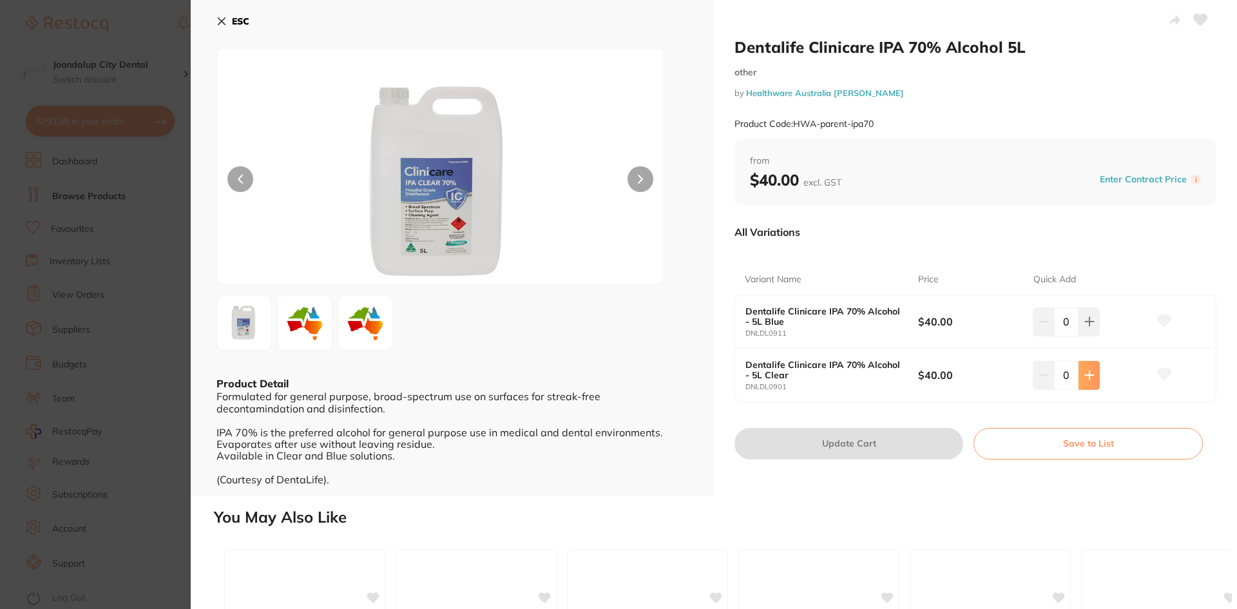
click at [1086, 376] on icon at bounding box center [1089, 375] width 10 height 10
type input "1"
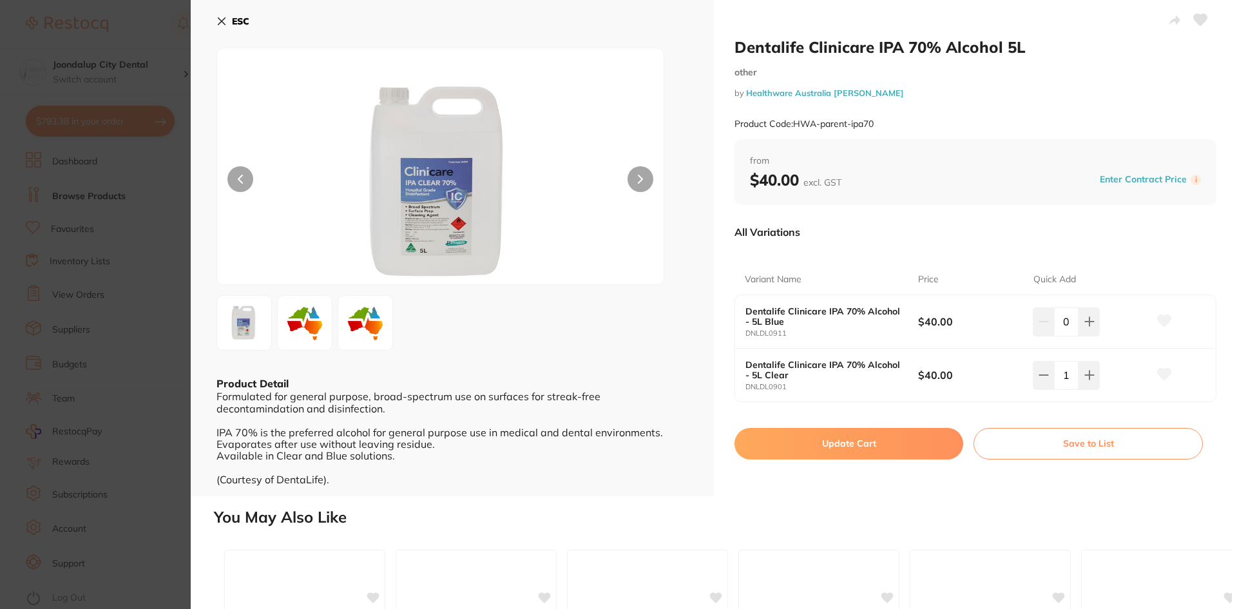
click at [924, 445] on button "Update Cart" at bounding box center [848, 443] width 229 height 31
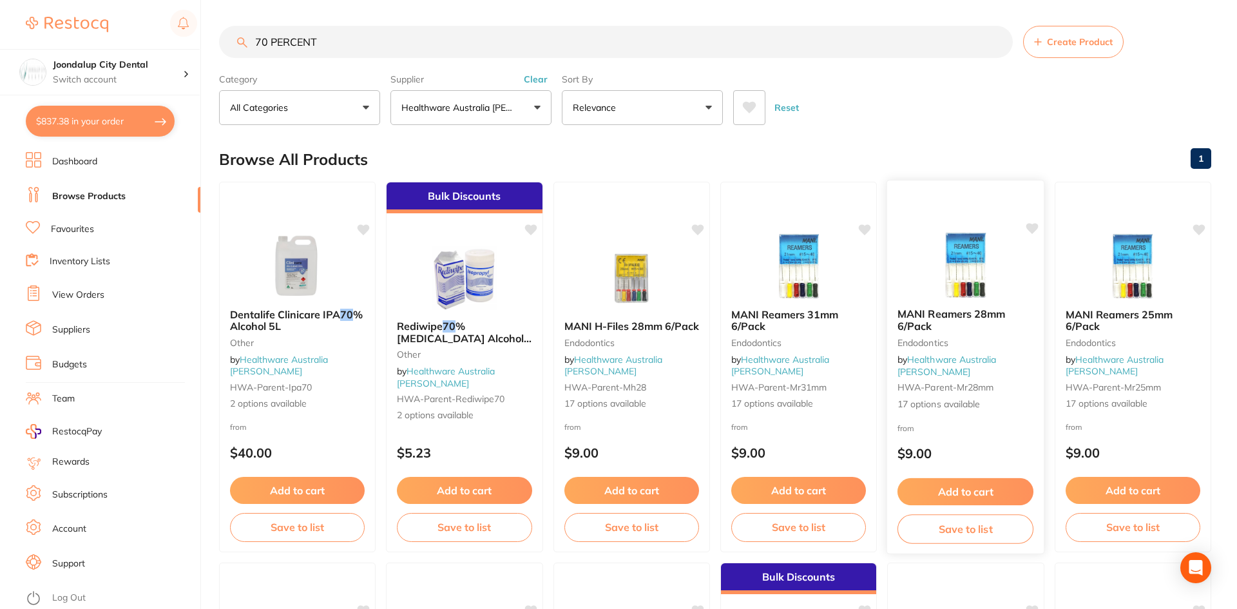
checkbox input "false"
drag, startPoint x: 357, startPoint y: 45, endPoint x: 220, endPoint y: 48, distance: 137.3
click at [220, 48] on div "70 PERCENT Create Product" at bounding box center [713, 42] width 989 height 32
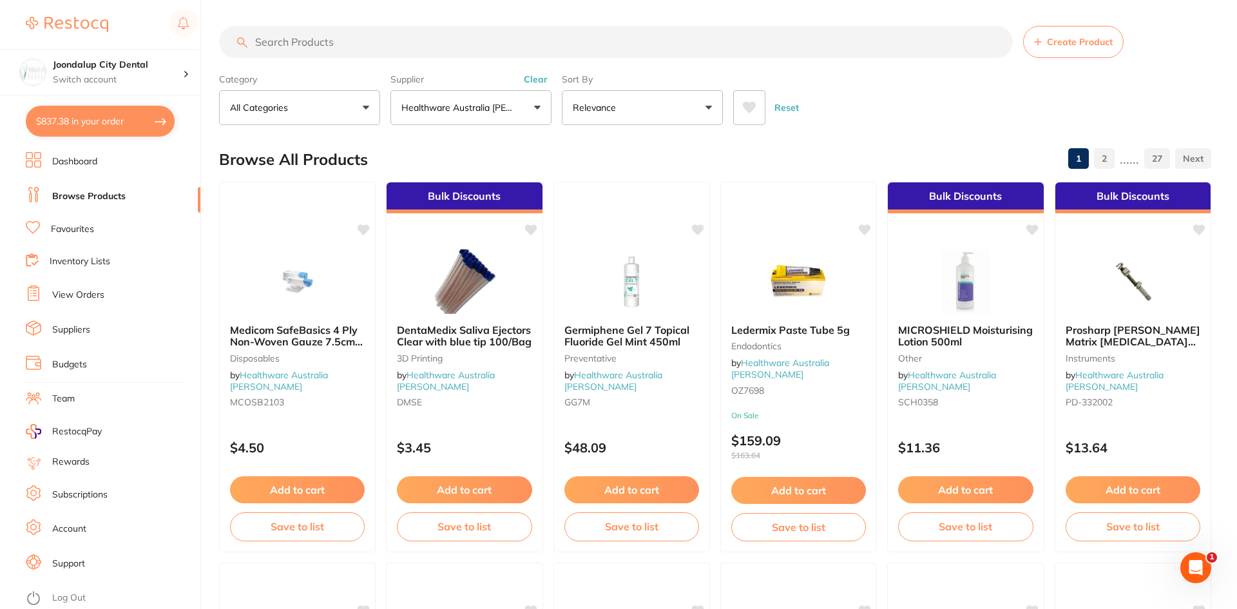
scroll to position [451, 0]
drag, startPoint x: 74, startPoint y: 116, endPoint x: 83, endPoint y: 119, distance: 9.4
click at [74, 116] on button "$837.38 in your order" at bounding box center [100, 121] width 149 height 31
checkbox input "true"
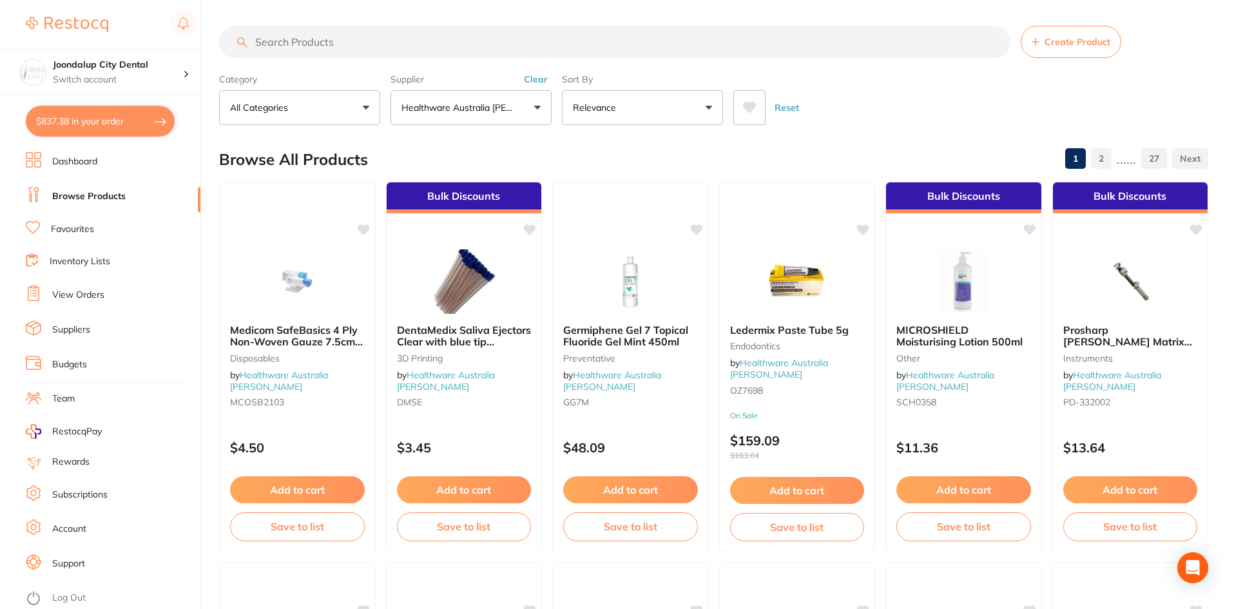
checkbox input "true"
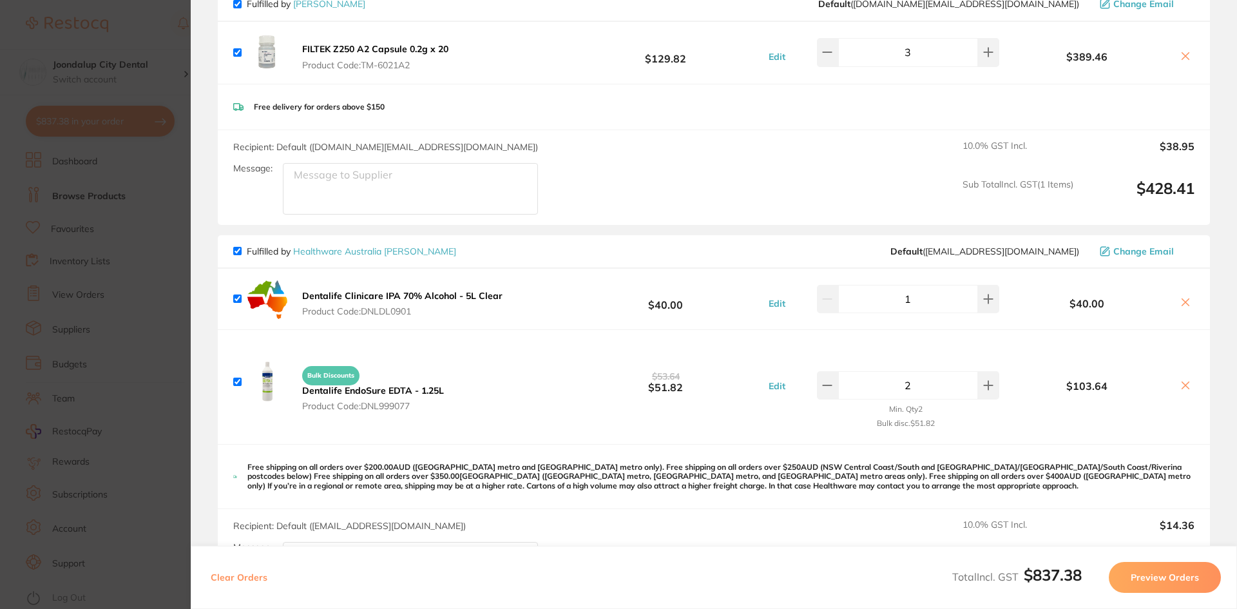
scroll to position [580, 0]
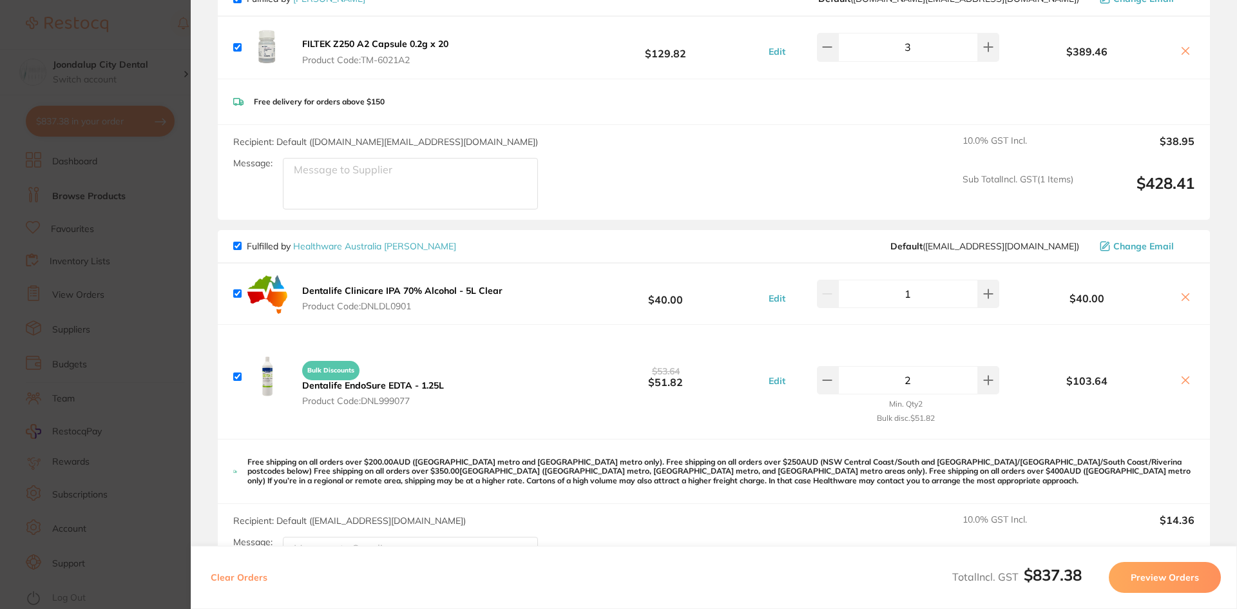
click at [140, 19] on section "Update RRP Set your pre negotiated price for this item. Item Agreed RRP (excl. …" at bounding box center [618, 304] width 1237 height 609
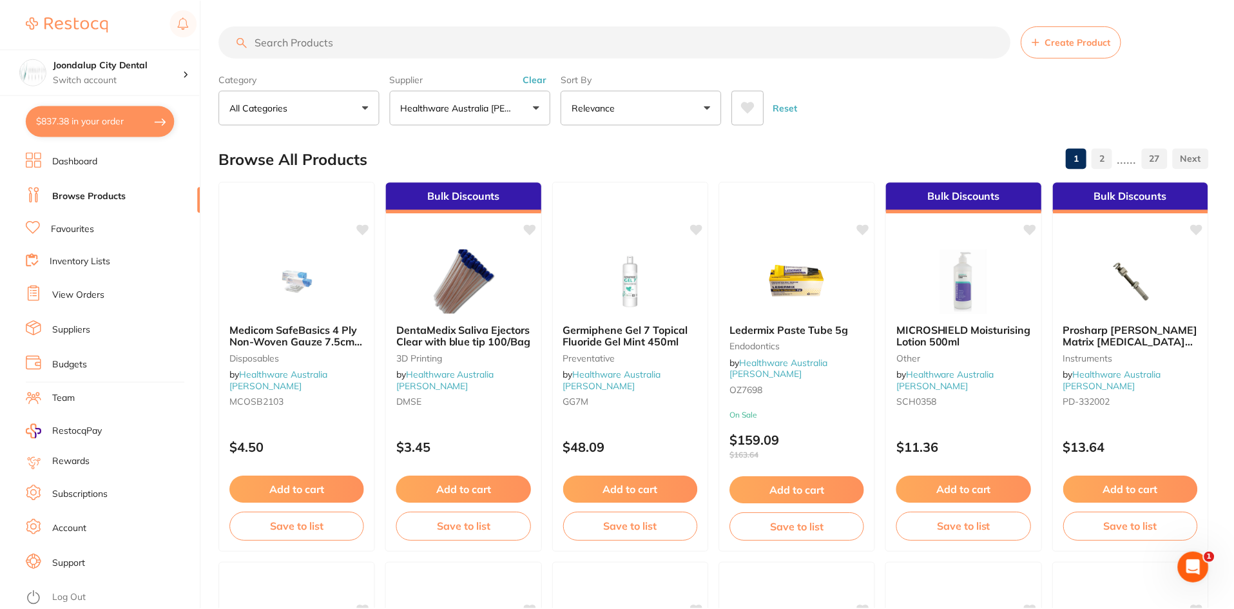
scroll to position [1, 0]
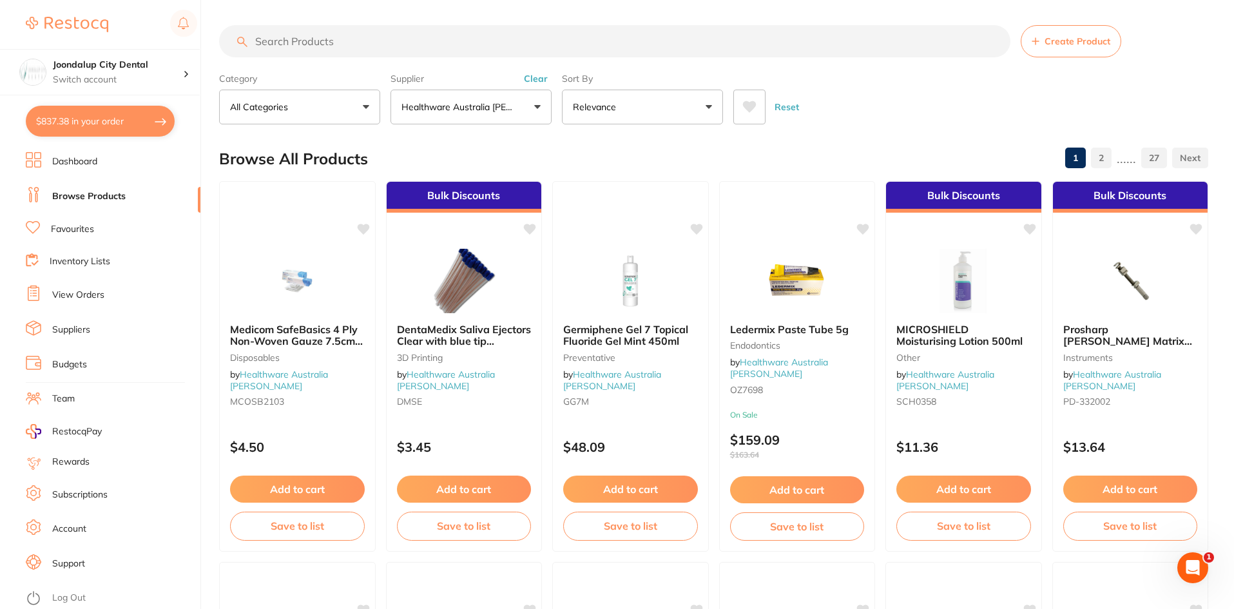
click at [289, 35] on input "search" at bounding box center [614, 41] width 791 height 32
type input "HYPERCLORIDE"
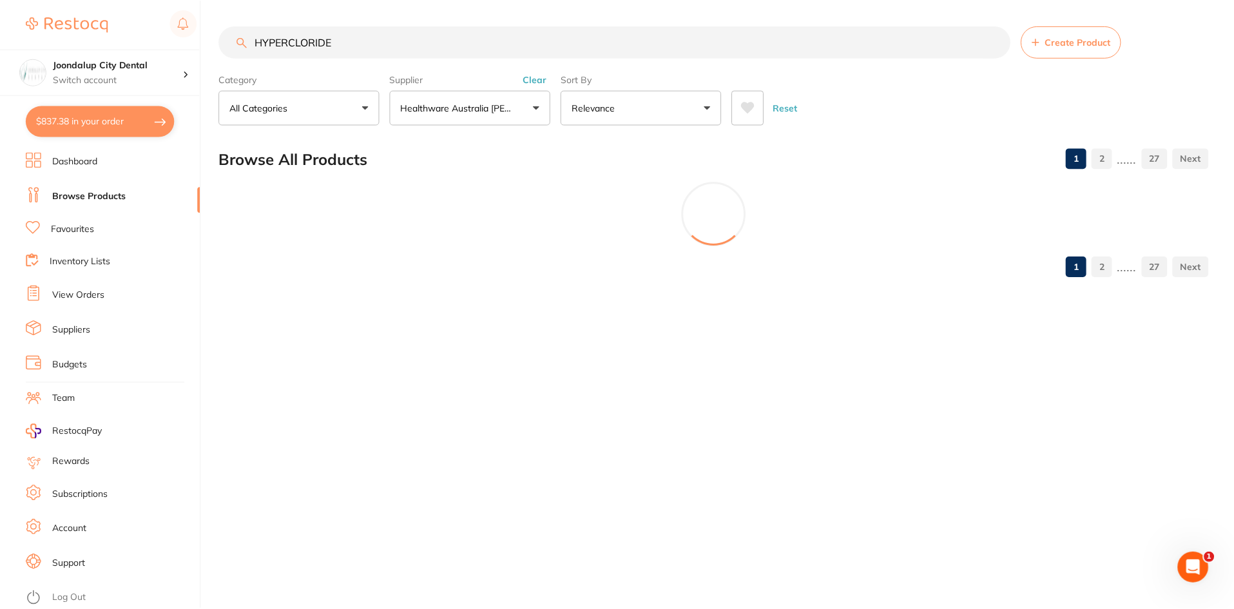
scroll to position [0, 0]
drag, startPoint x: 312, startPoint y: 44, endPoint x: 222, endPoint y: 39, distance: 89.7
click at [222, 39] on input "HYPERCLORIDE" at bounding box center [616, 42] width 794 height 32
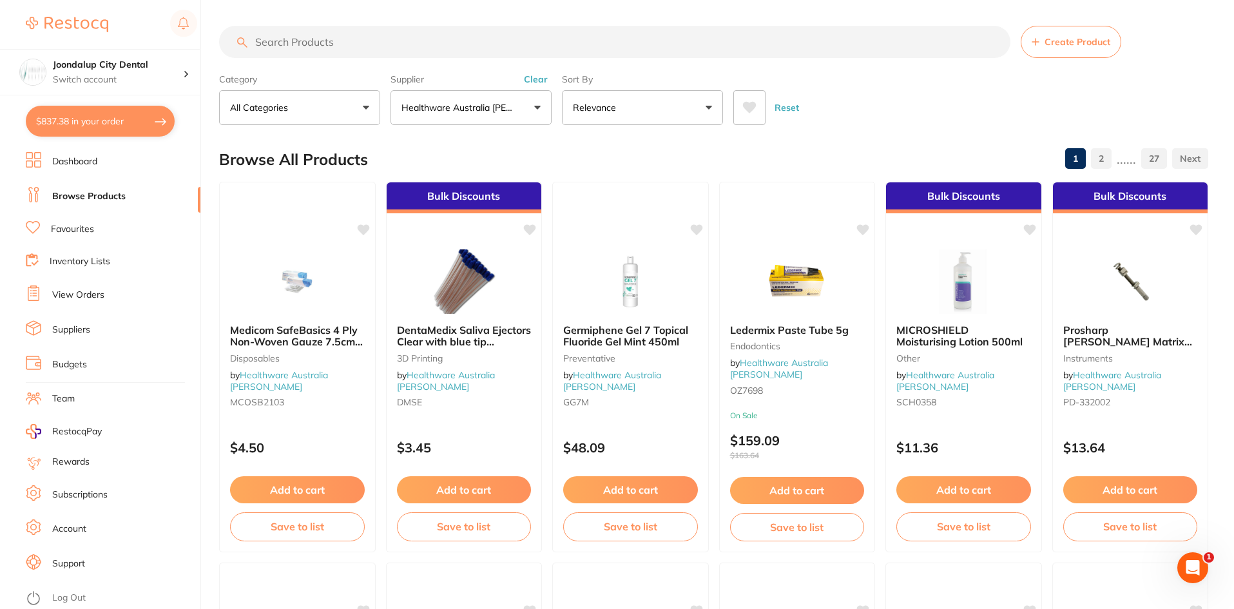
drag, startPoint x: 268, startPoint y: 108, endPoint x: 282, endPoint y: 111, distance: 14.1
click at [268, 108] on p "All Categories" at bounding box center [261, 107] width 63 height 13
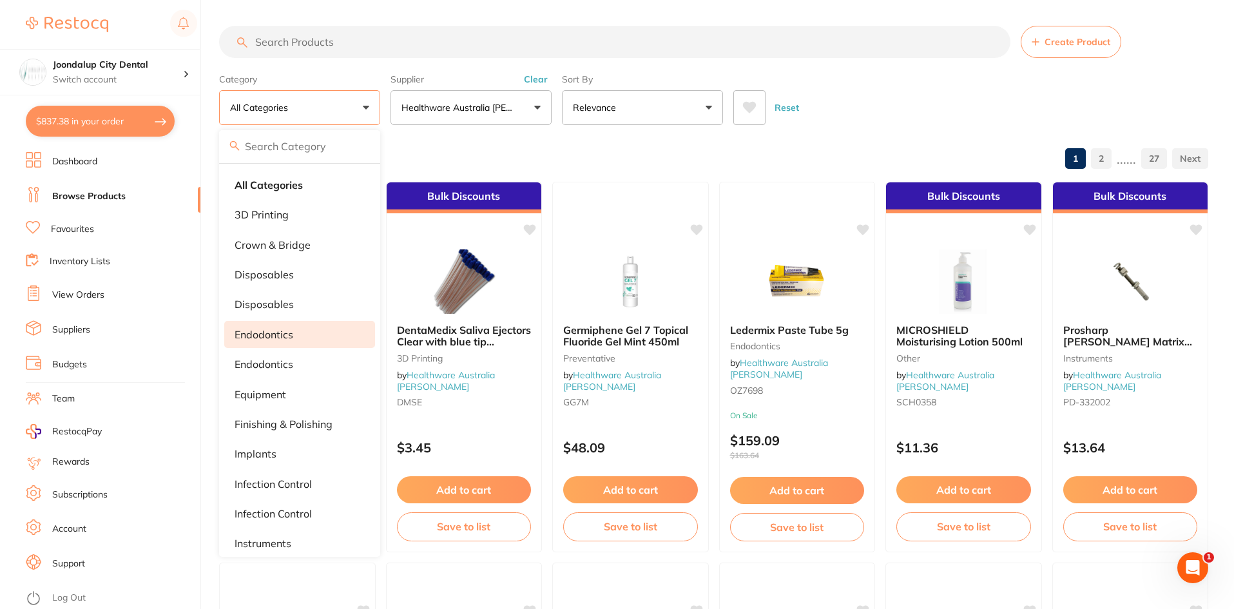
click at [262, 337] on p "endodontics" at bounding box center [263, 335] width 59 height 12
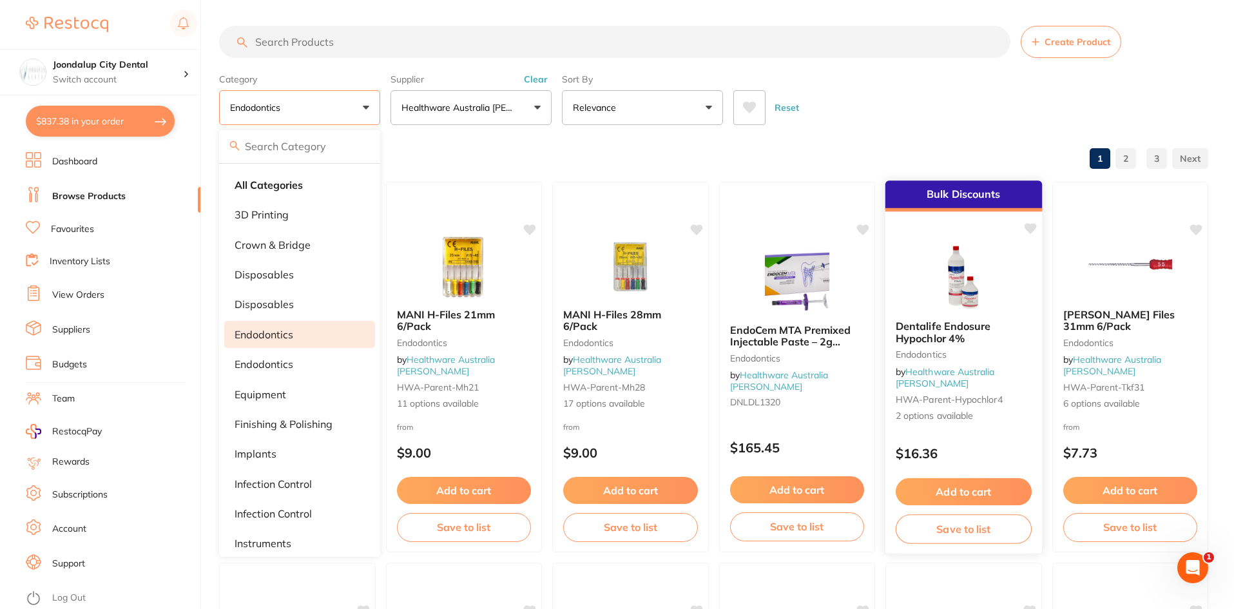
click at [961, 310] on img at bounding box center [963, 277] width 84 height 65
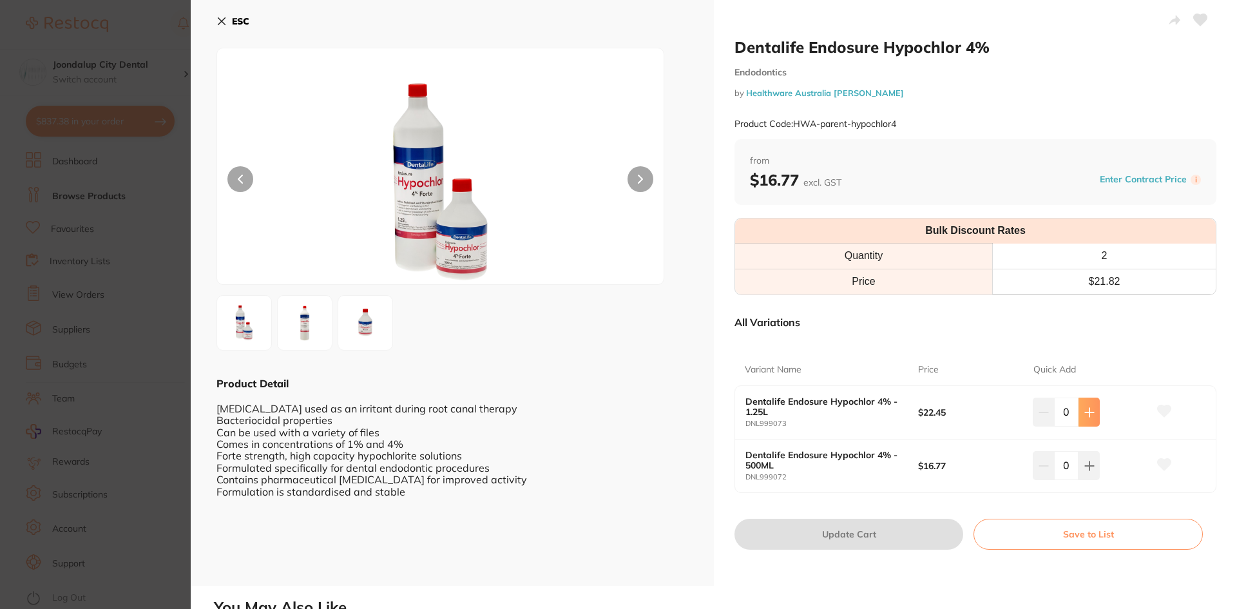
click at [1092, 409] on button at bounding box center [1088, 411] width 21 height 28
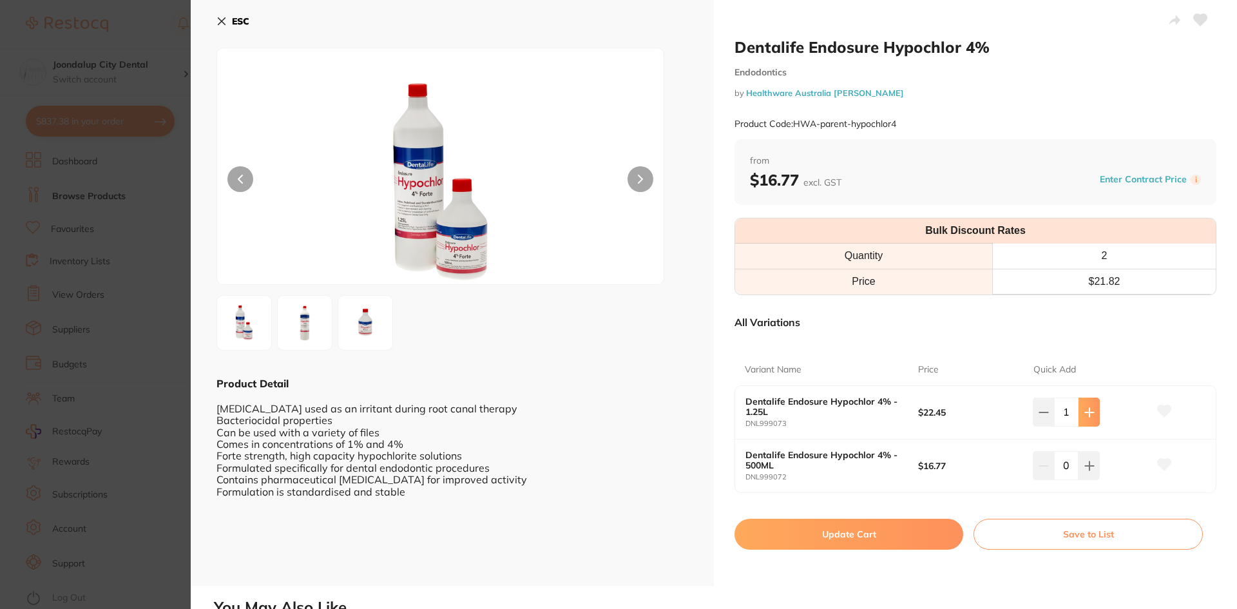
click at [1092, 409] on button at bounding box center [1088, 411] width 21 height 28
click at [1046, 411] on icon at bounding box center [1043, 412] width 10 height 10
type input "2"
click at [883, 536] on button "Update Cart" at bounding box center [848, 534] width 229 height 31
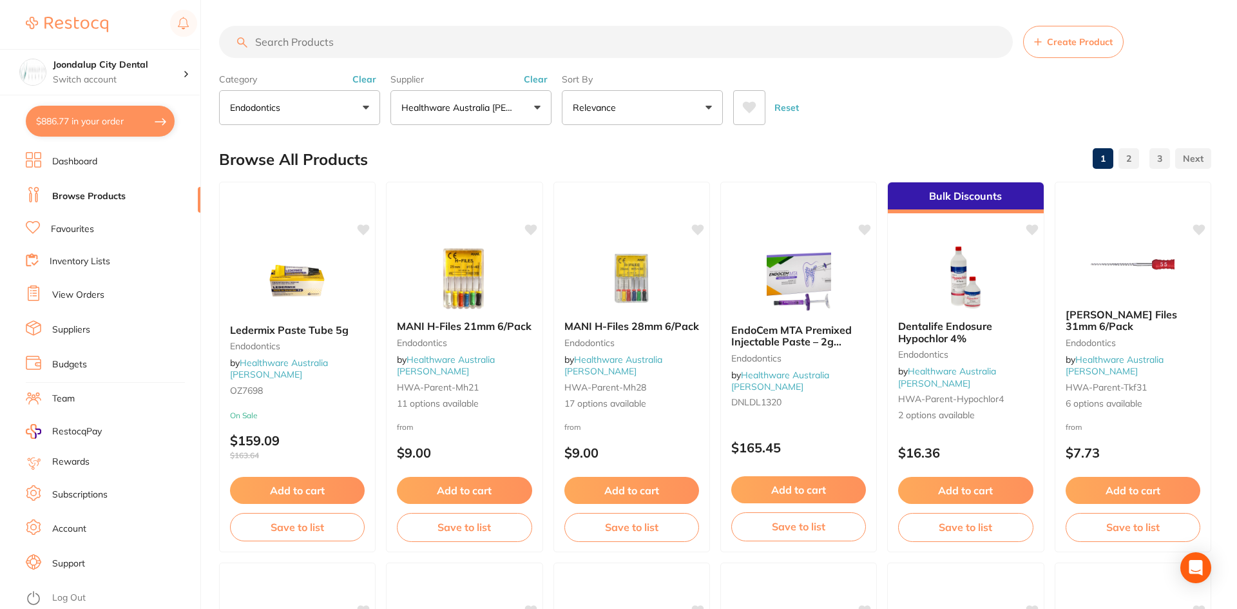
checkbox input "false"
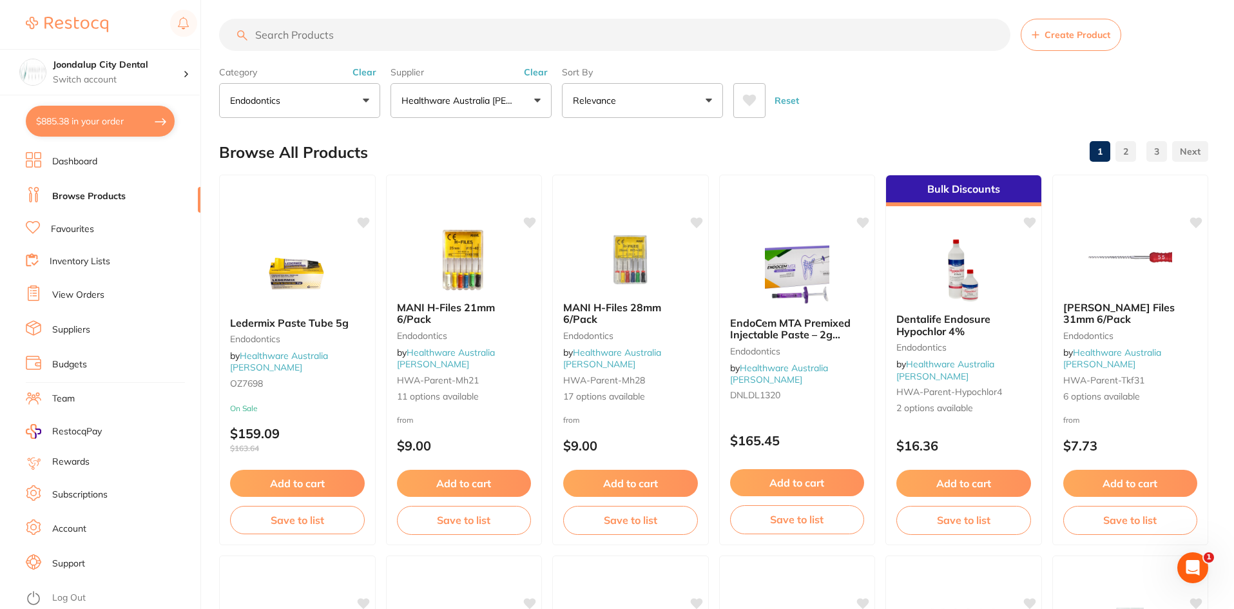
click at [129, 121] on button "$885.38 in your order" at bounding box center [100, 121] width 149 height 31
checkbox input "true"
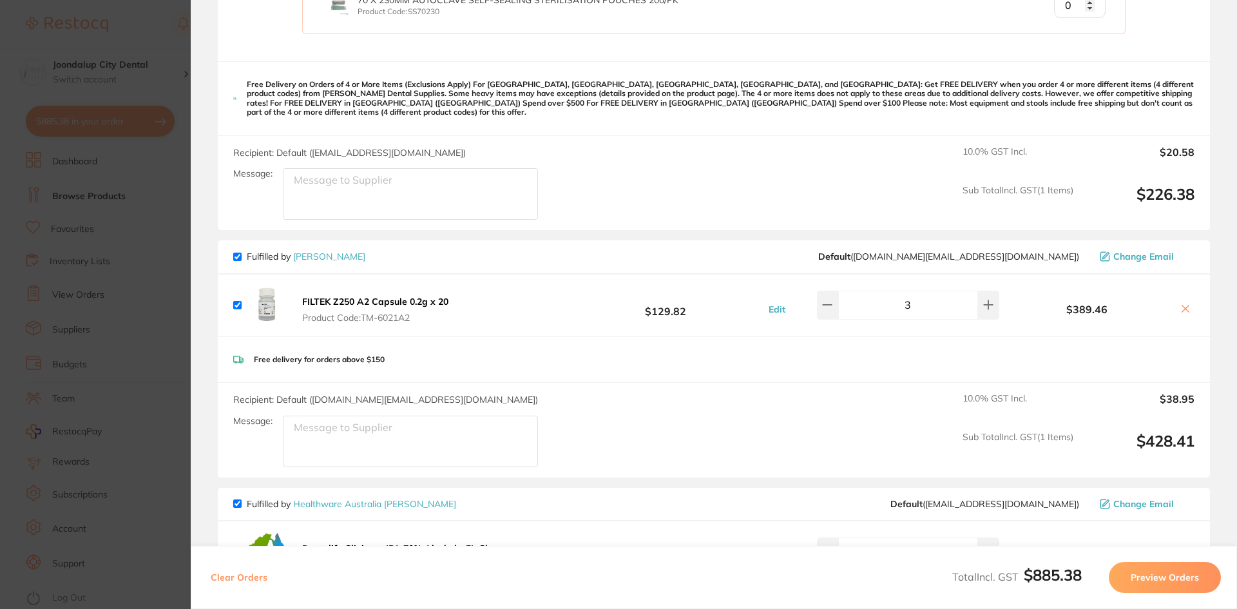
scroll to position [64, 0]
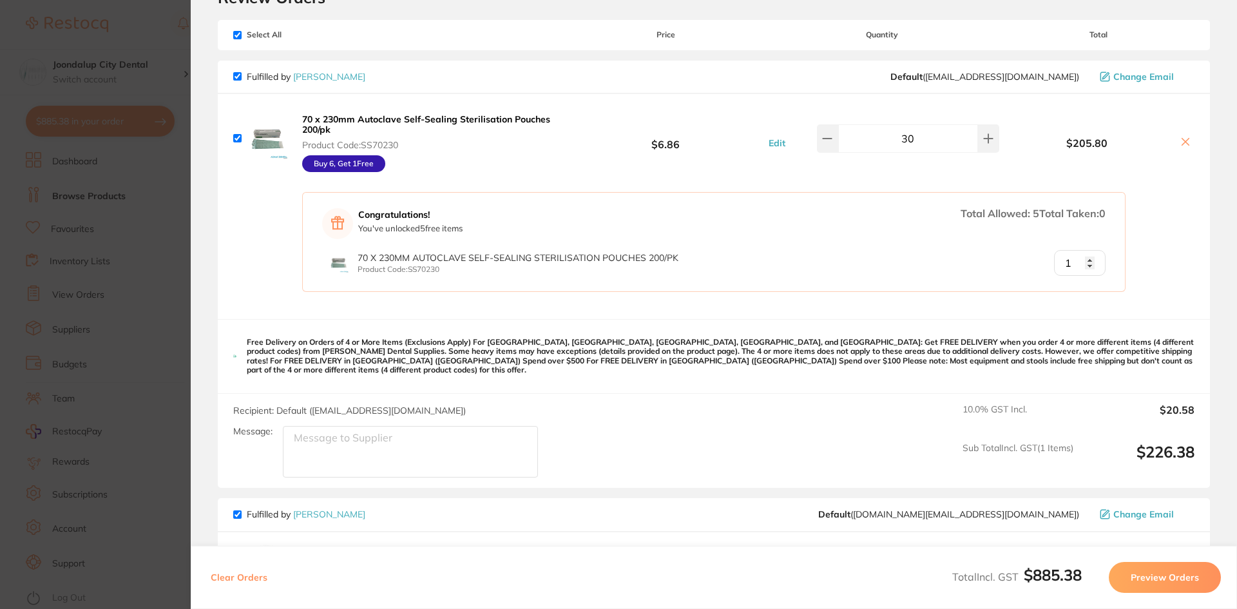
click at [1087, 262] on input "1" at bounding box center [1080, 263] width 52 height 26
click at [1087, 262] on input "2" at bounding box center [1080, 263] width 52 height 26
click at [1087, 262] on input "3" at bounding box center [1080, 263] width 52 height 26
click at [1087, 262] on input "4" at bounding box center [1080, 263] width 52 height 26
type input "5"
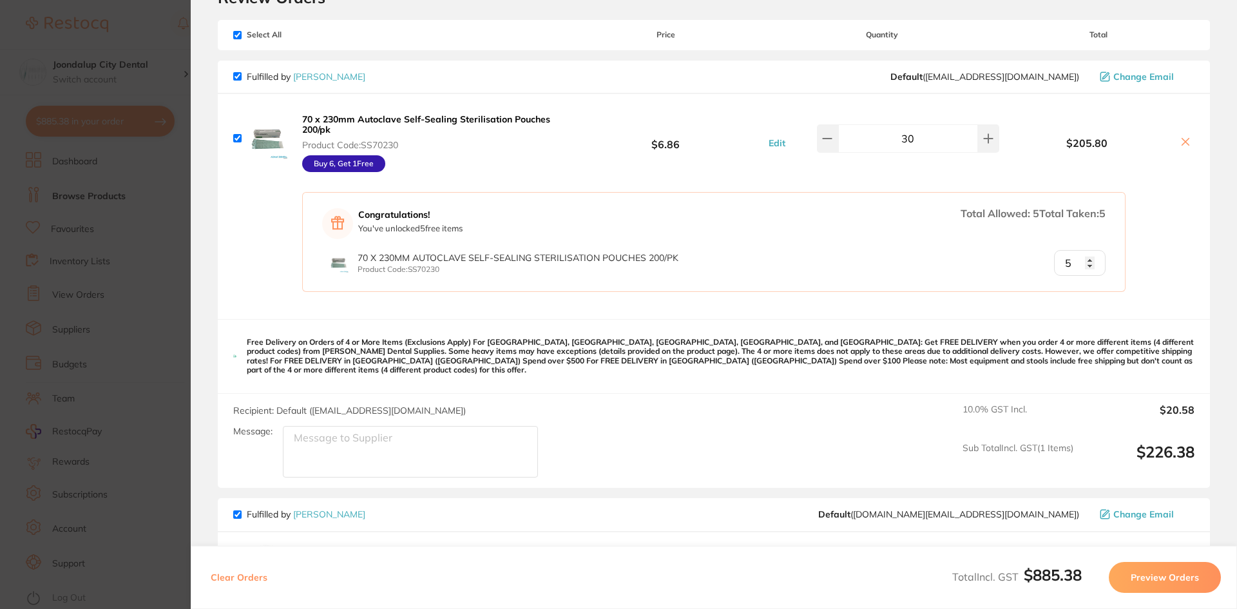
click at [1087, 262] on input "5" at bounding box center [1080, 263] width 52 height 26
click at [834, 340] on p "Free Delivery on Orders of 4 or More Items (Exclusions Apply) For [GEOGRAPHIC_D…" at bounding box center [721, 356] width 948 height 37
click at [912, 322] on div "Free Delivery on Orders of 4 or More Items (Exclusions Apply) For [GEOGRAPHIC_D…" at bounding box center [714, 357] width 992 height 74
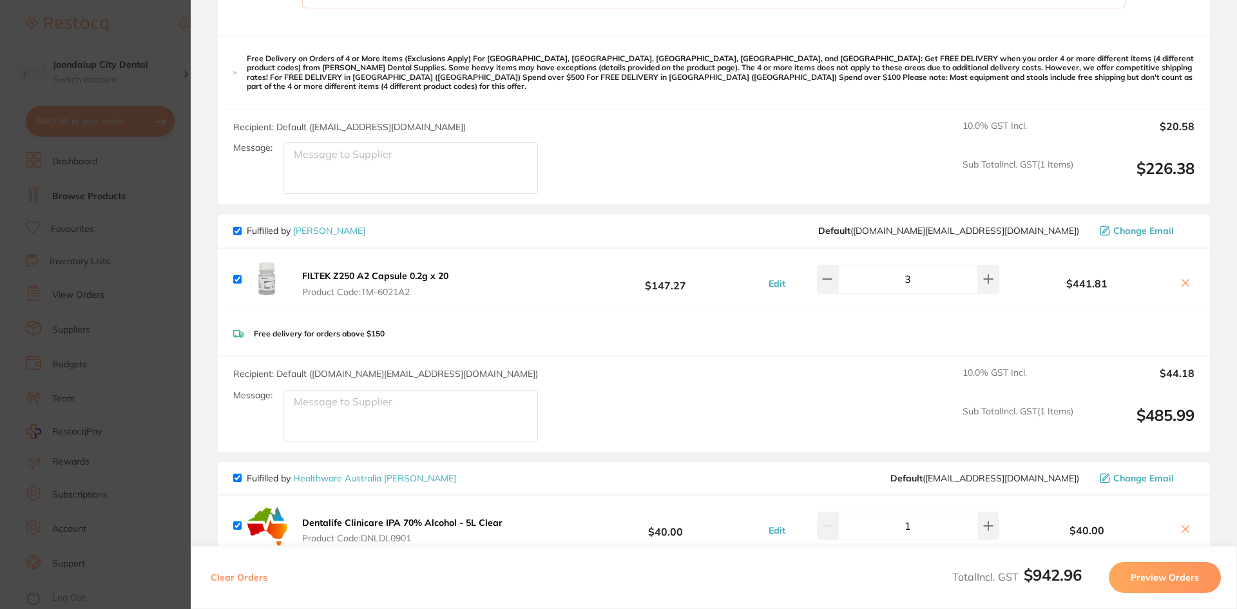
scroll to position [322, 0]
